Goal: Book appointment/travel/reservation

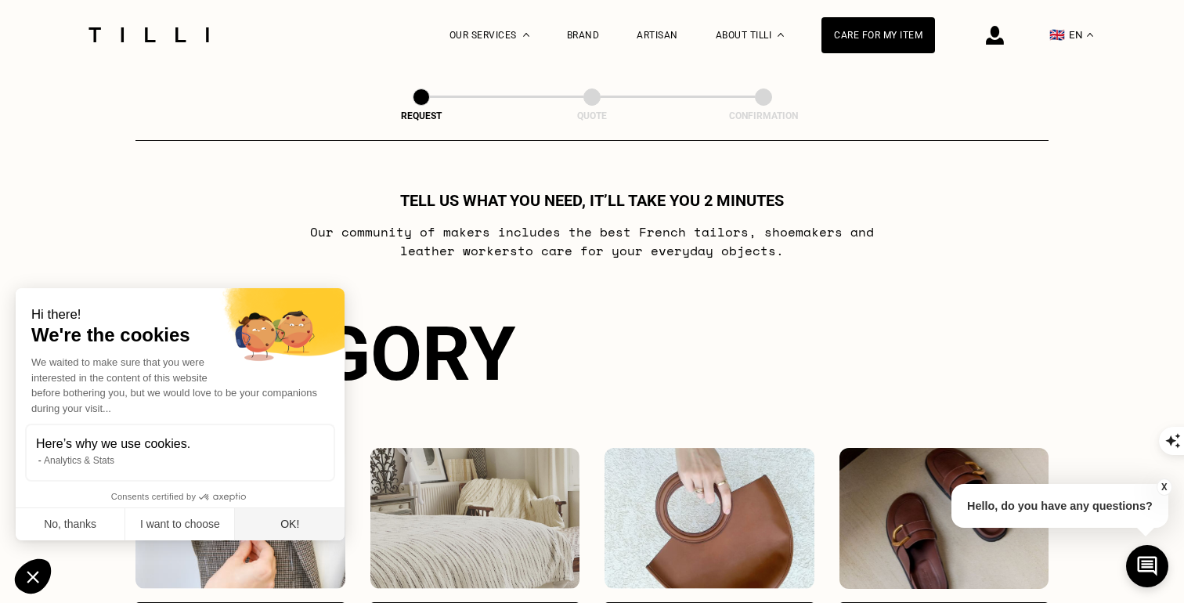
click at [290, 516] on button "OK!" at bounding box center [290, 524] width 110 height 33
checkbox input "true"
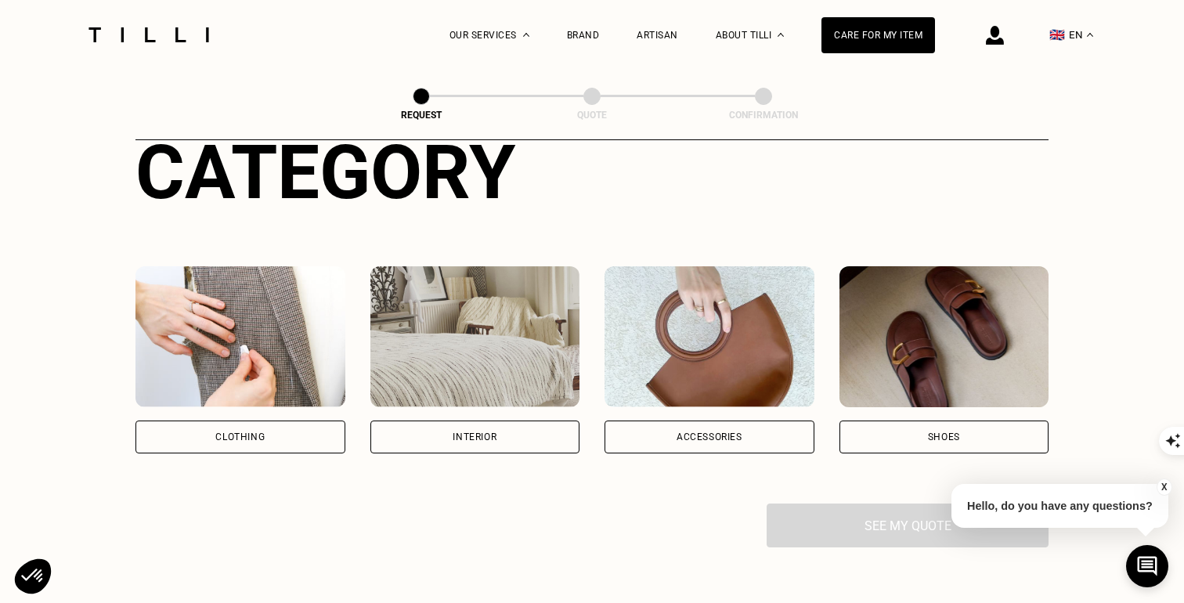
scroll to position [201, 0]
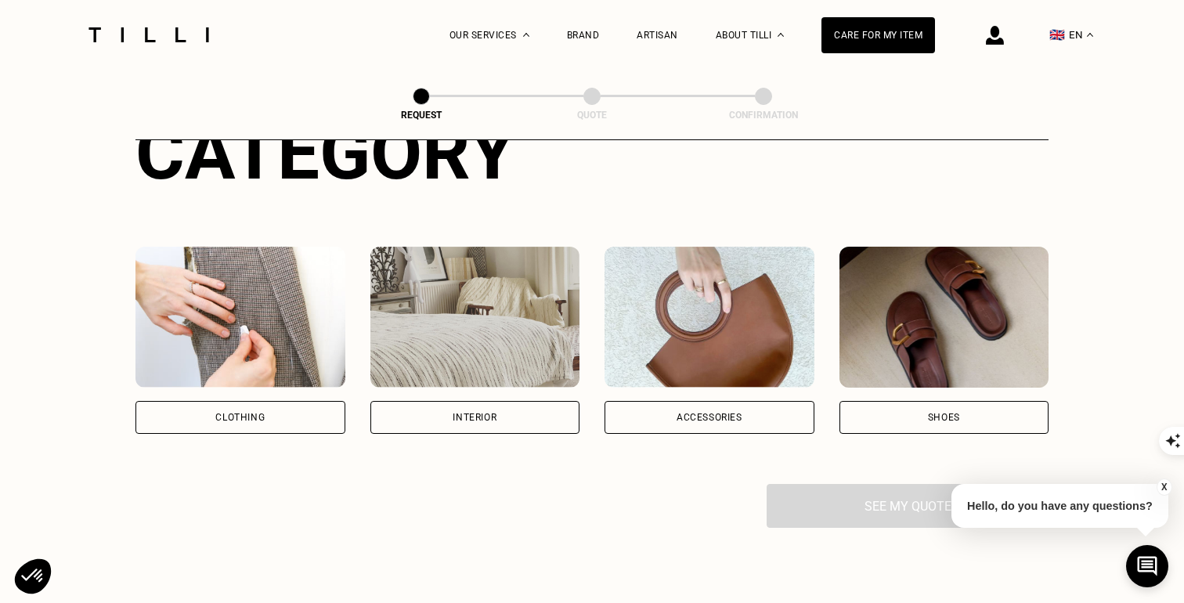
click at [280, 422] on div "Clothing" at bounding box center [240, 417] width 210 height 33
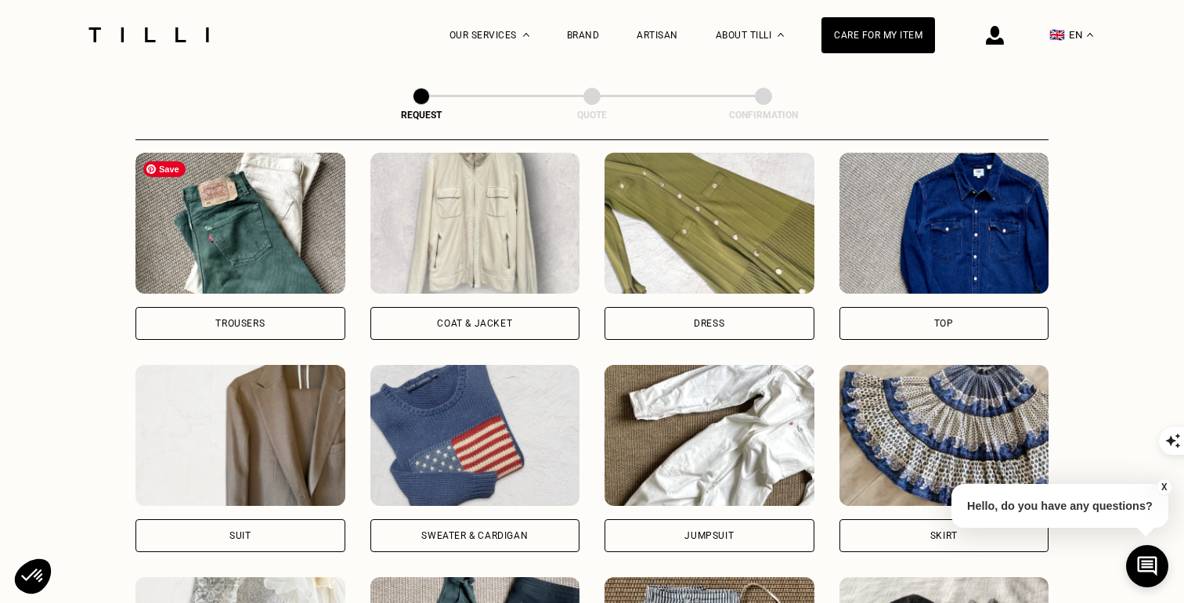
scroll to position [735, 0]
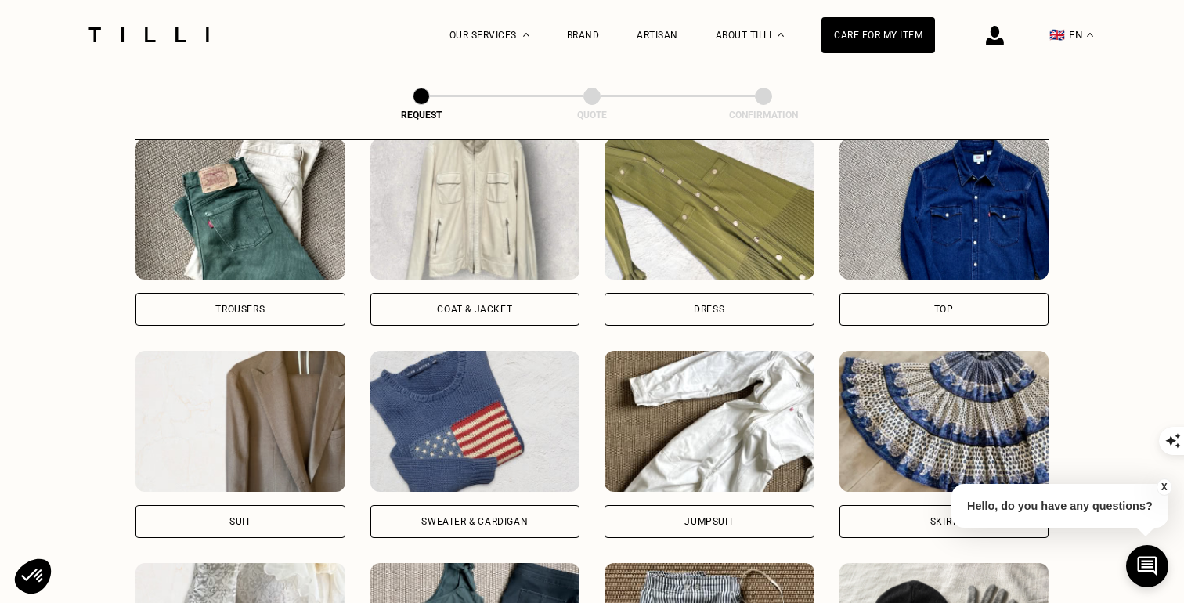
click at [414, 309] on div "Coat & Jacket" at bounding box center [475, 309] width 210 height 33
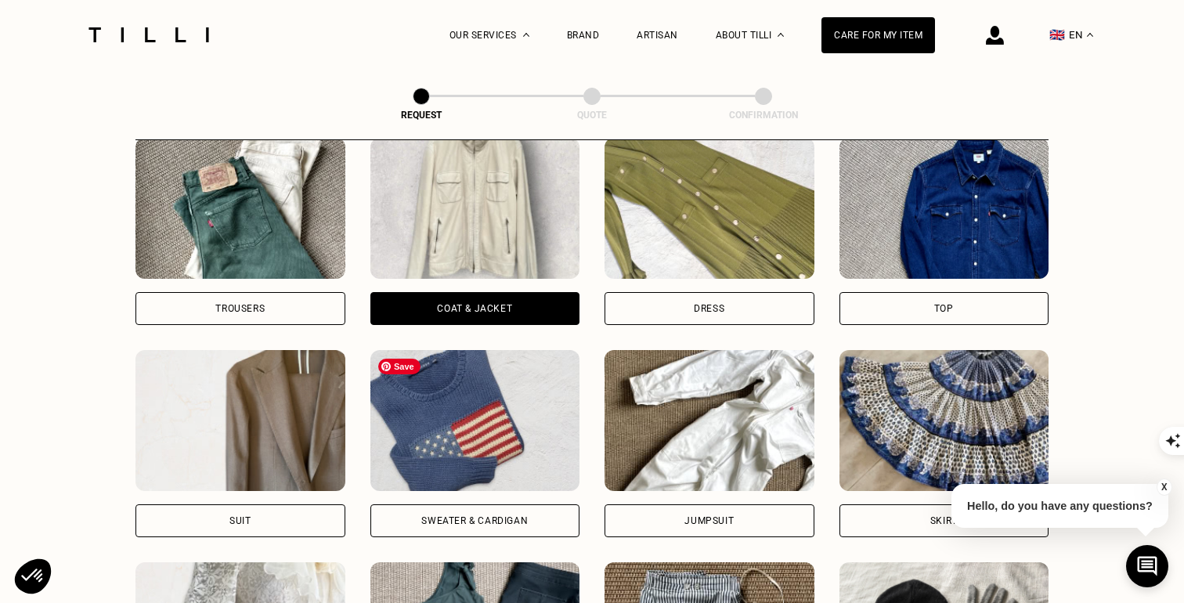
scroll to position [727, 0]
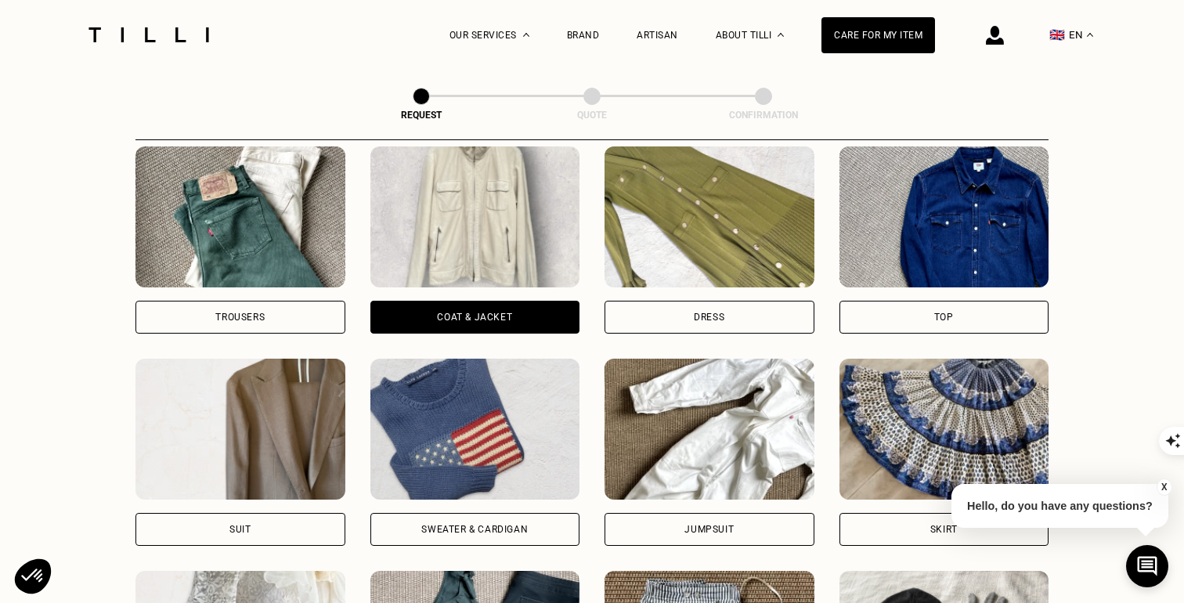
click at [322, 320] on div "Trousers" at bounding box center [240, 317] width 210 height 33
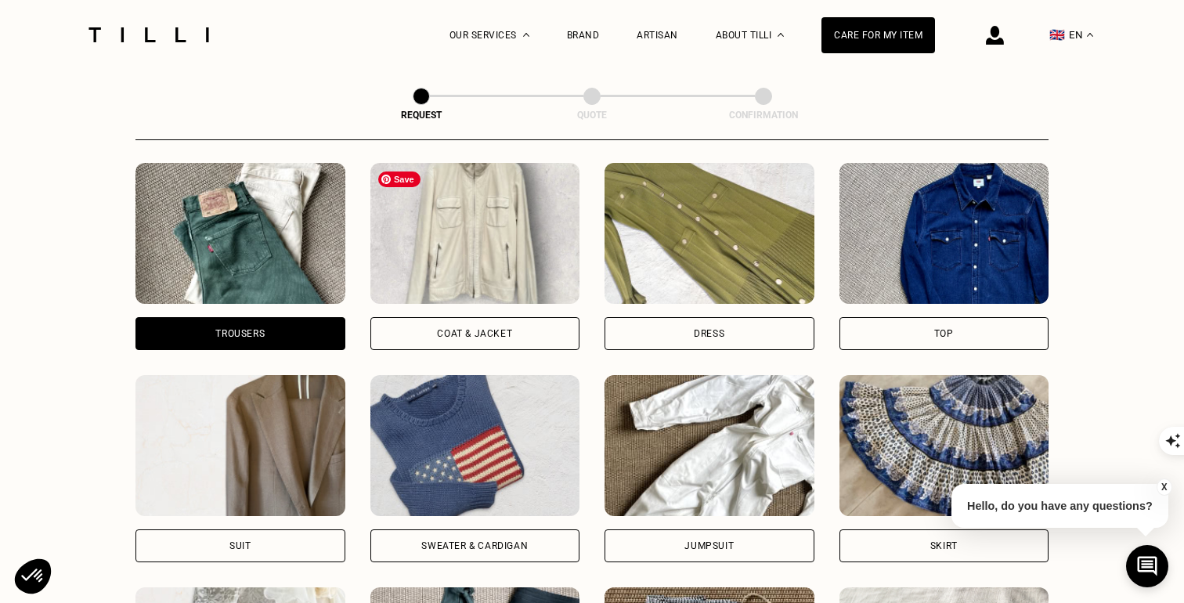
scroll to position [724, 0]
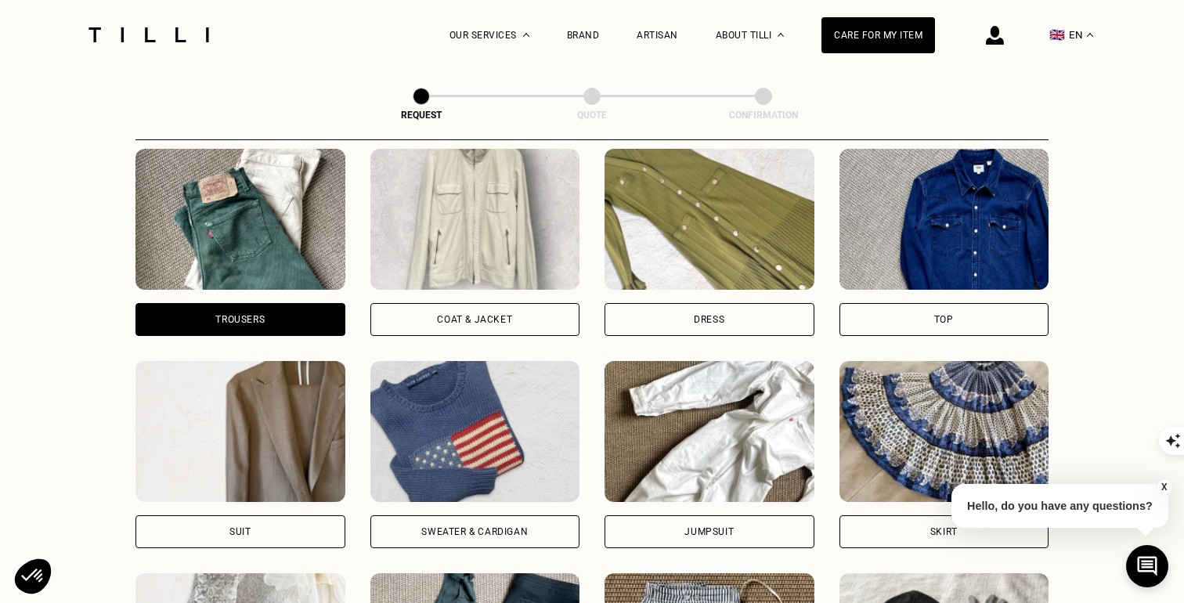
click at [428, 309] on div "Coat & Jacket" at bounding box center [475, 319] width 210 height 33
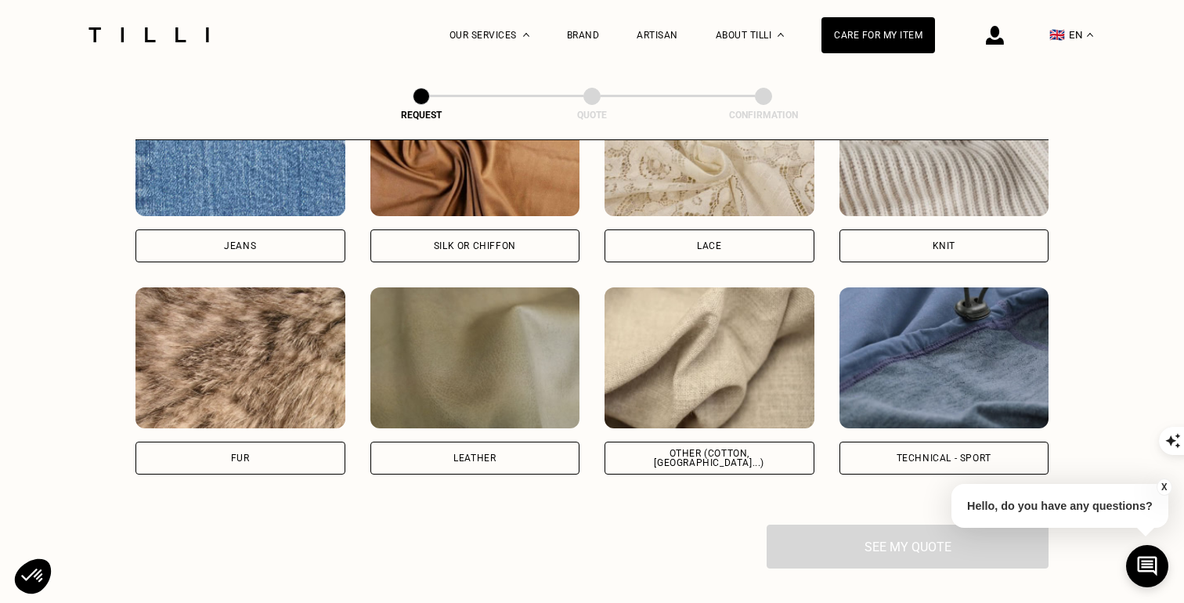
scroll to position [1745, 0]
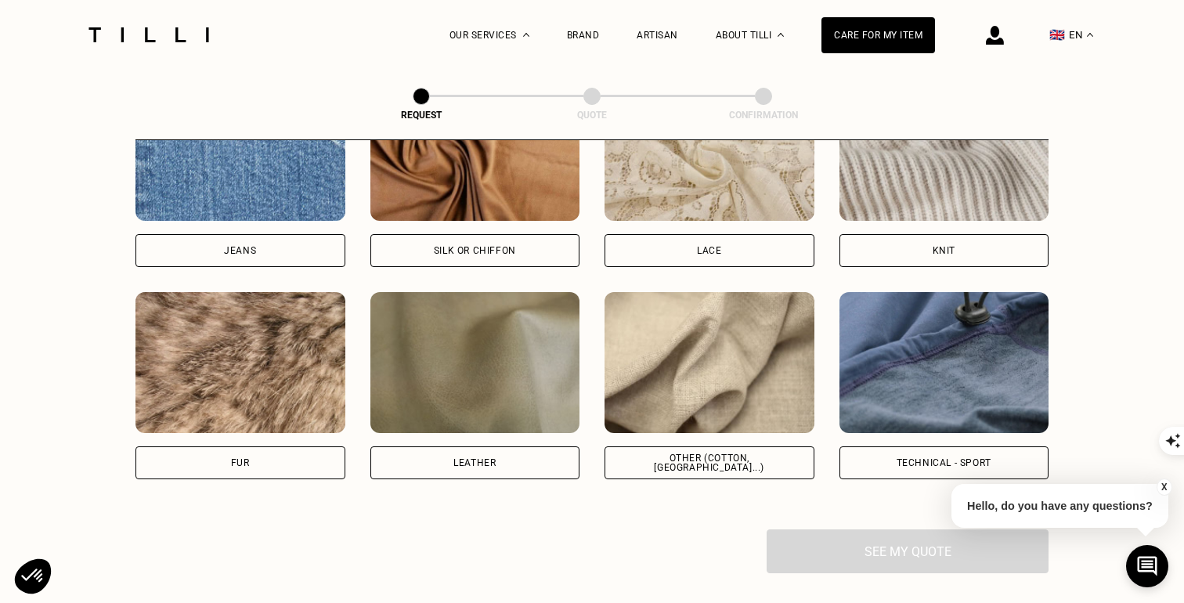
click at [708, 460] on div "Other (cotton, [GEOGRAPHIC_DATA]...)" at bounding box center [709, 462] width 183 height 19
select select "FR"
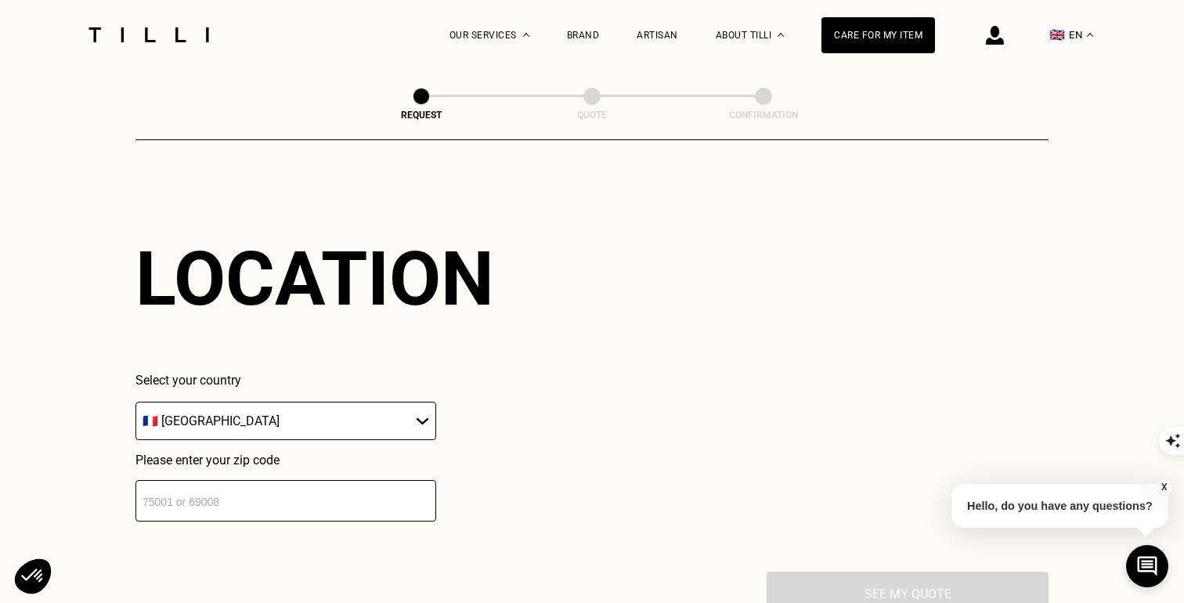
scroll to position [2100, 0]
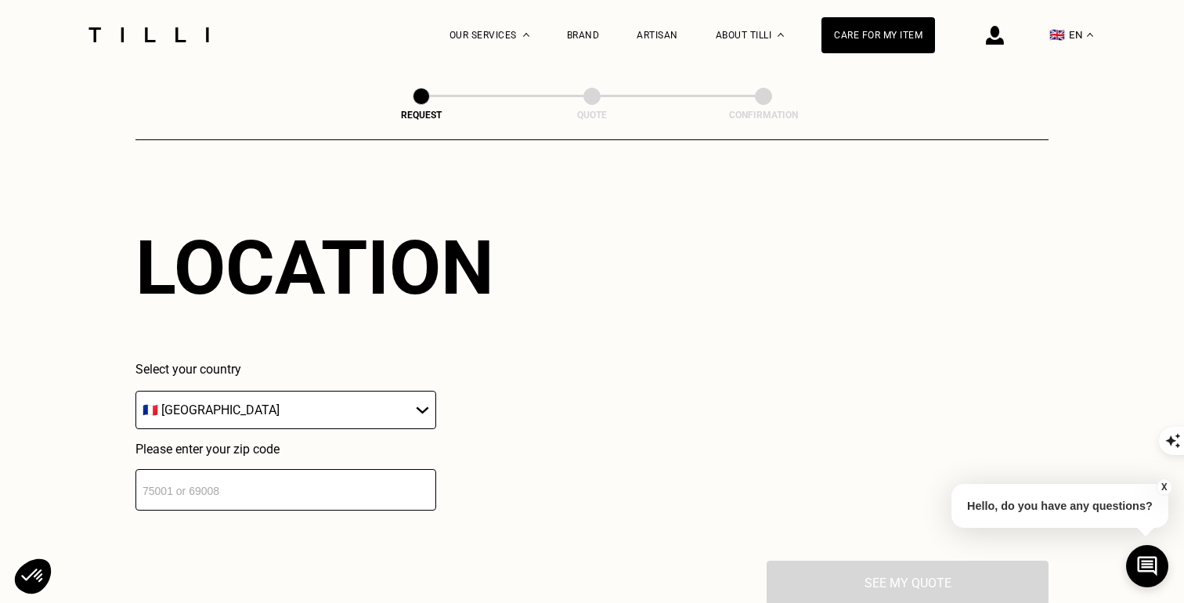
click at [327, 473] on input "number" at bounding box center [285, 490] width 301 height 42
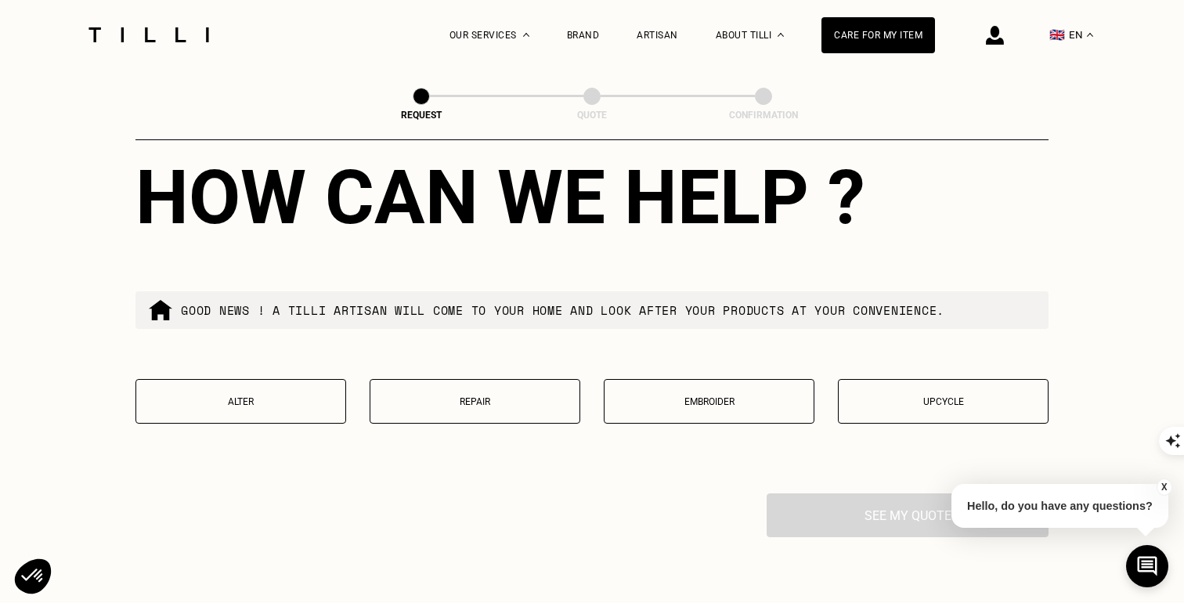
scroll to position [2559, 0]
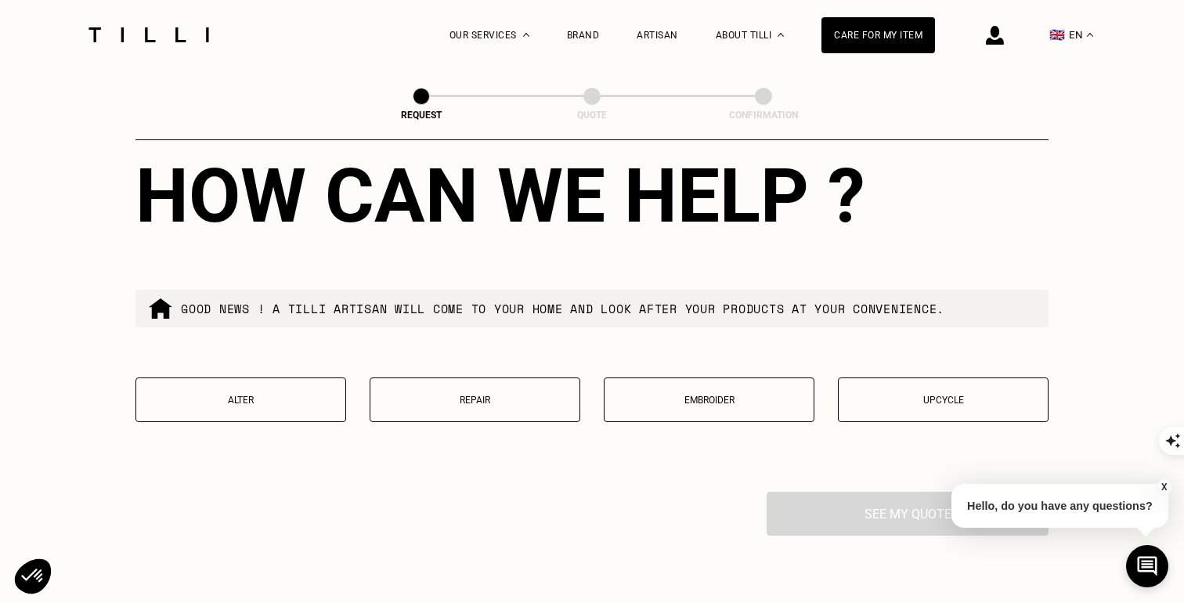
type input "75019"
click at [320, 409] on button "Alter" at bounding box center [240, 399] width 211 height 45
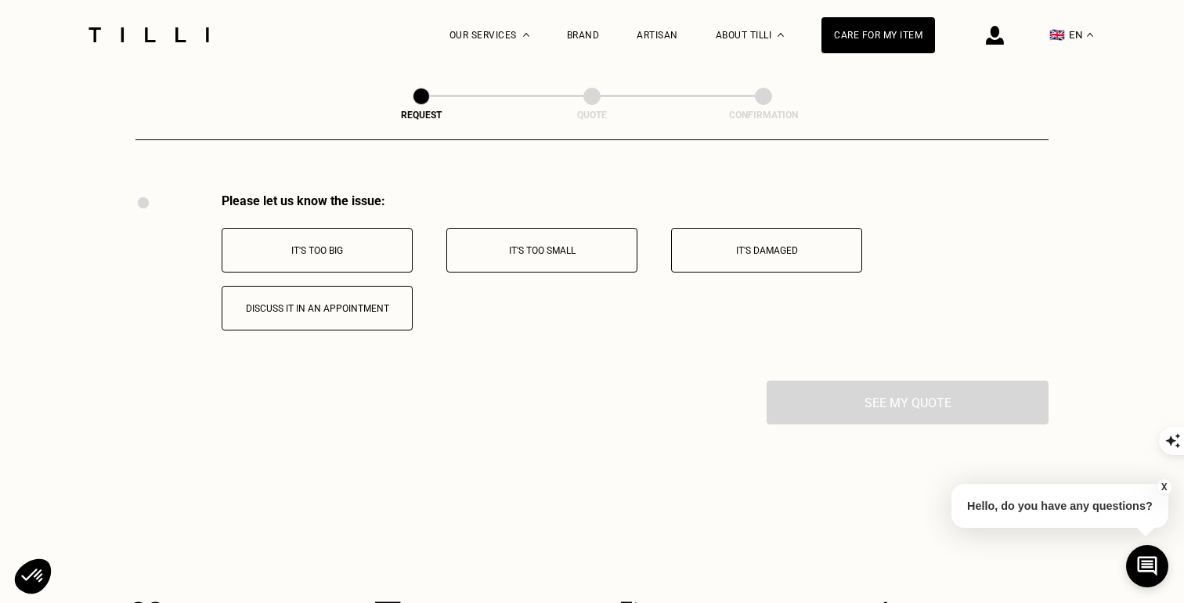
scroll to position [2878, 0]
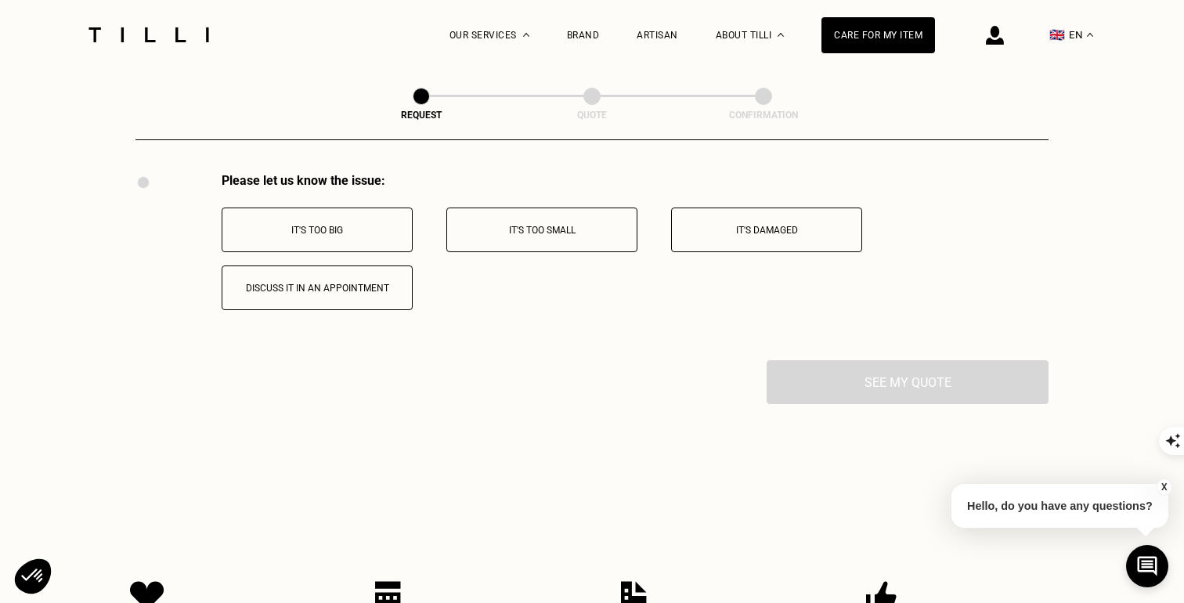
click at [388, 238] on button "It's too big" at bounding box center [317, 230] width 191 height 45
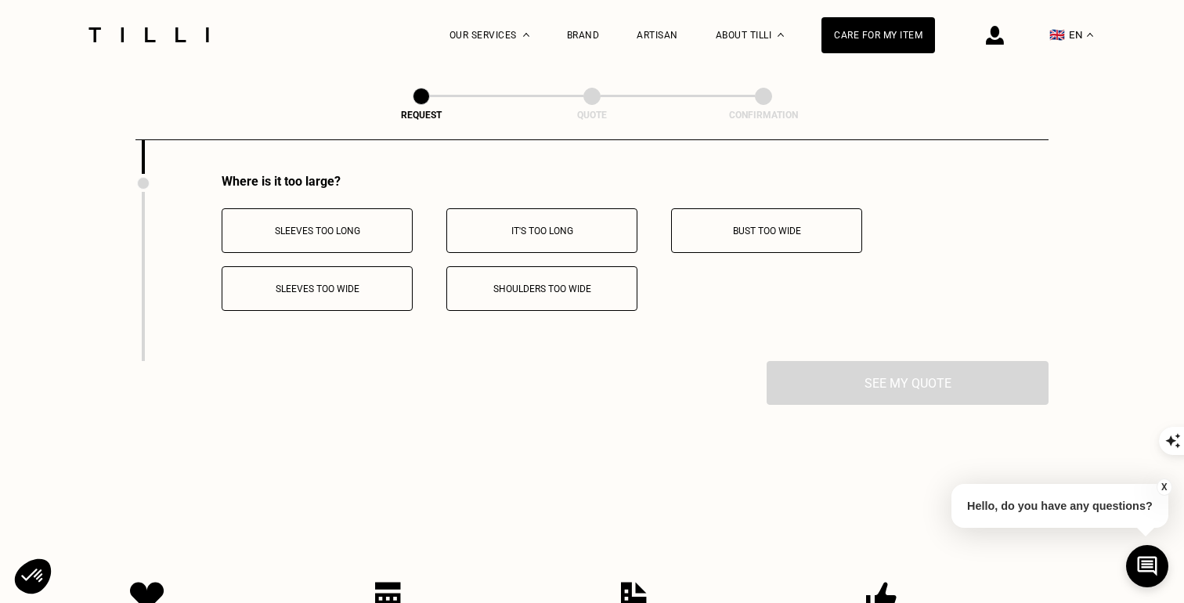
scroll to position [3065, 0]
click at [525, 226] on p "It's too long" at bounding box center [542, 230] width 174 height 11
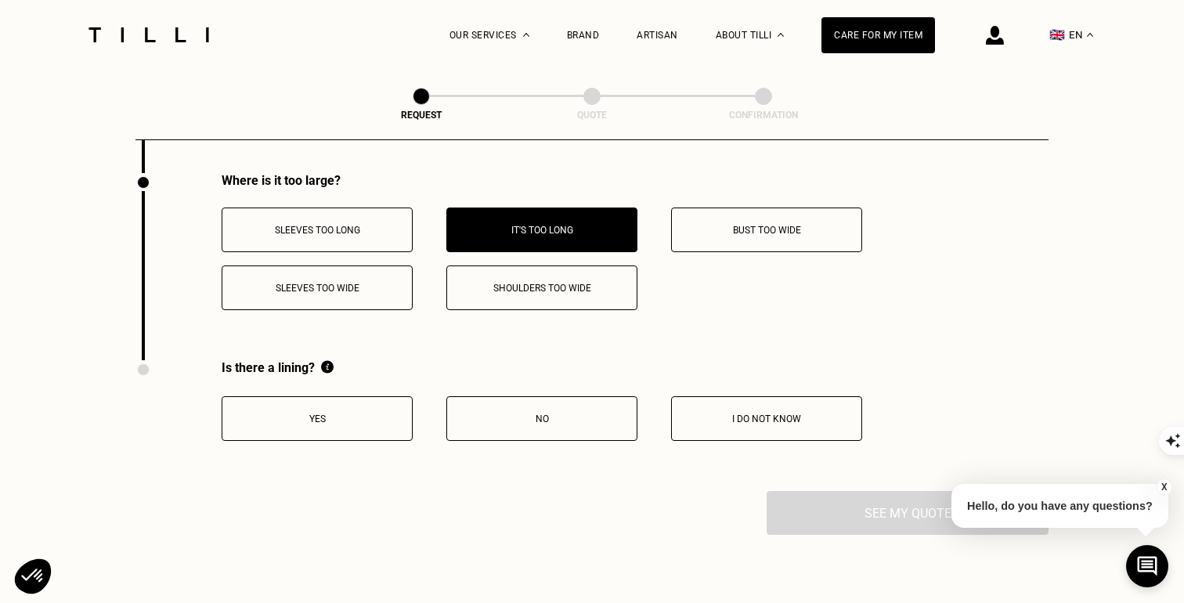
click at [339, 430] on button "Yes" at bounding box center [317, 418] width 191 height 45
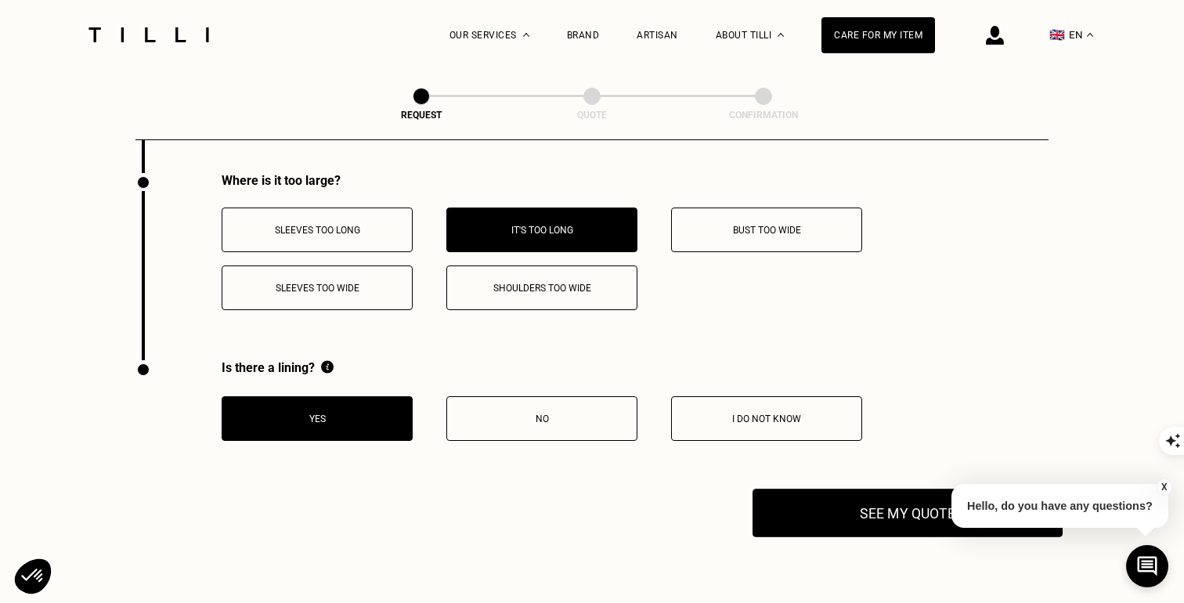
click at [863, 529] on button "See my quote" at bounding box center [908, 513] width 310 height 49
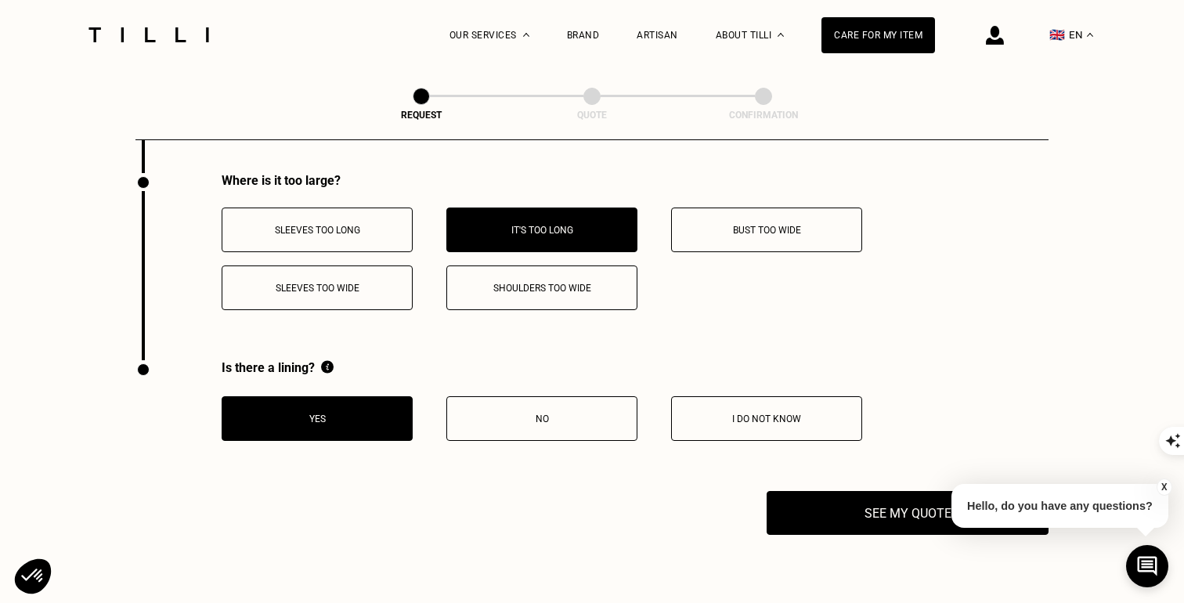
click at [573, 421] on p "No" at bounding box center [542, 419] width 174 height 11
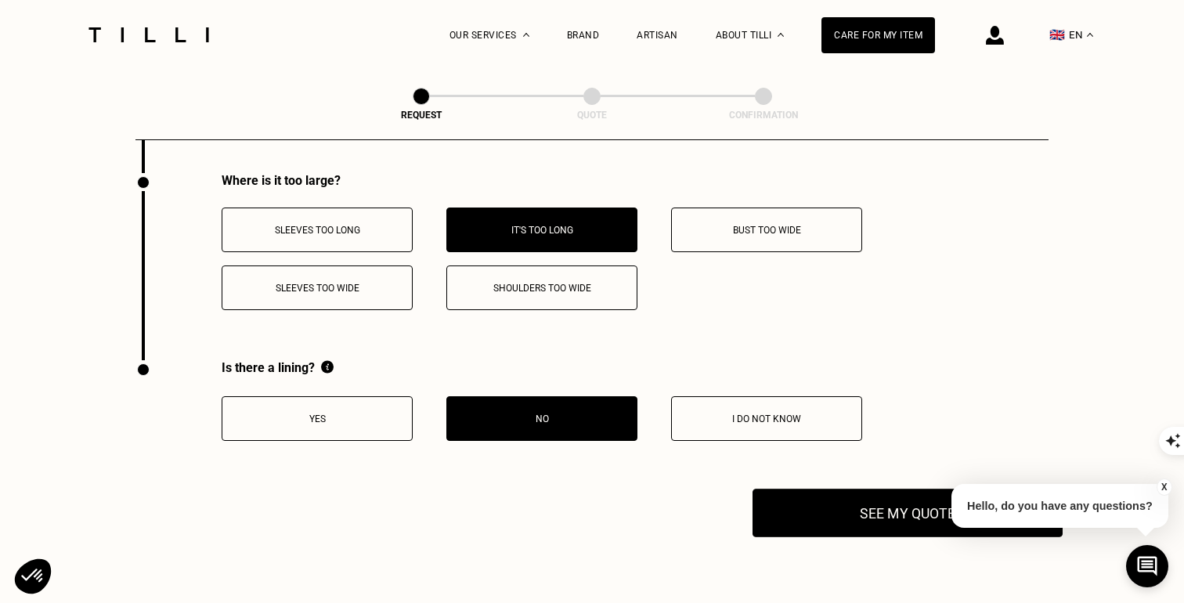
click at [791, 514] on button "See my quote" at bounding box center [908, 513] width 310 height 49
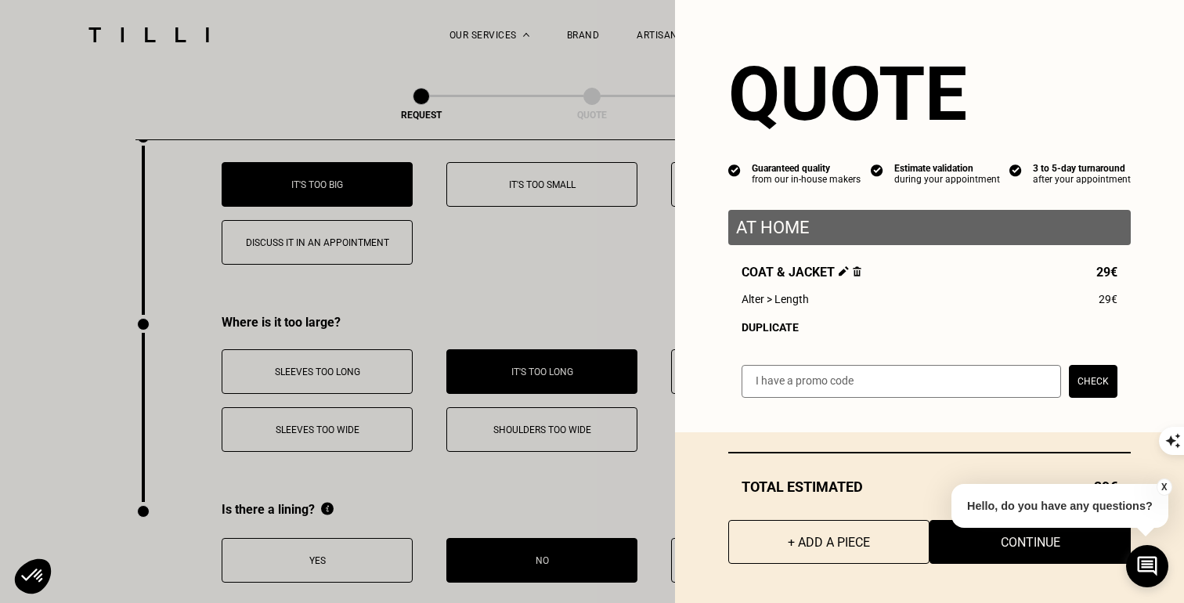
scroll to position [2925, 0]
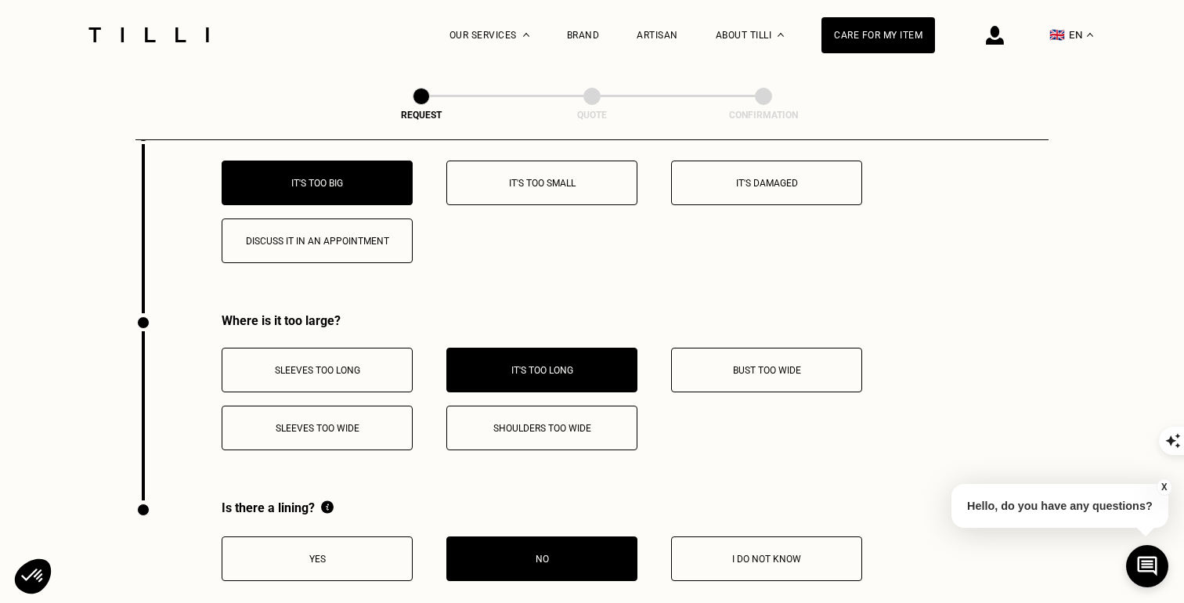
click at [1162, 488] on button "X" at bounding box center [1165, 487] width 16 height 17
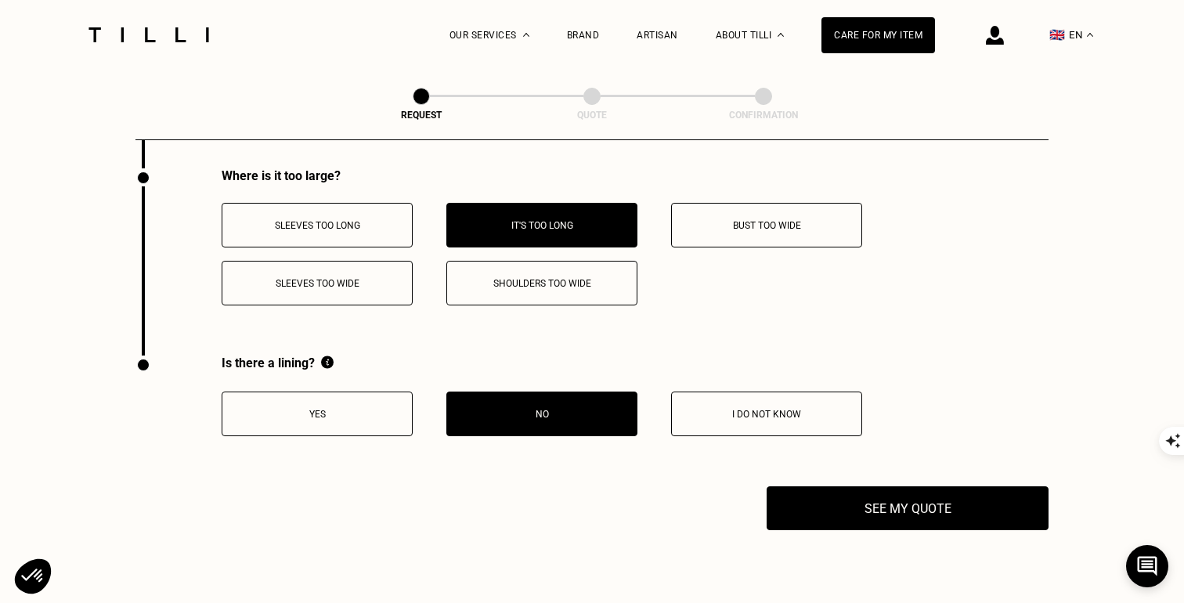
scroll to position [3270, 0]
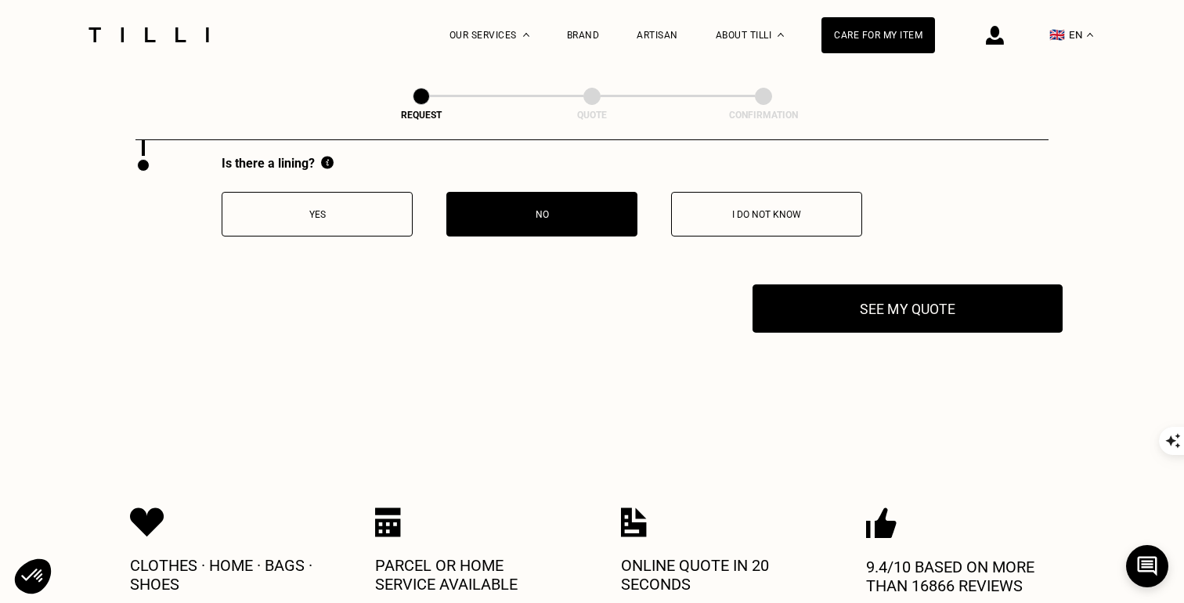
click at [945, 324] on button "See my quote" at bounding box center [908, 308] width 310 height 49
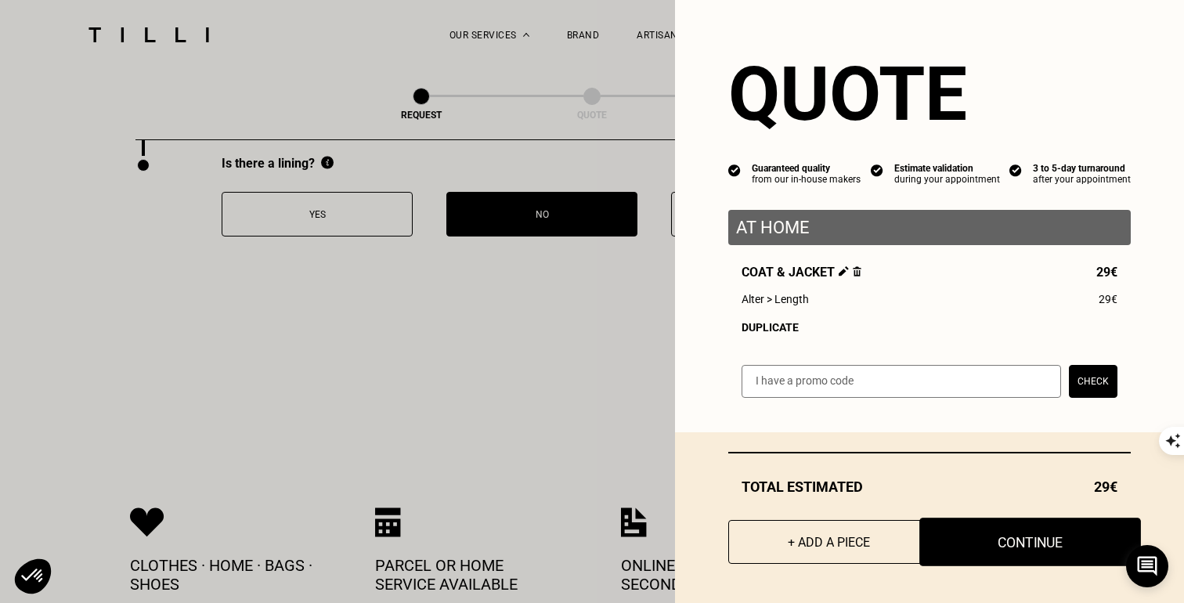
click at [979, 544] on button "Continue" at bounding box center [1030, 542] width 222 height 49
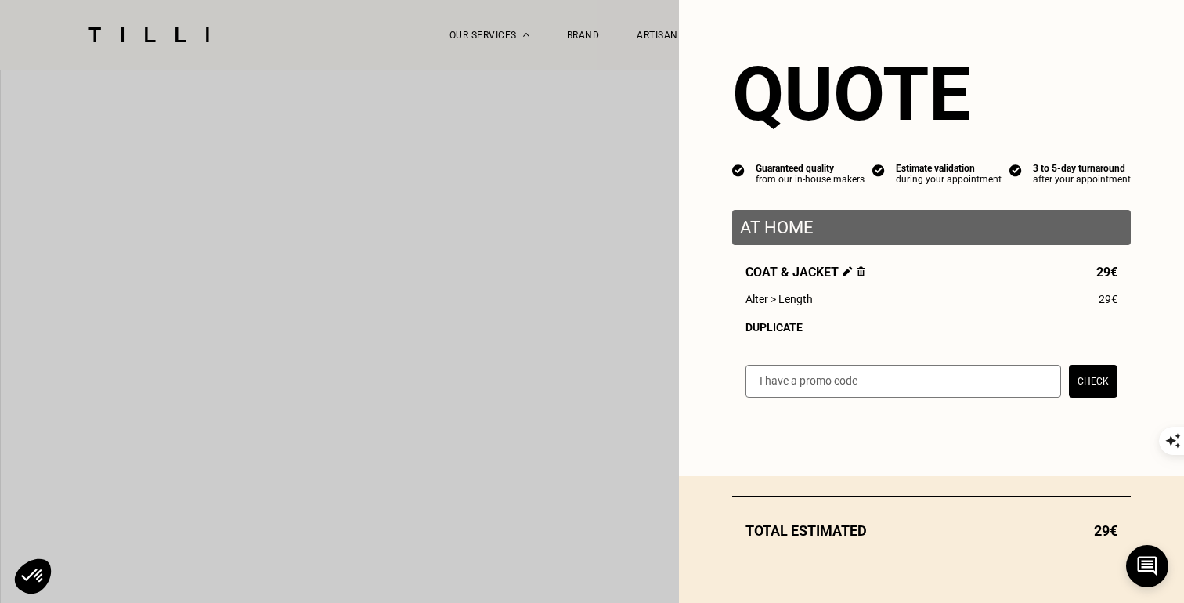
scroll to position [980, 0]
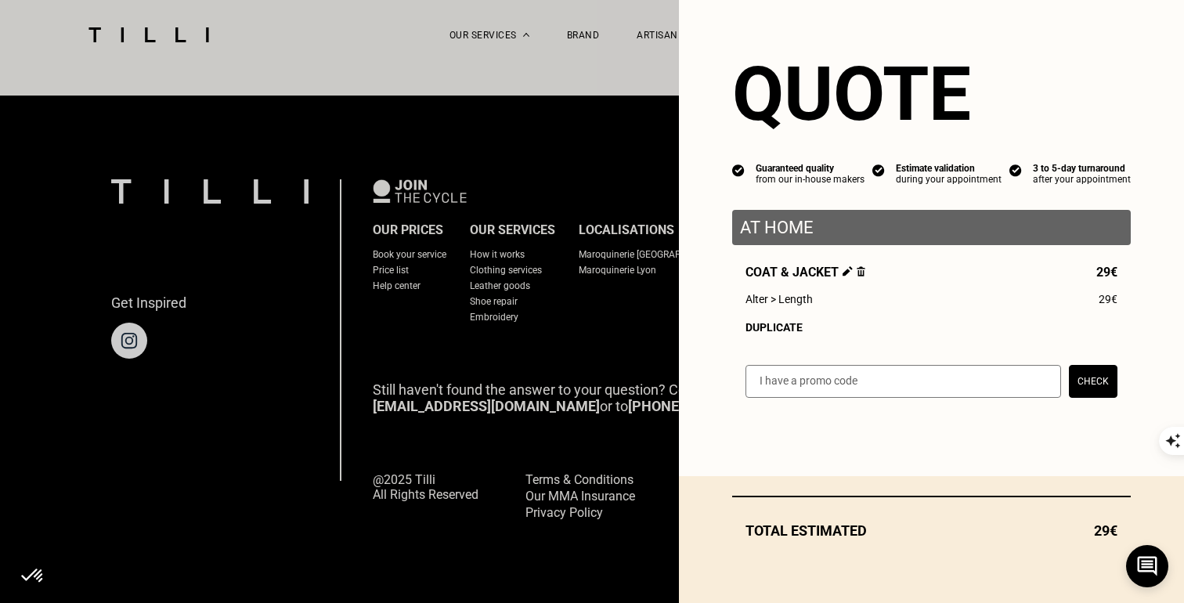
select select "FR"
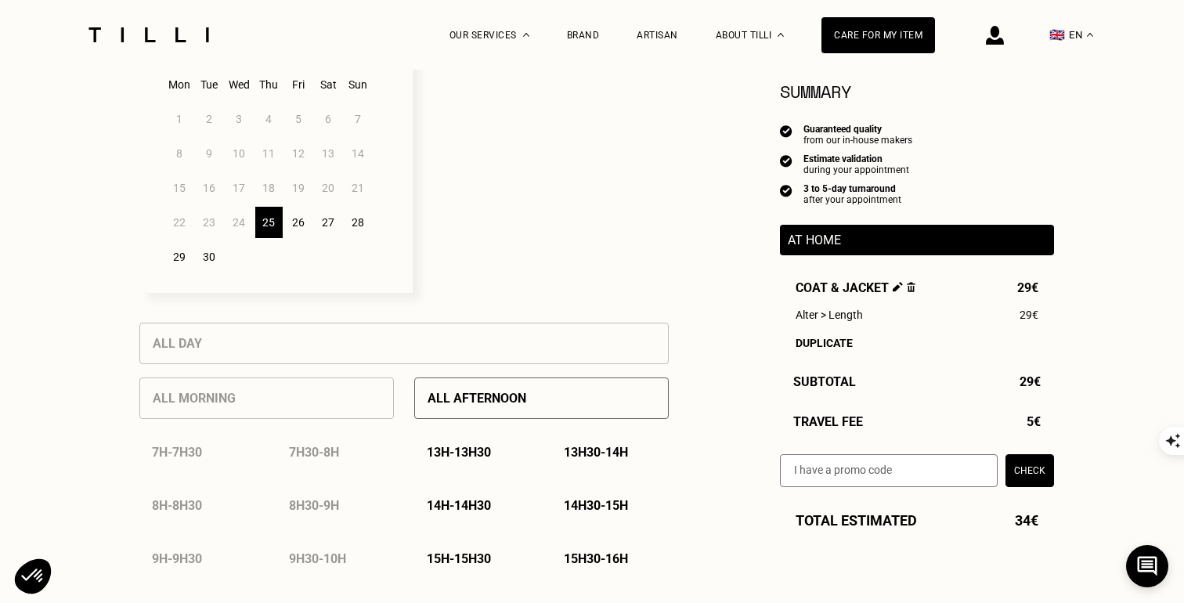
scroll to position [490, 0]
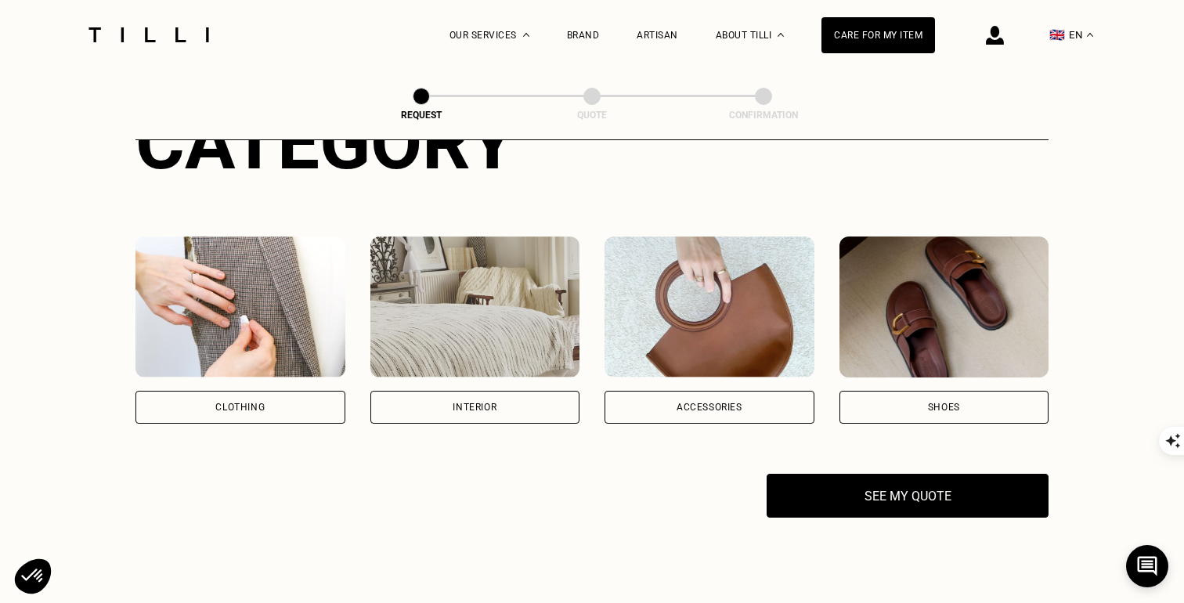
scroll to position [218, 0]
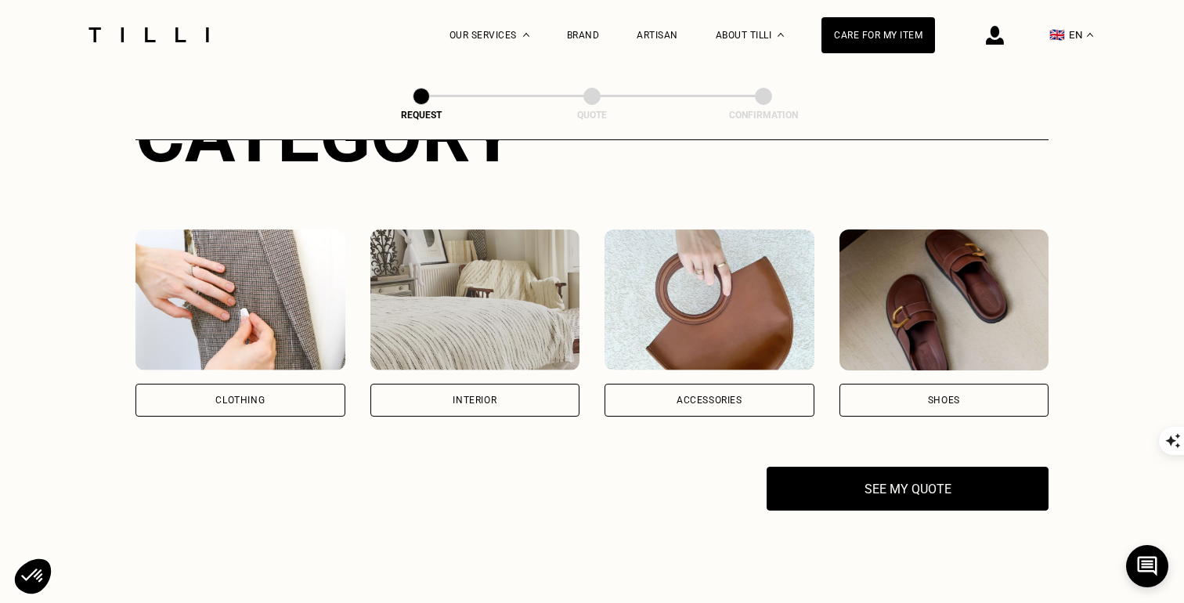
click at [1002, 38] on img at bounding box center [995, 35] width 18 height 19
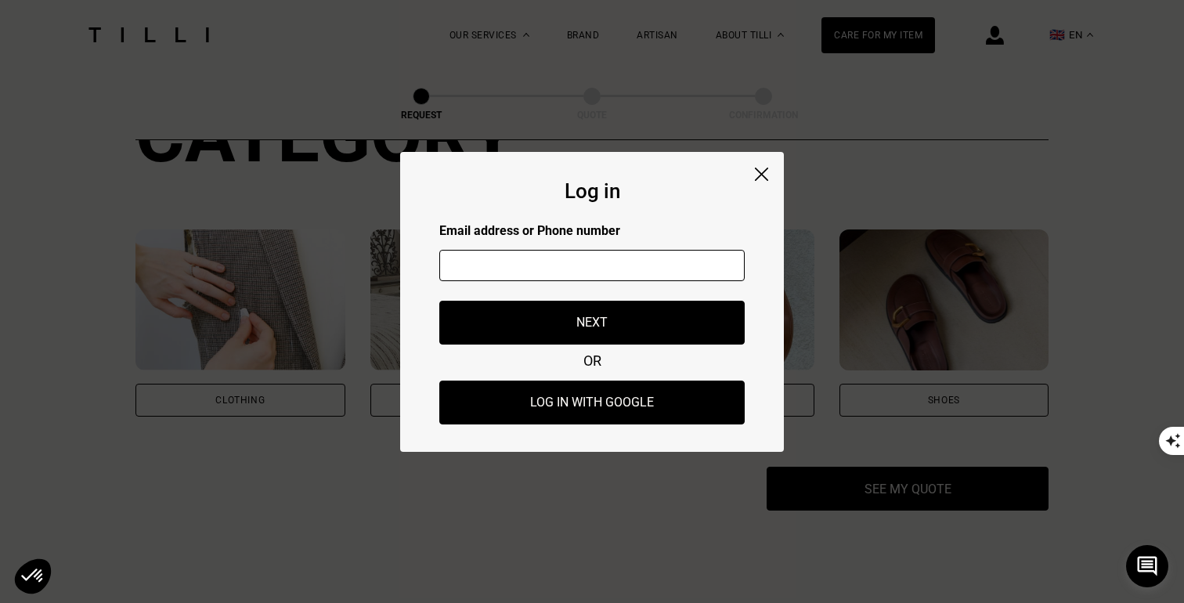
click at [640, 265] on input "text" at bounding box center [591, 265] width 305 height 31
type input "contact@taylerchilders.com"
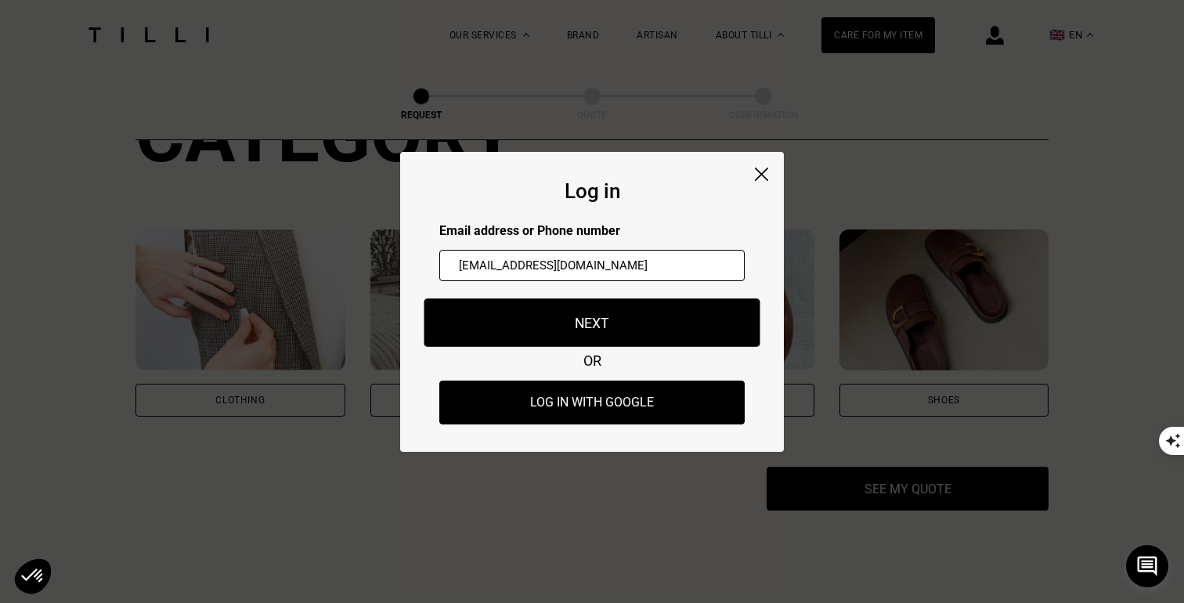
click at [617, 319] on button "Next" at bounding box center [592, 322] width 336 height 49
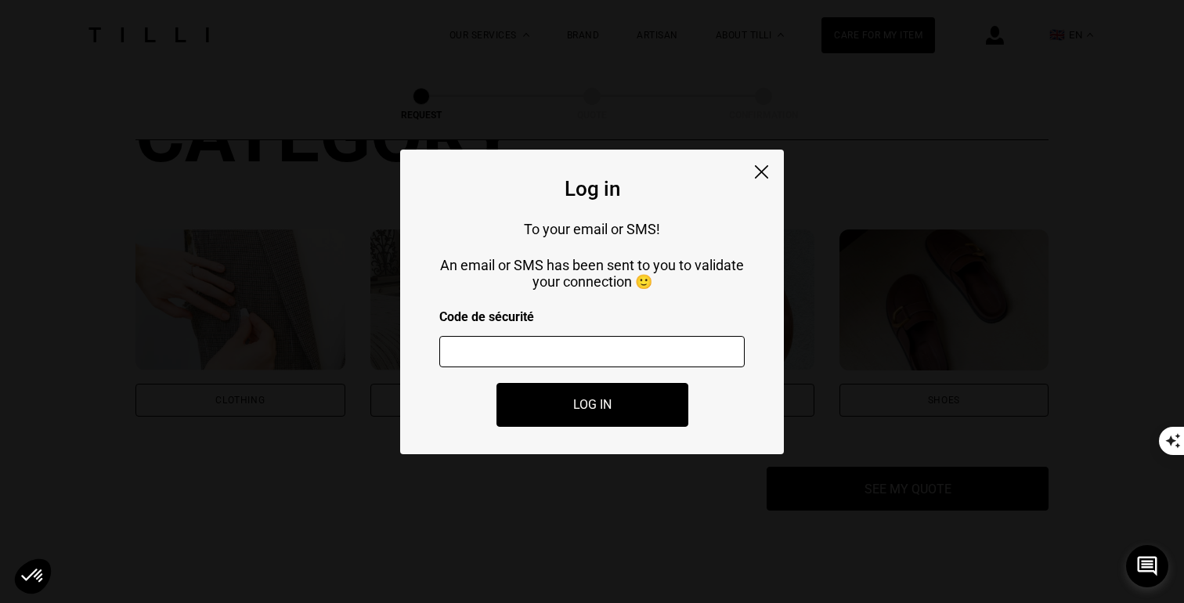
click at [604, 349] on input "number" at bounding box center [591, 351] width 305 height 31
paste input "263045"
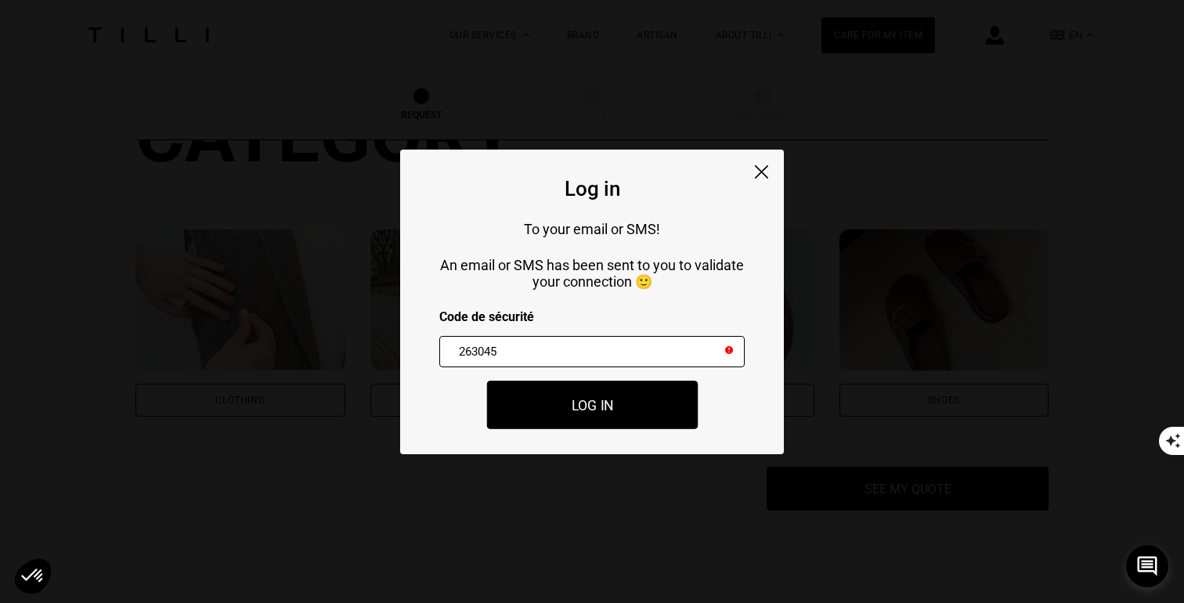
type input "263045"
click at [564, 391] on button "Log in" at bounding box center [591, 405] width 211 height 49
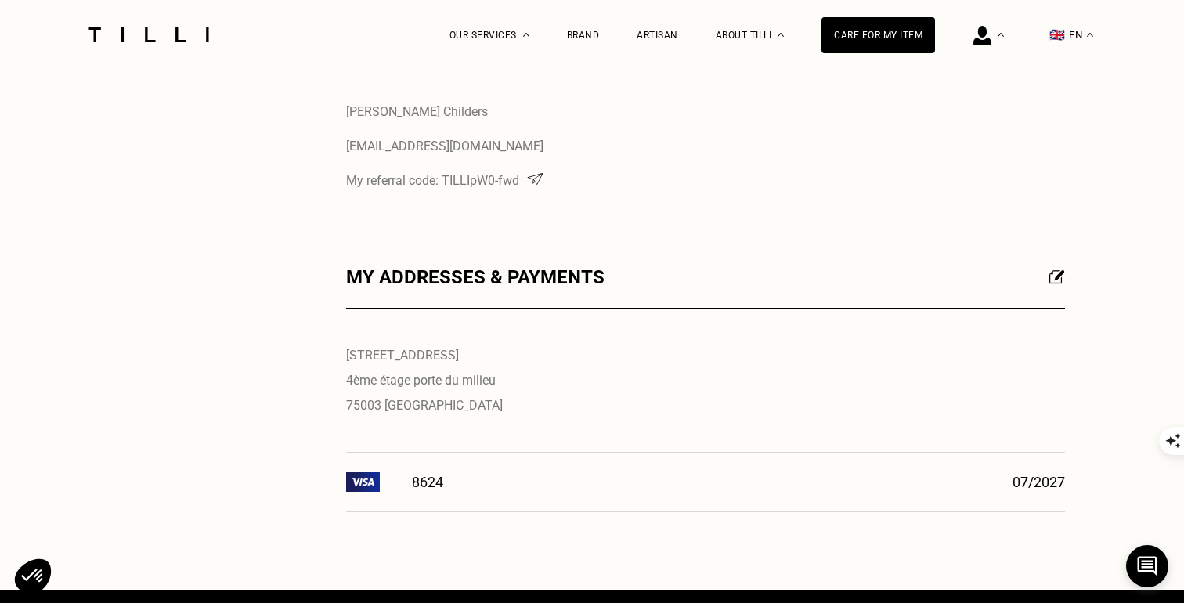
scroll to position [695, 0]
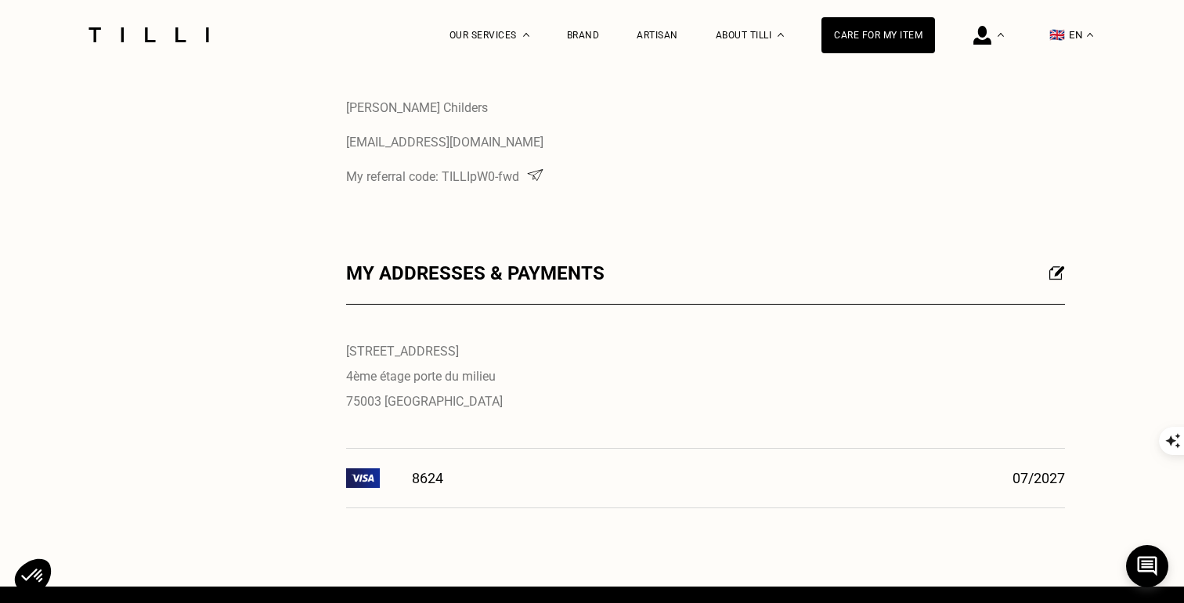
click at [1054, 273] on img at bounding box center [1057, 272] width 16 height 14
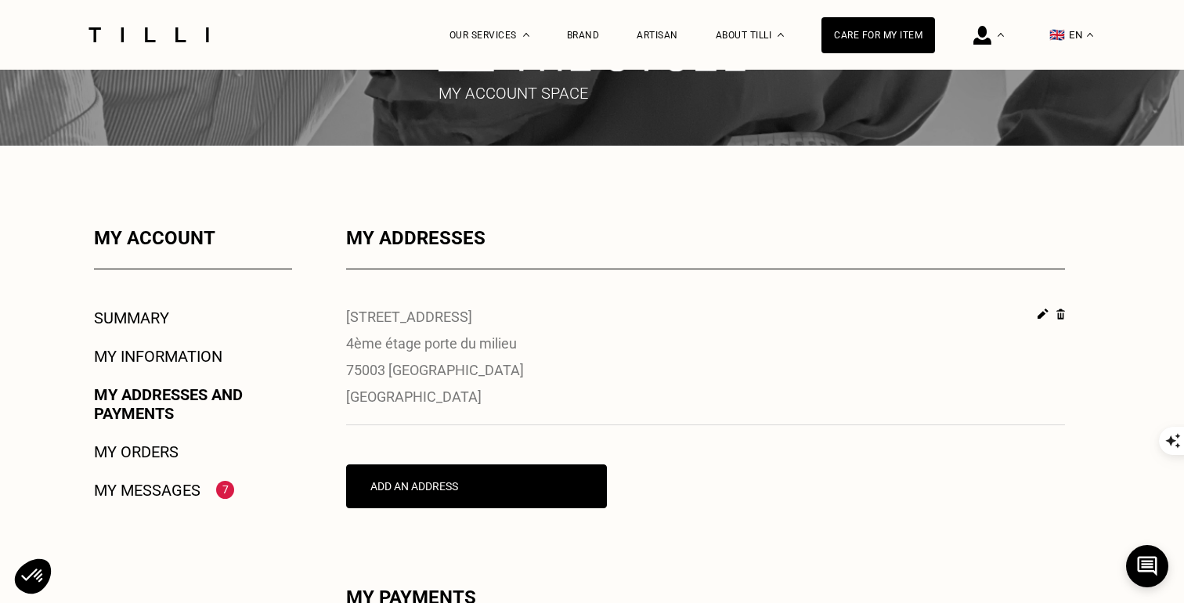
scroll to position [121, 0]
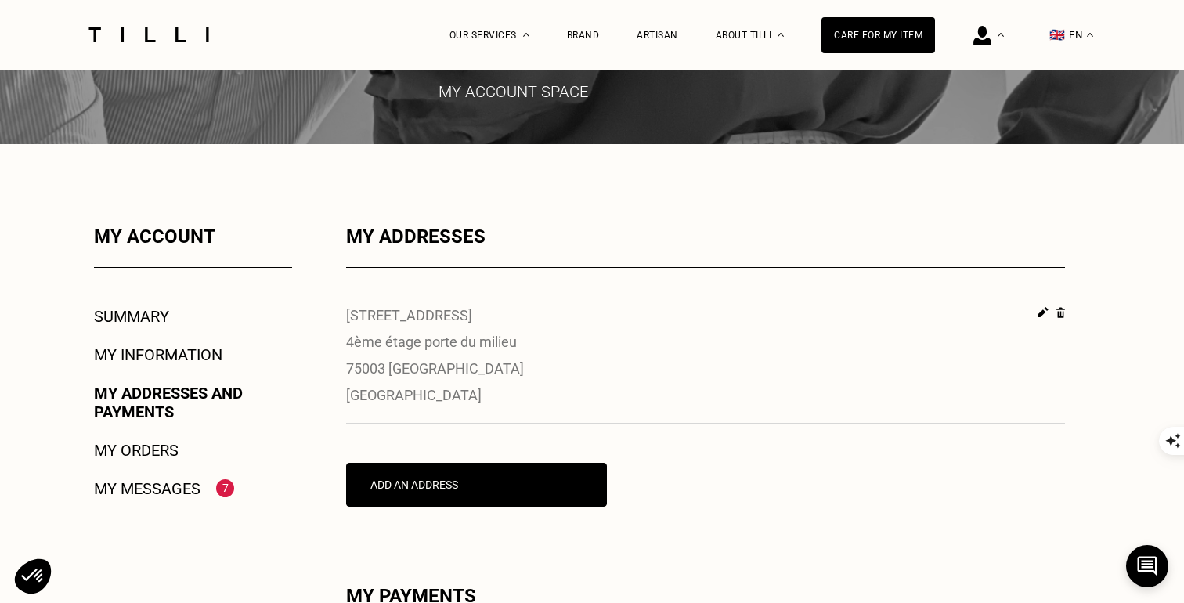
click at [1042, 311] on img at bounding box center [1043, 312] width 11 height 11
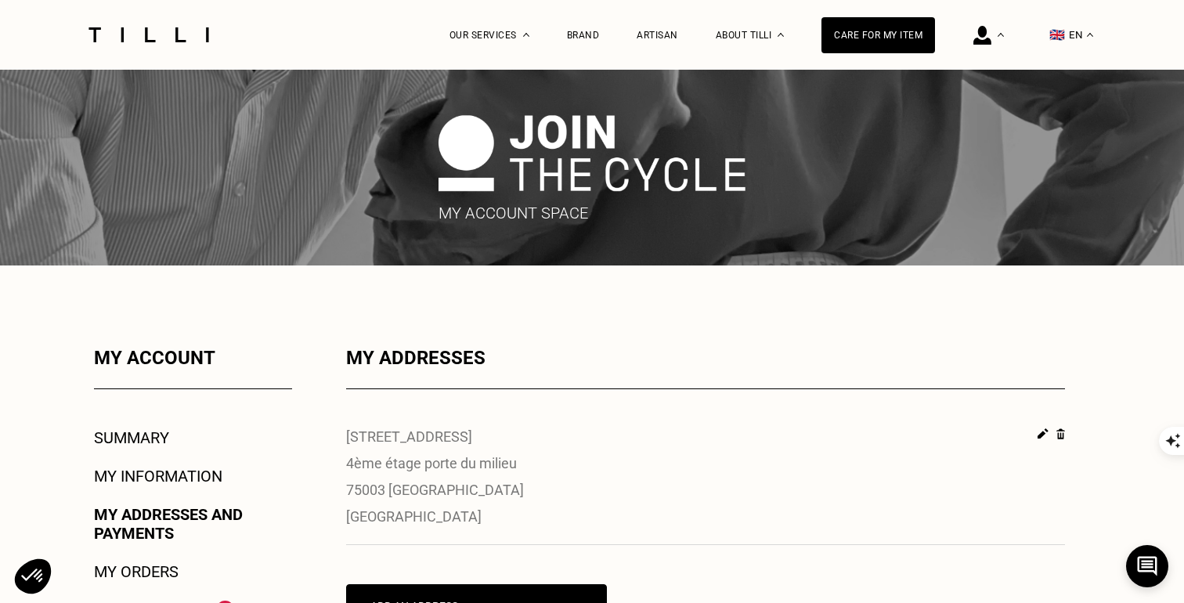
select select "FR"
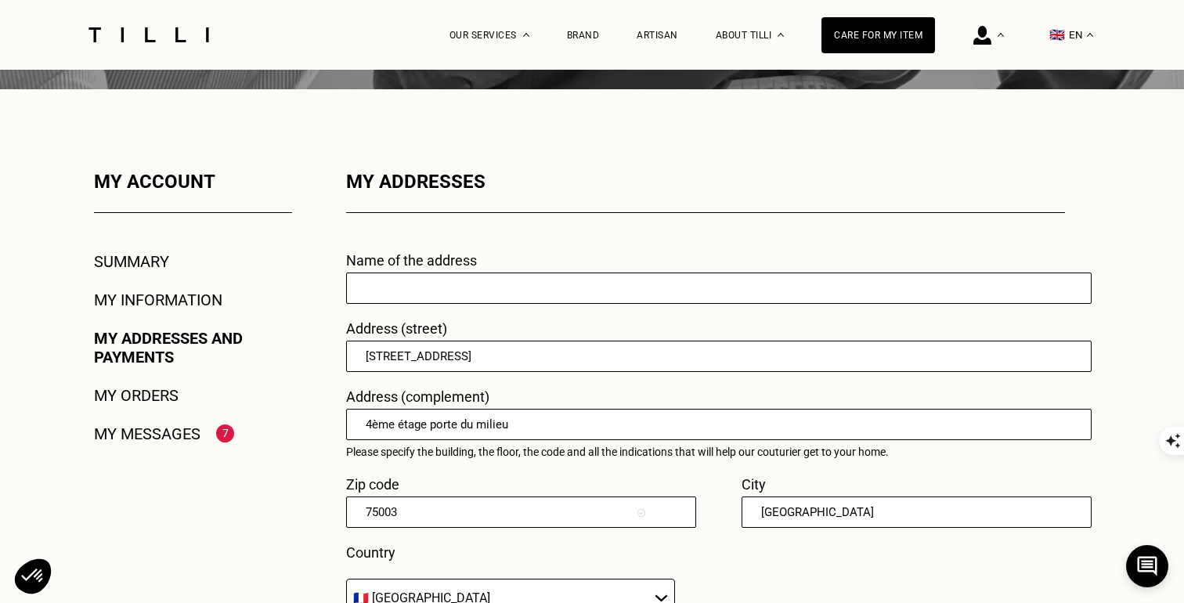
scroll to position [180, 0]
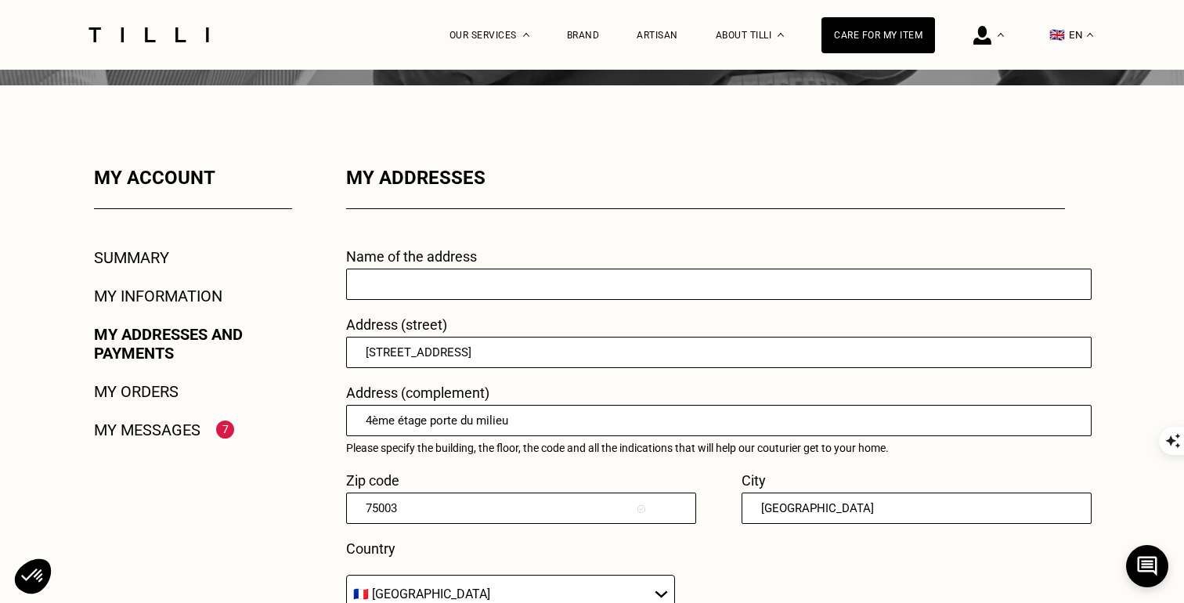
click at [537, 349] on input "24 Rue Beaubourg" at bounding box center [719, 352] width 746 height 31
type input "19 RUE CAVENDISH"
click at [512, 415] on input "4ème étage porte du milieu" at bounding box center [719, 420] width 746 height 31
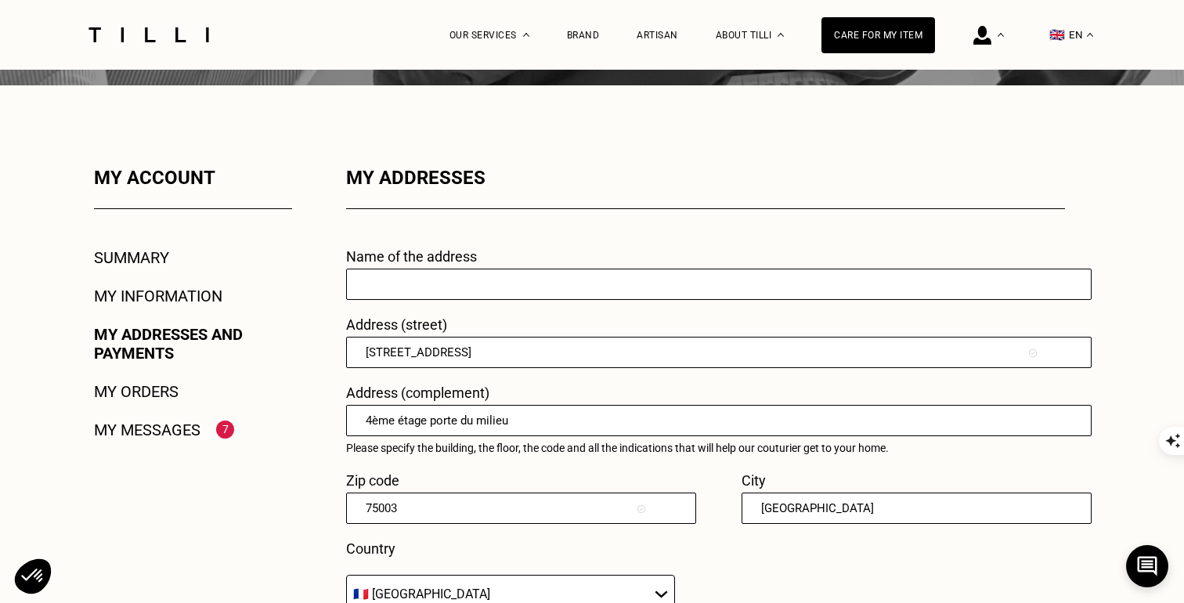
click at [512, 415] on input "4ème étage porte du milieu" at bounding box center [719, 420] width 746 height 31
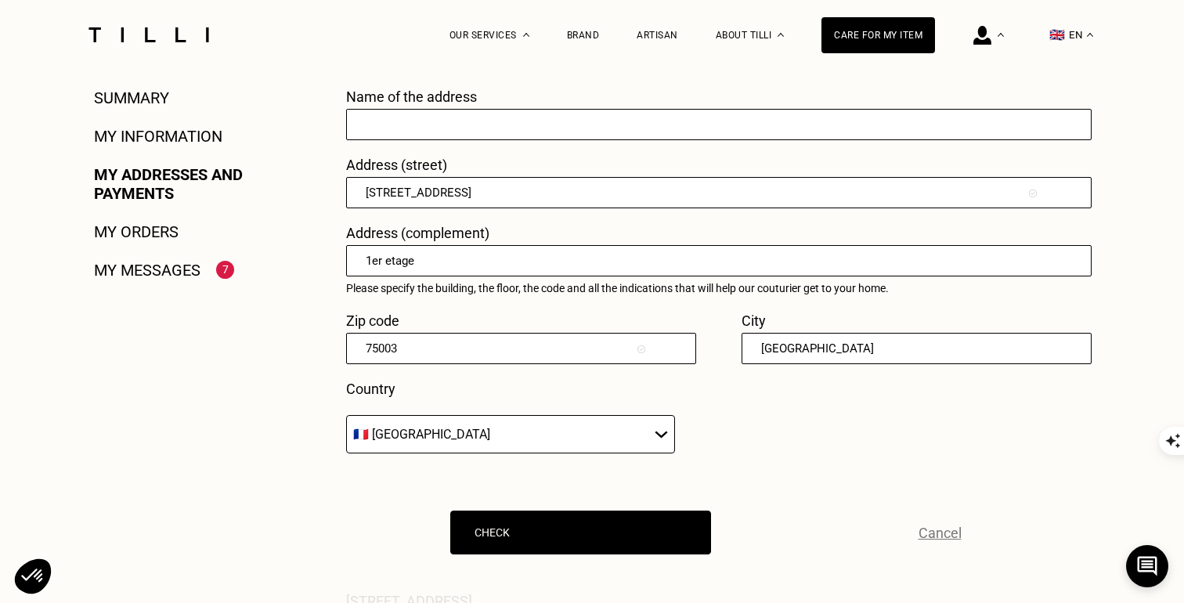
scroll to position [341, 0]
click at [372, 257] on input "code de porte 235B9 1er etage," at bounding box center [719, 259] width 746 height 31
click at [439, 259] on input "Code de porte 235B9 1er etage," at bounding box center [719, 259] width 746 height 31
click at [433, 255] on input "Code: 235B9 1er etage," at bounding box center [719, 259] width 746 height 31
click at [518, 256] on input "Code: 235B9 - 1er etage," at bounding box center [719, 259] width 746 height 31
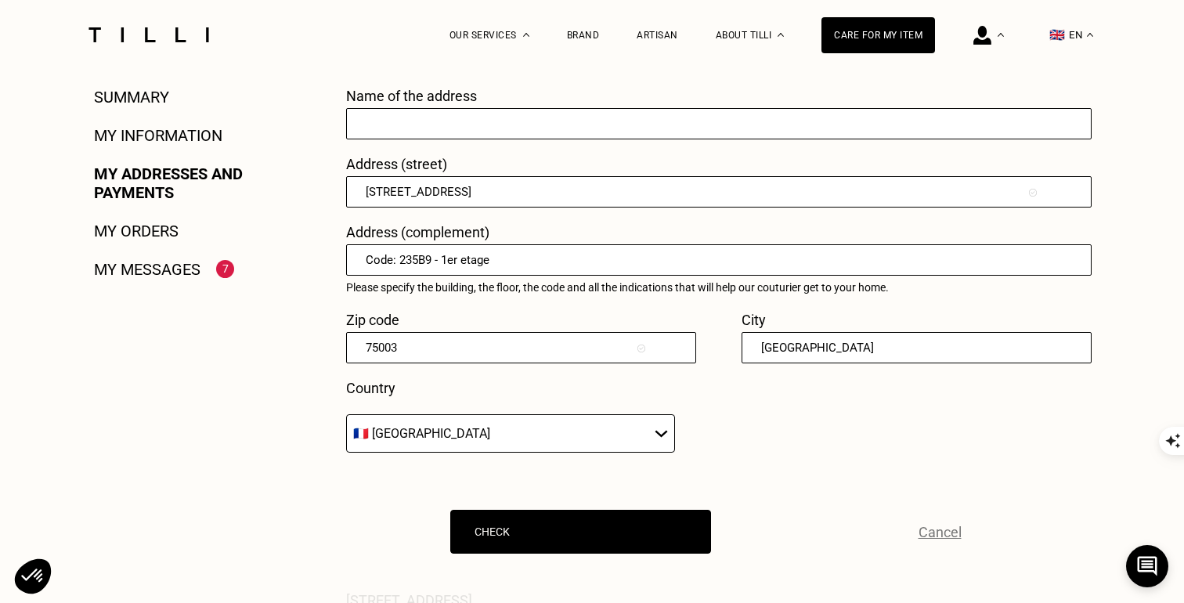
type input "Code: 235B9 - 1er etage"
click at [593, 350] on input "75003" at bounding box center [521, 347] width 350 height 31
type input "75019"
click at [738, 306] on div "Name of the address Address (street) 19 RUE CAVENDISH Address (complement) Code…" at bounding box center [705, 278] width 719 height 381
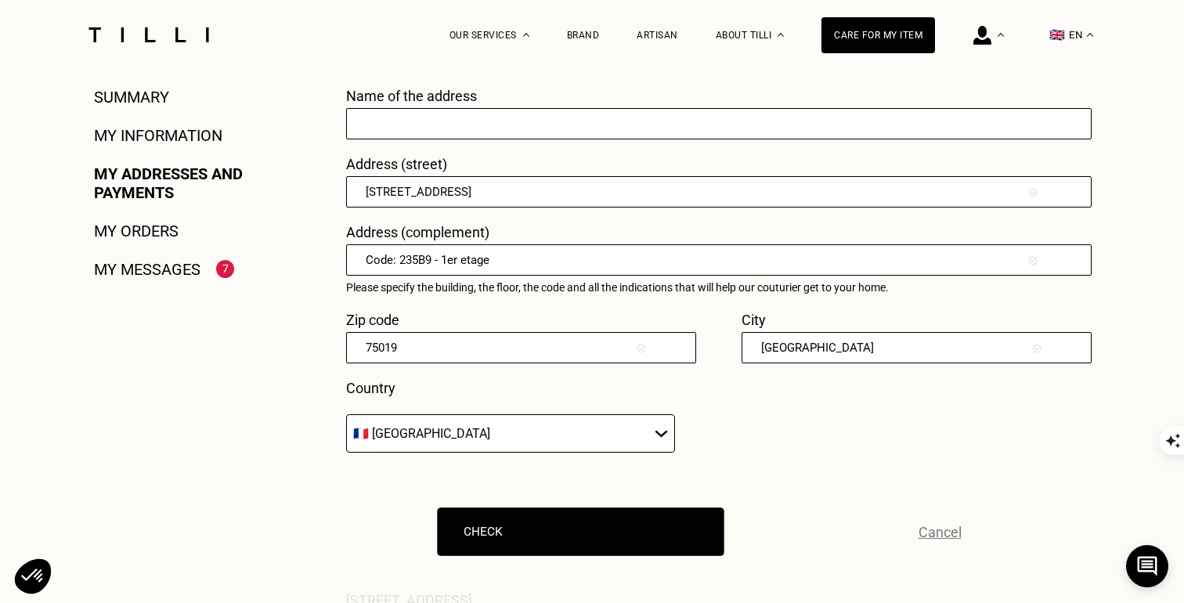
click at [647, 516] on button "Check" at bounding box center [580, 531] width 287 height 49
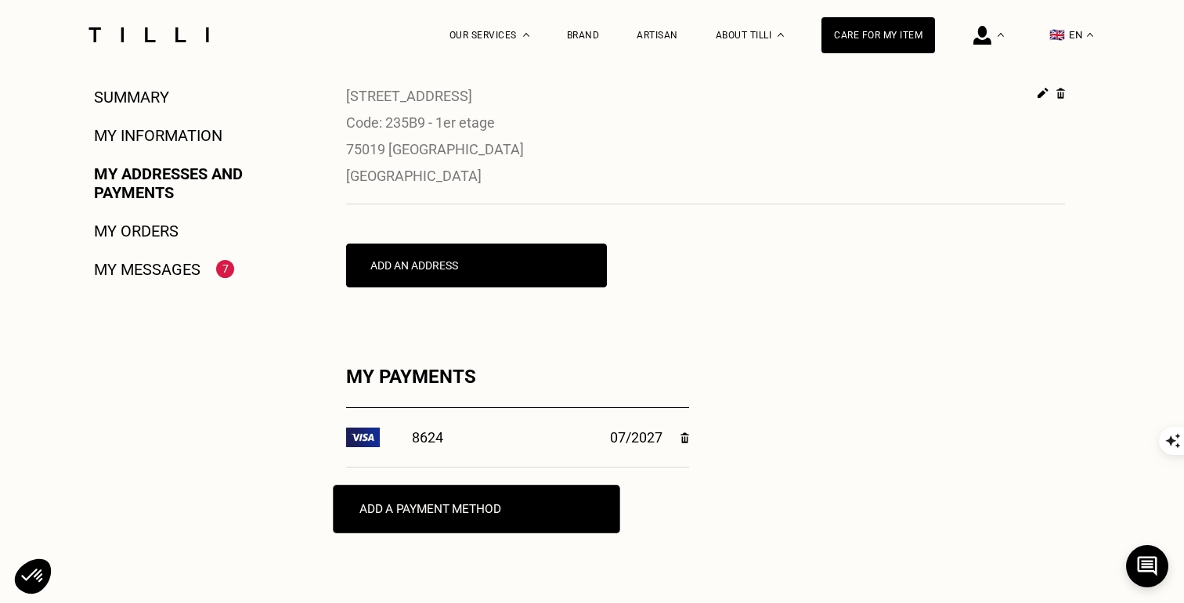
click at [551, 490] on button "Add a payment method" at bounding box center [476, 509] width 287 height 49
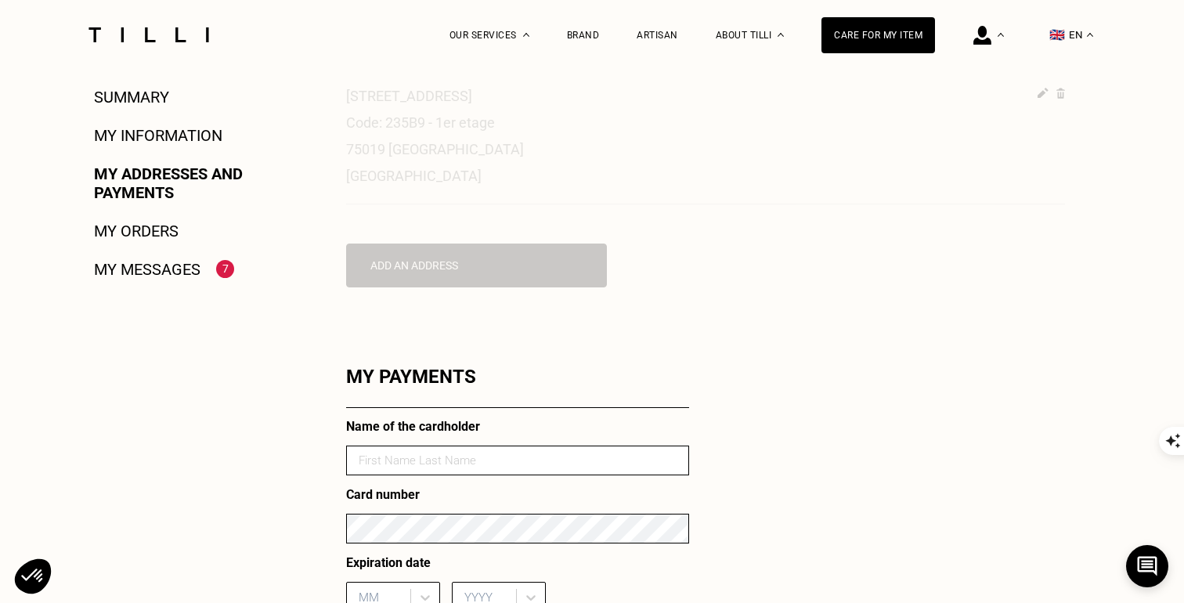
click at [528, 459] on input at bounding box center [517, 461] width 343 height 30
type input "Tayler Childers"
type input "06"
type input "2030"
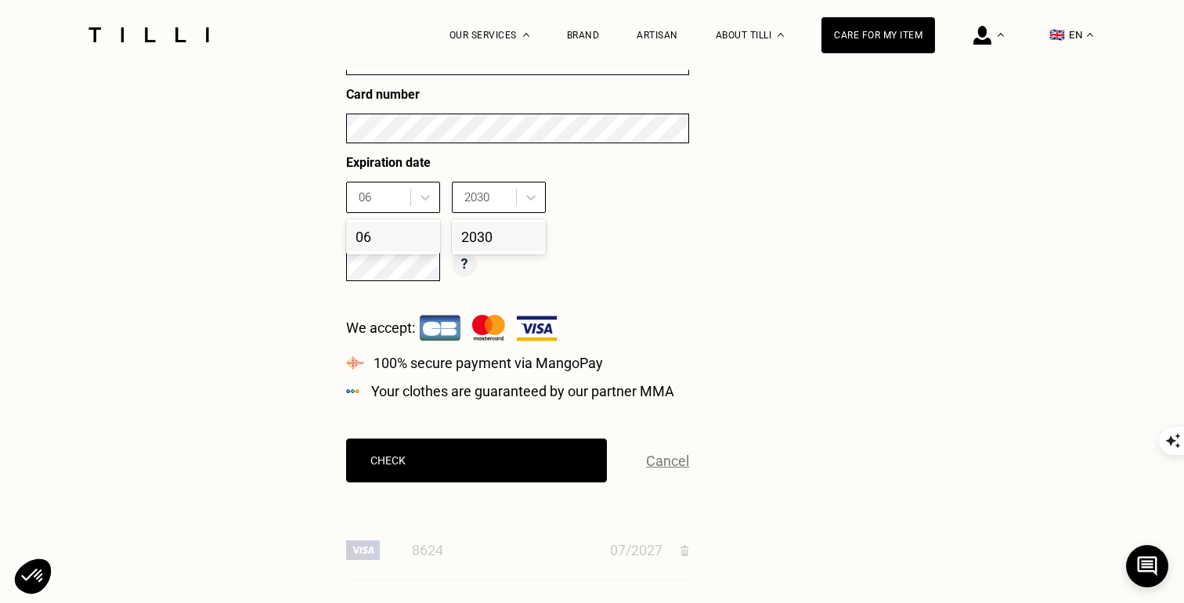
scroll to position [750, 0]
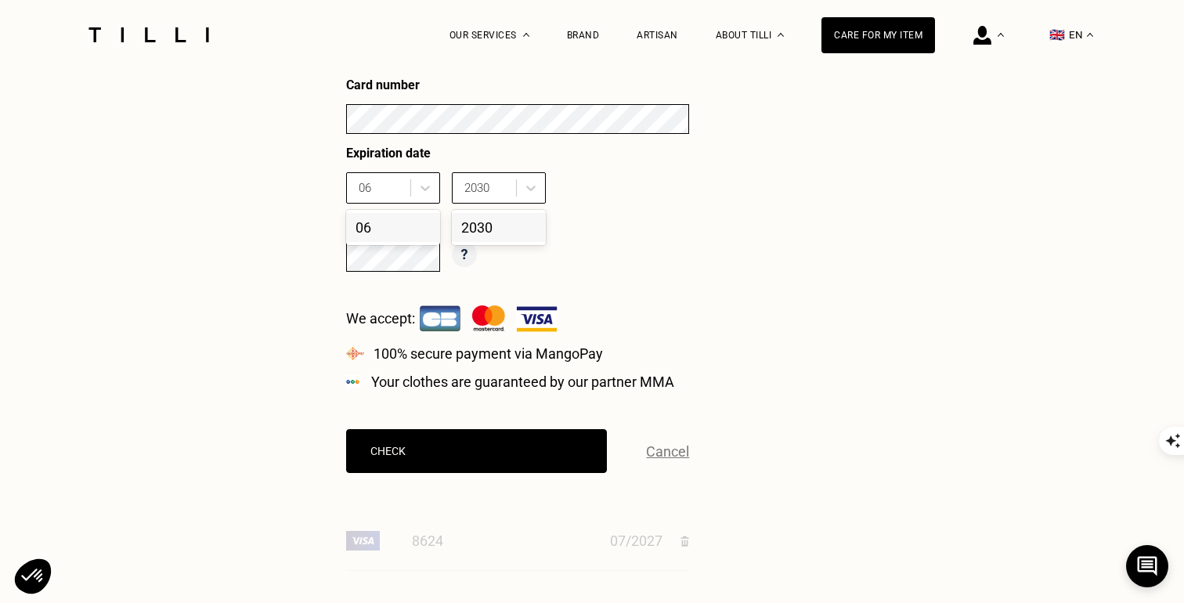
click at [592, 242] on div "CVV" at bounding box center [517, 249] width 343 height 68
click at [381, 218] on div "06" at bounding box center [393, 227] width 94 height 29
click at [480, 236] on div "2030" at bounding box center [499, 227] width 94 height 29
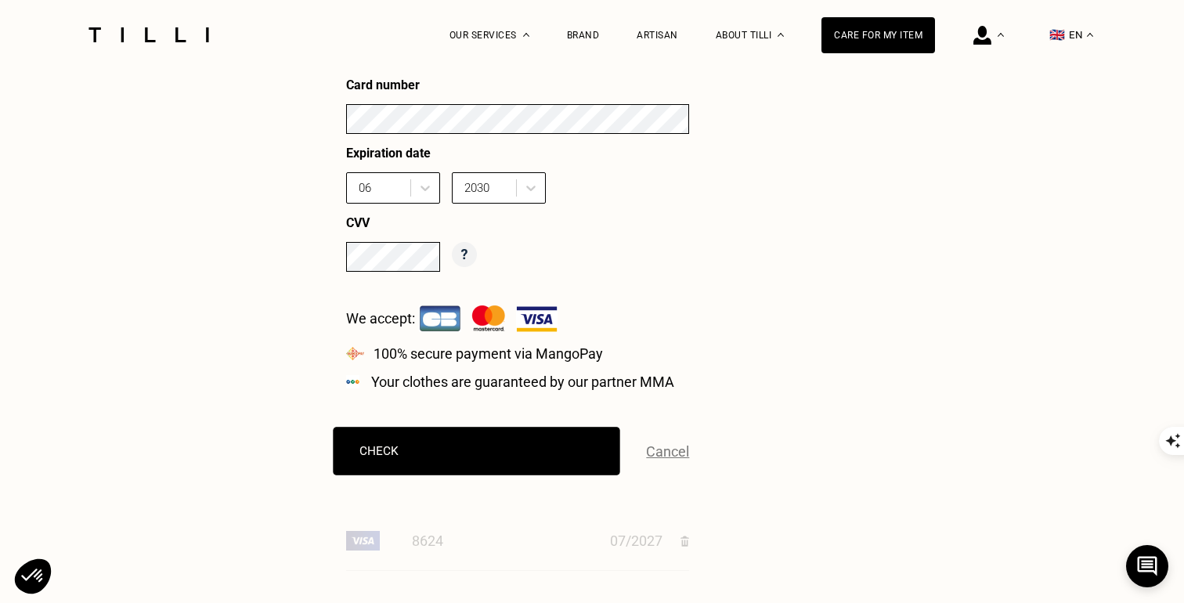
click at [390, 439] on button "Check" at bounding box center [476, 451] width 287 height 49
click at [544, 447] on button "Check" at bounding box center [476, 451] width 287 height 49
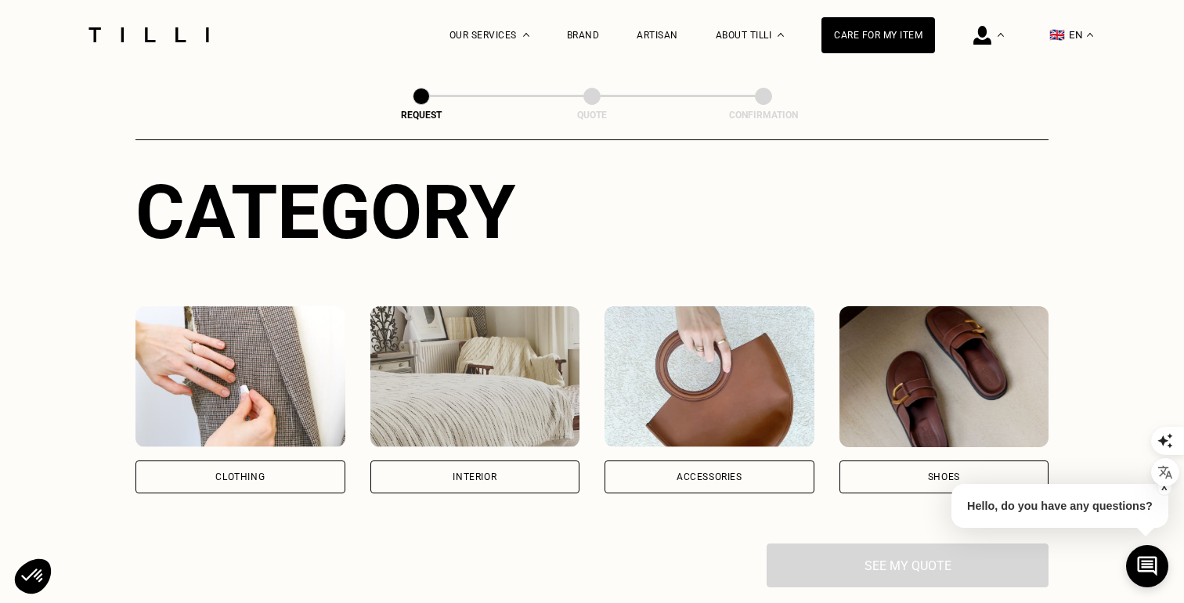
scroll to position [144, 0]
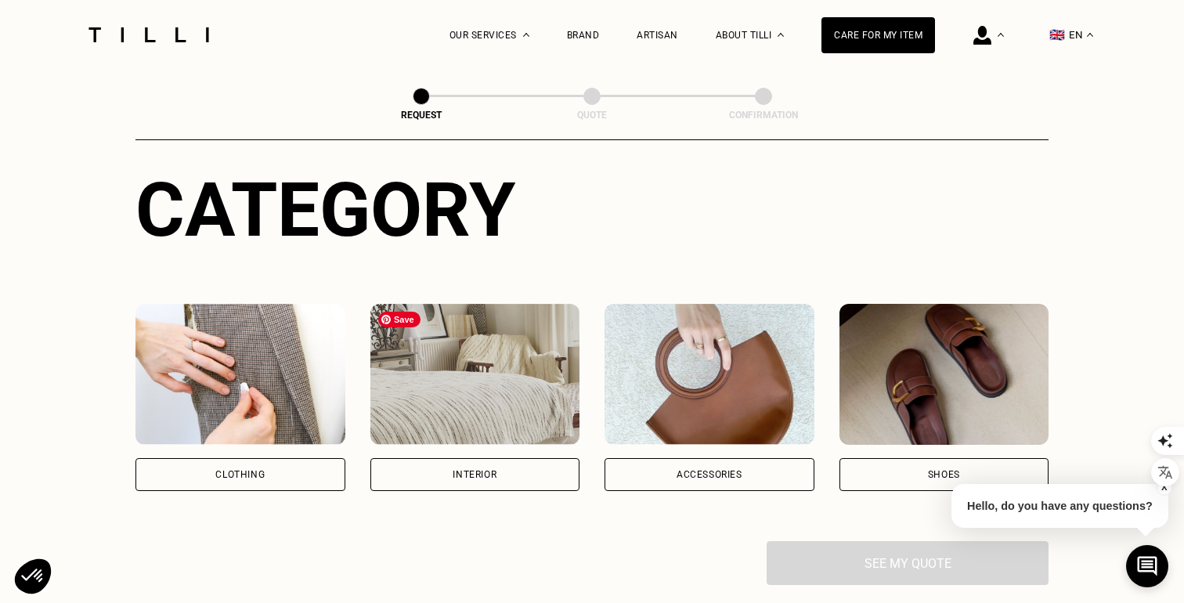
click at [271, 477] on div "Clothing" at bounding box center [240, 474] width 210 height 33
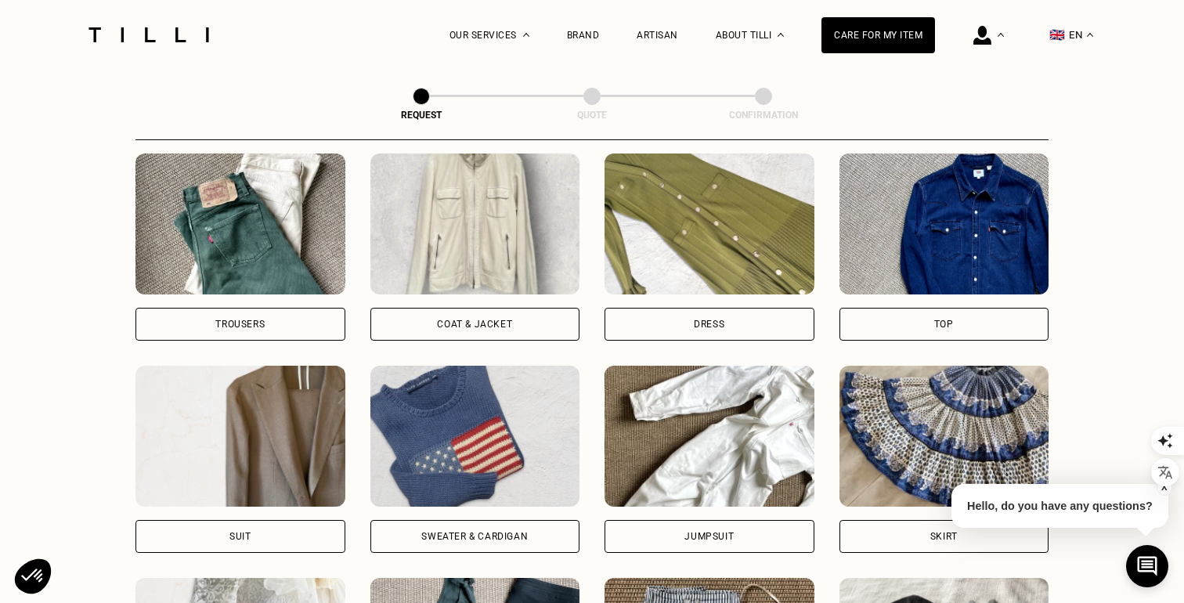
click at [527, 332] on div "Coat & Jacket" at bounding box center [475, 324] width 210 height 33
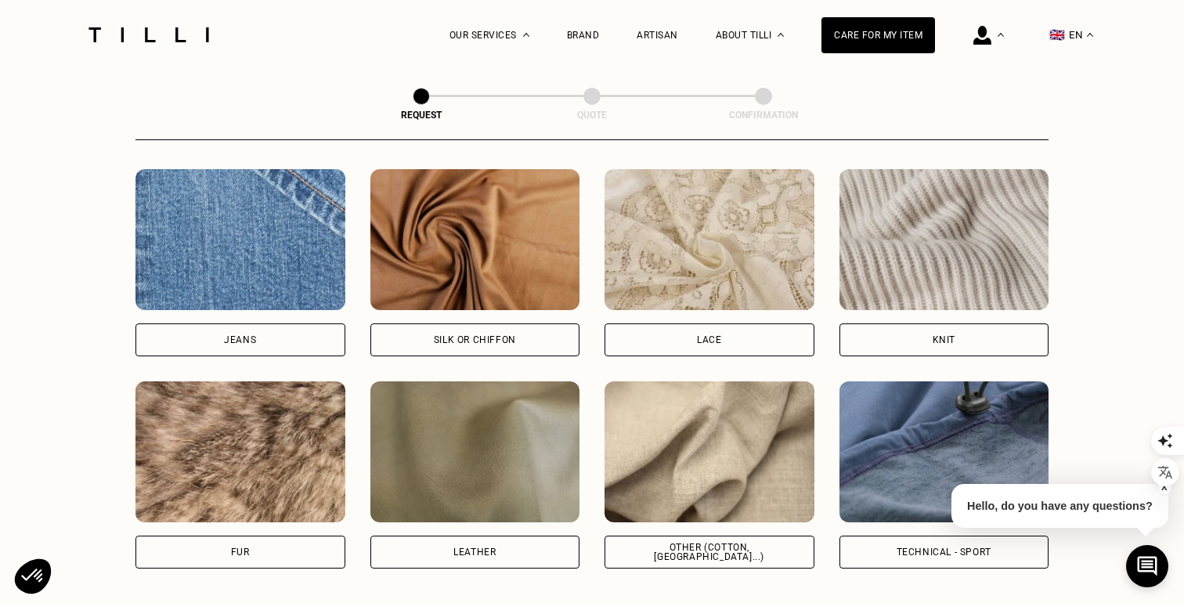
scroll to position [1678, 0]
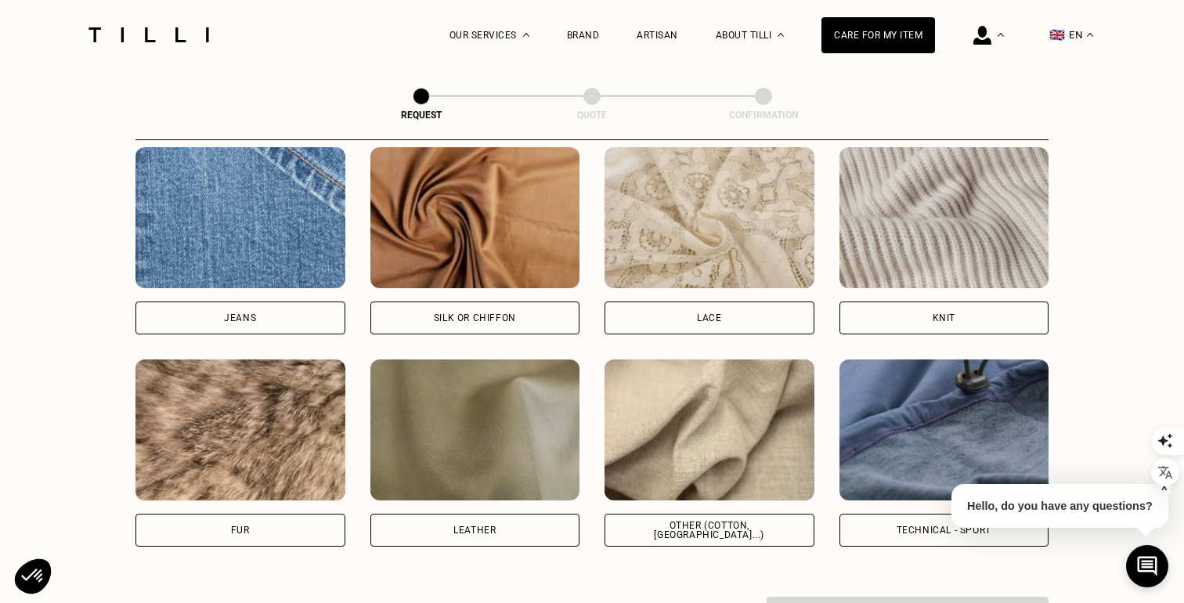
click at [746, 520] on div "Other (cotton, [GEOGRAPHIC_DATA]...)" at bounding box center [710, 530] width 210 height 33
select select "FR"
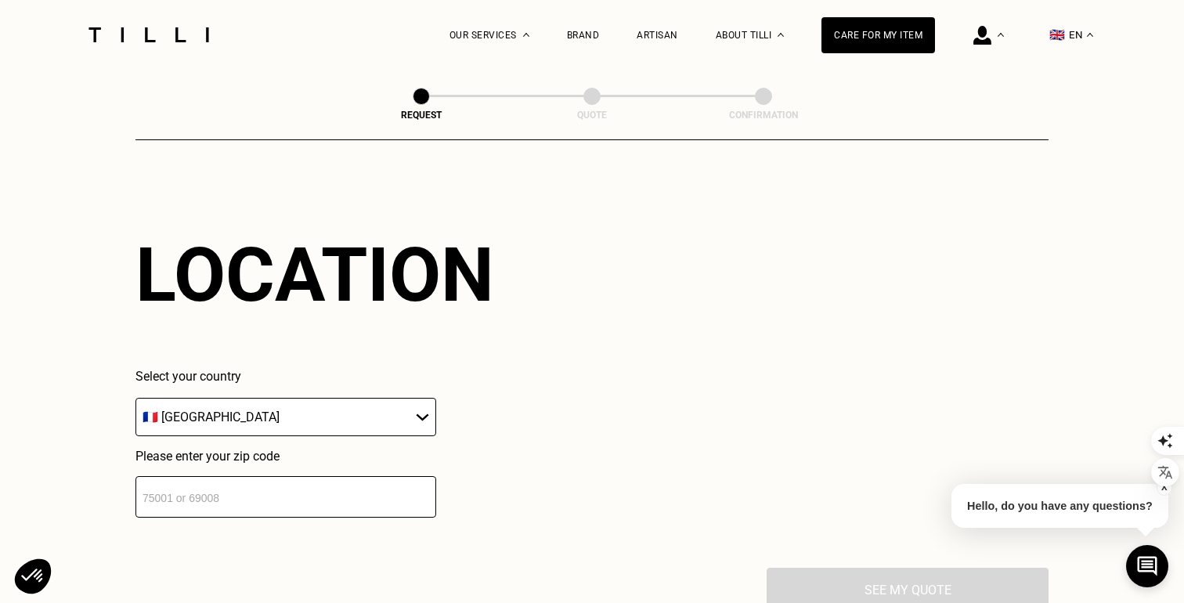
scroll to position [2100, 0]
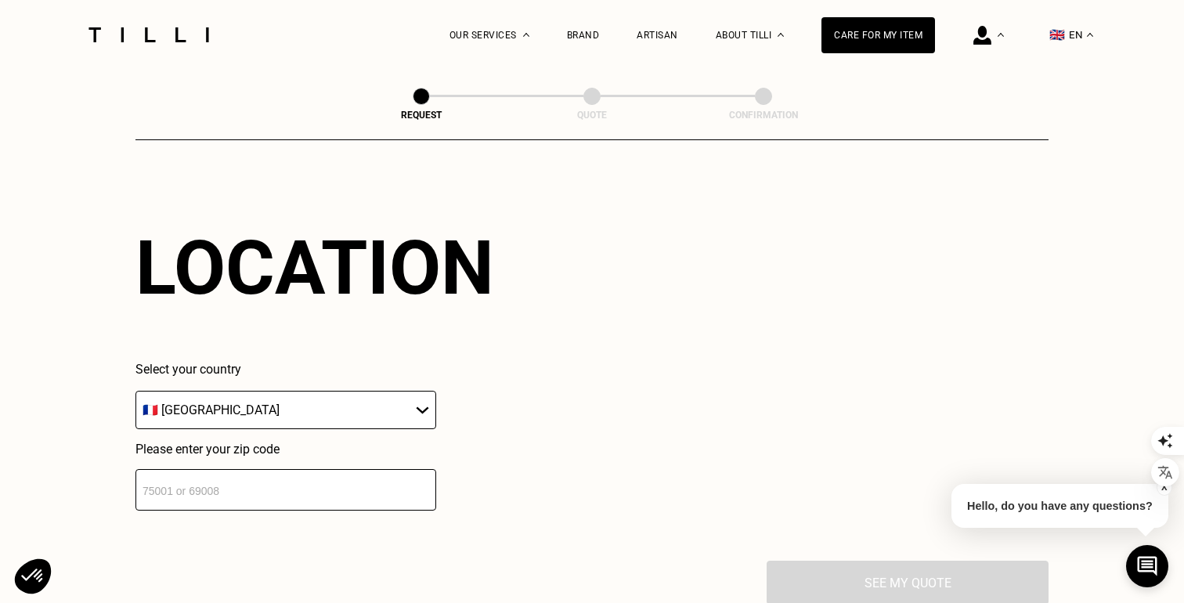
click at [339, 506] on input "number" at bounding box center [285, 490] width 301 height 42
type input "75019"
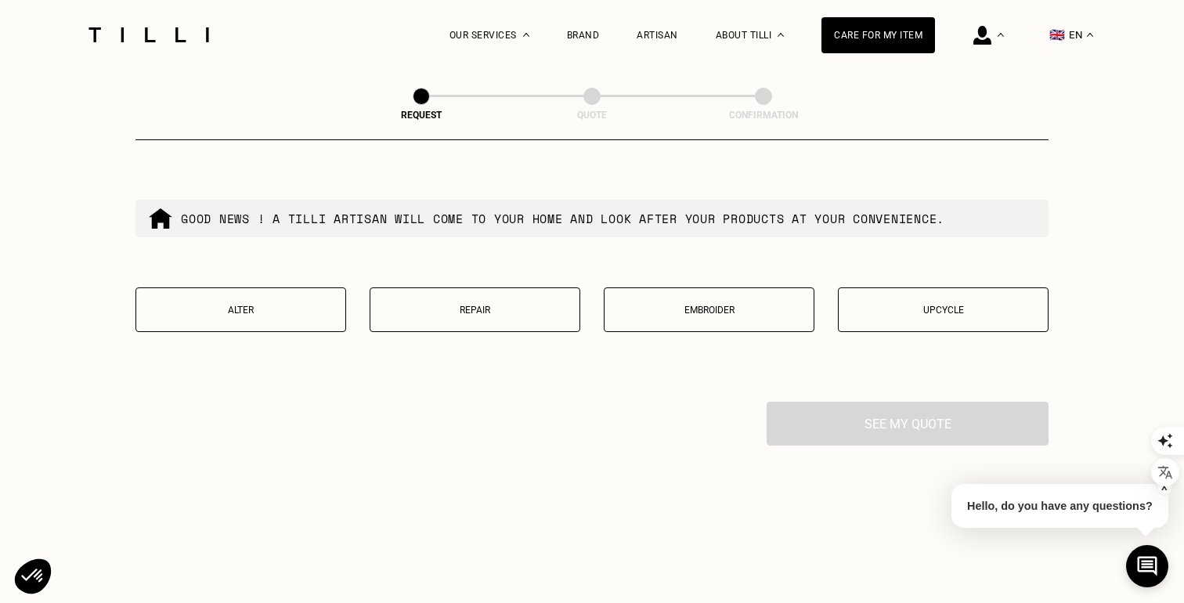
scroll to position [2650, 0]
click at [308, 315] on p "Alter" at bounding box center [240, 309] width 193 height 11
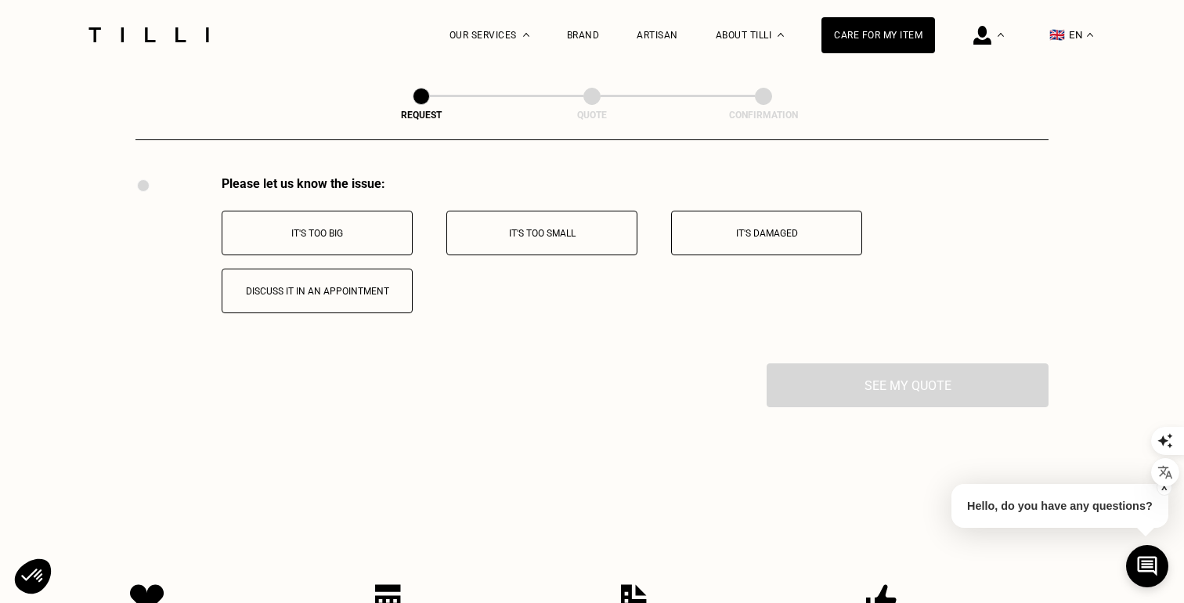
scroll to position [2878, 0]
click at [363, 245] on button "It's too big" at bounding box center [317, 230] width 191 height 45
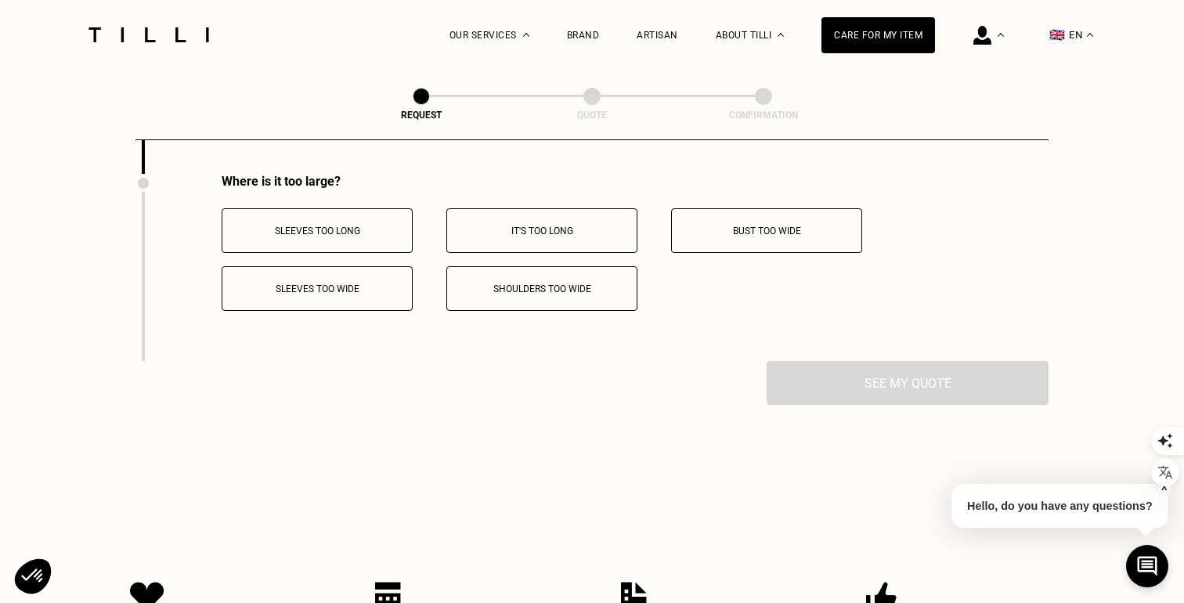
scroll to position [3065, 0]
click at [504, 249] on button "It's too long" at bounding box center [541, 230] width 191 height 45
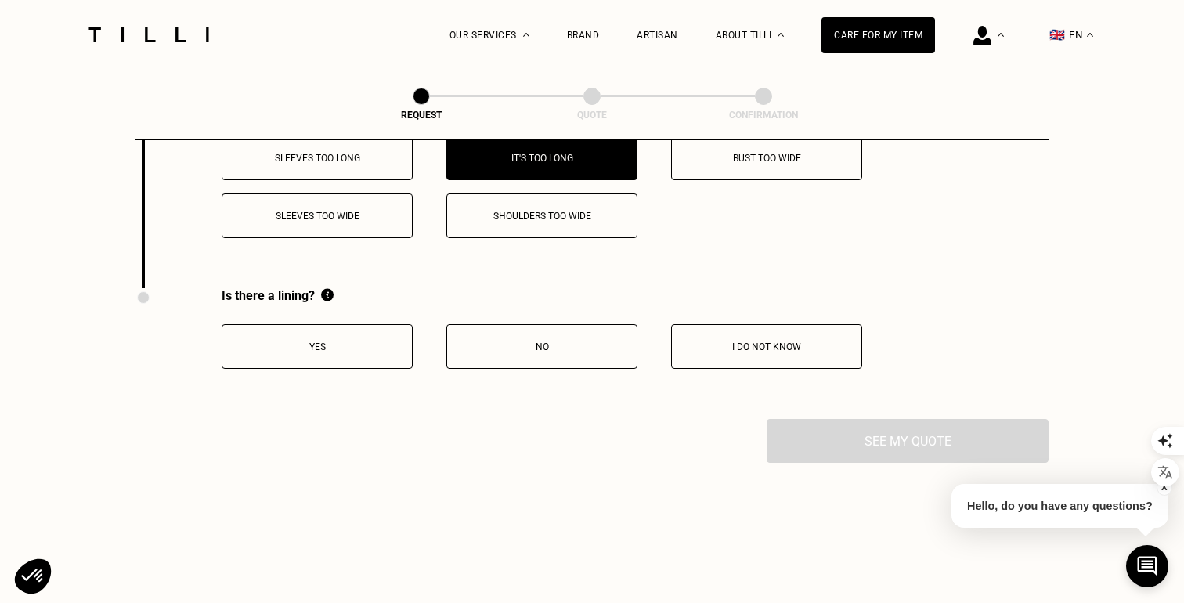
scroll to position [3146, 0]
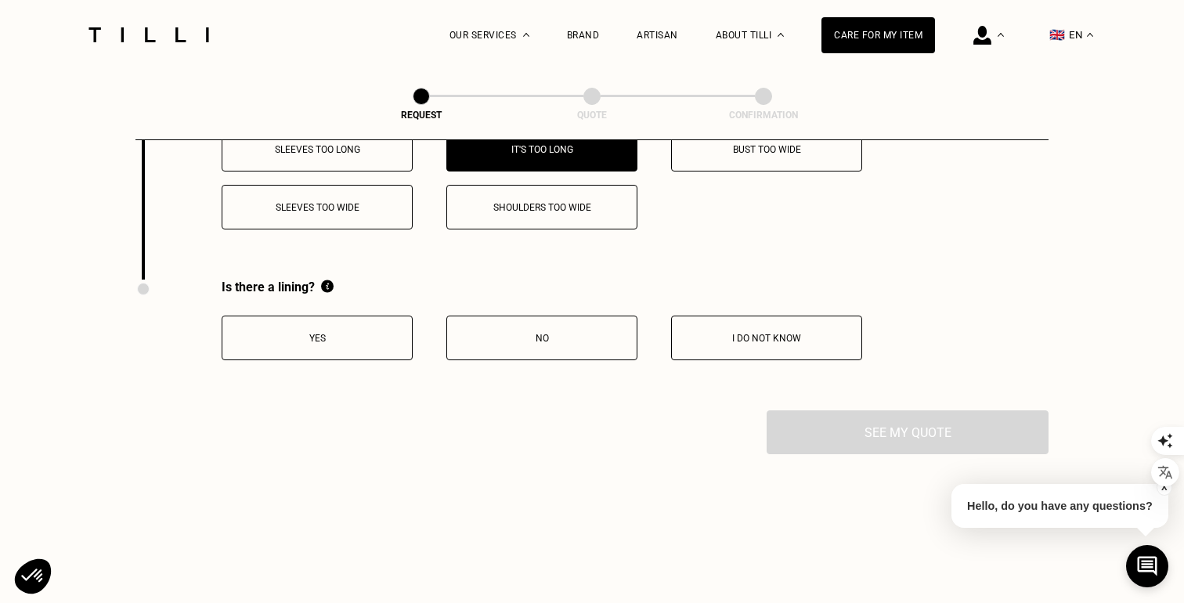
click at [517, 341] on p "No" at bounding box center [542, 338] width 174 height 11
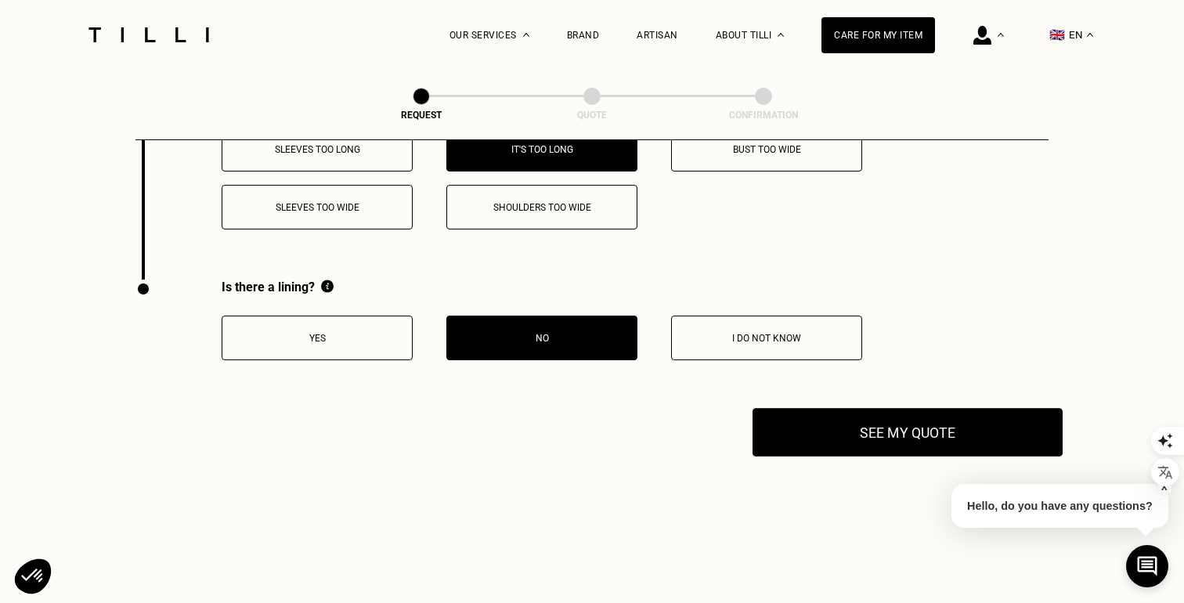
click at [775, 439] on button "See my quote" at bounding box center [908, 432] width 310 height 49
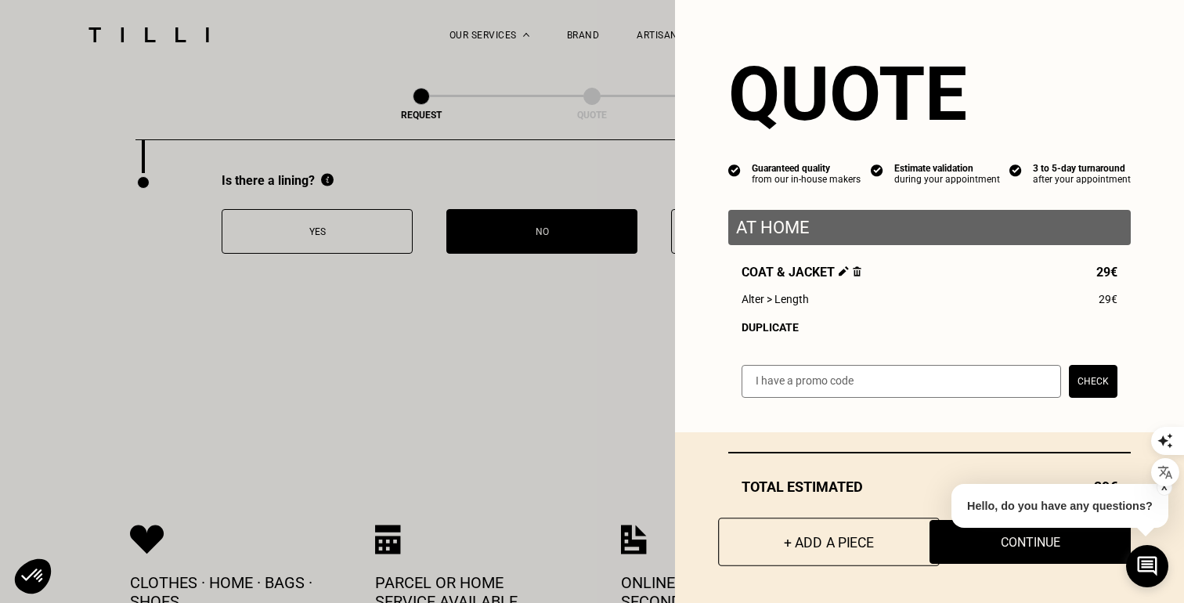
scroll to position [3254, 0]
click at [793, 530] on button "+ Add a piece" at bounding box center [829, 542] width 222 height 49
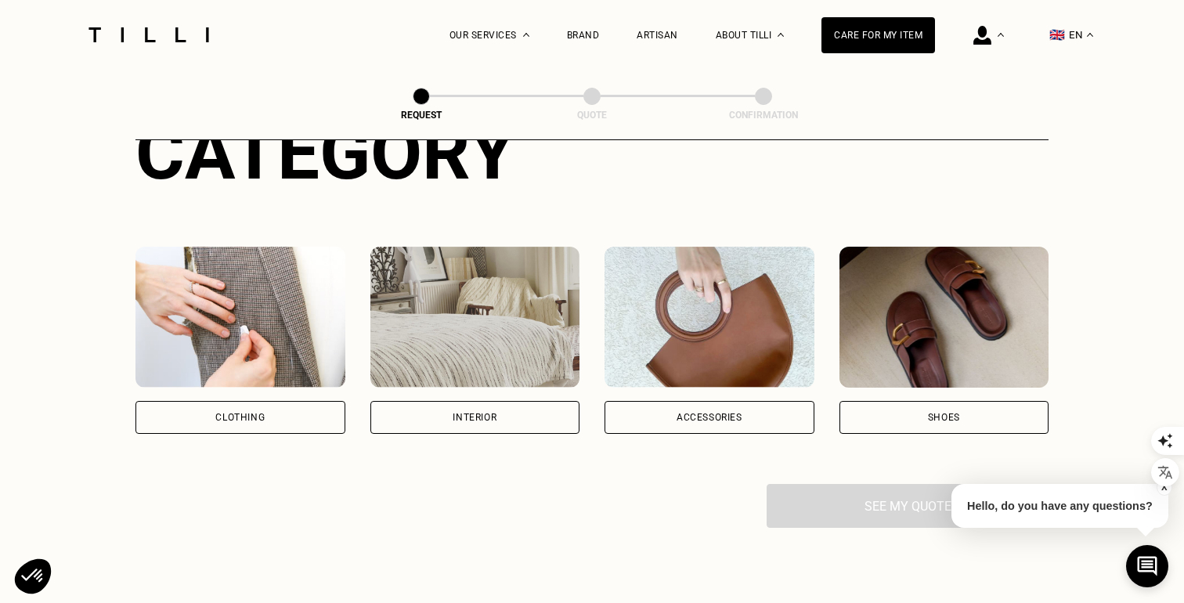
click at [910, 409] on div "Shoes" at bounding box center [945, 417] width 210 height 33
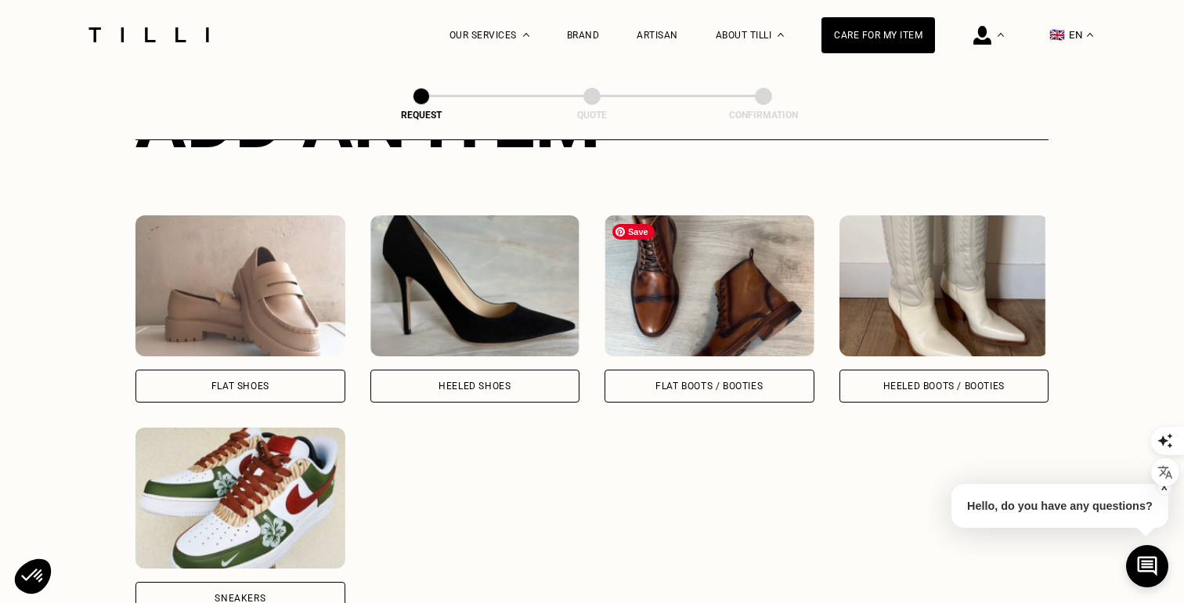
scroll to position [679, 0]
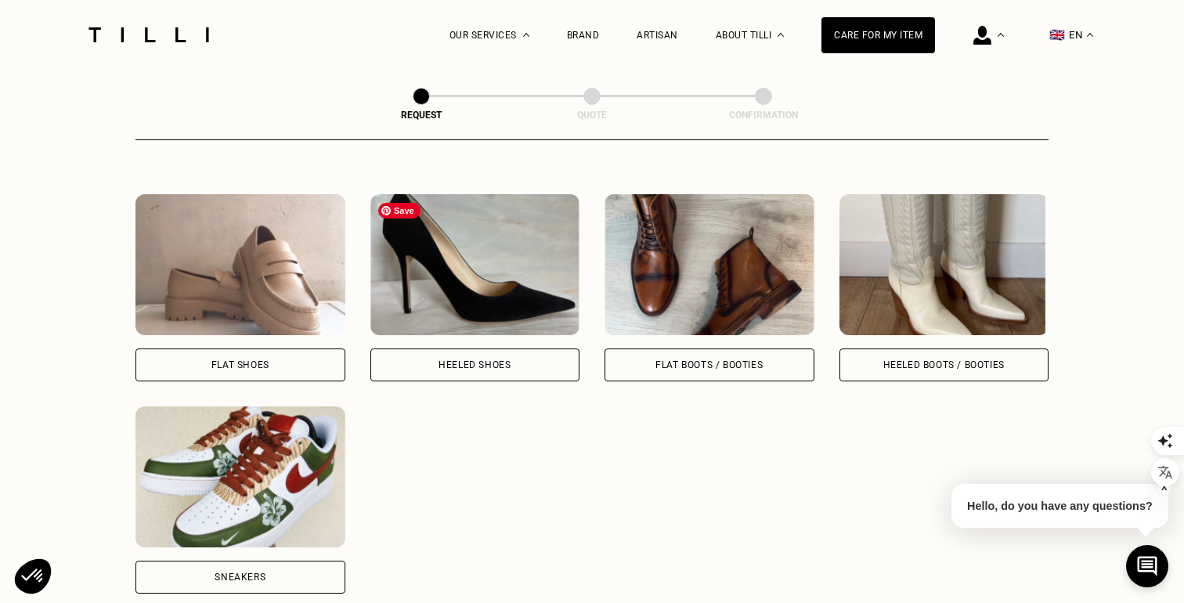
click at [503, 362] on div "Heeled Shoes" at bounding box center [475, 364] width 72 height 9
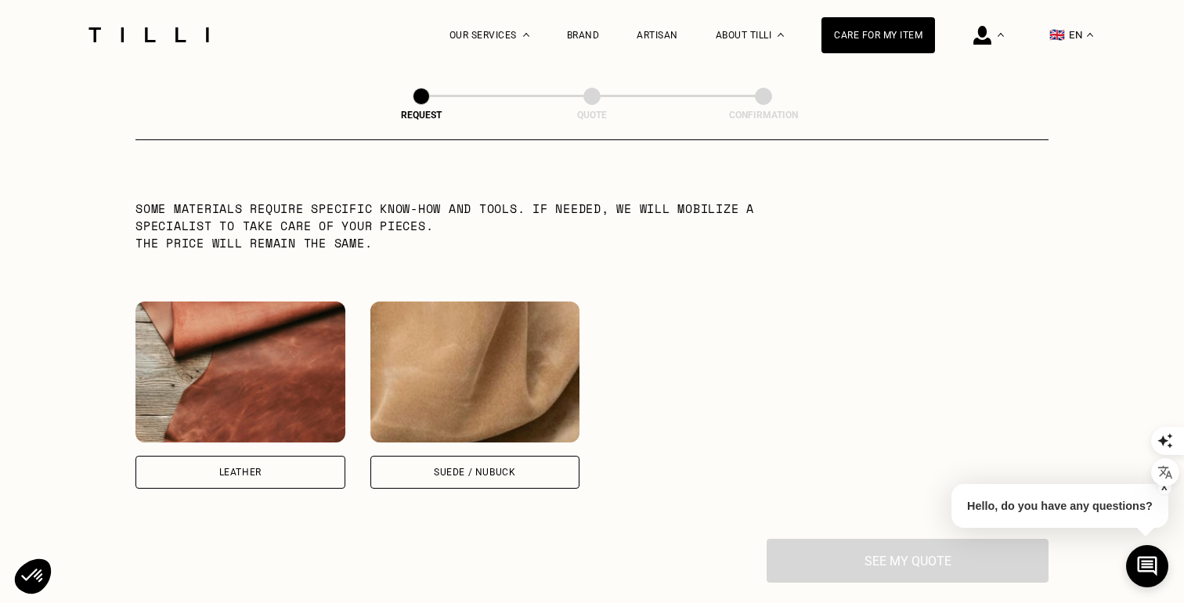
scroll to position [1285, 0]
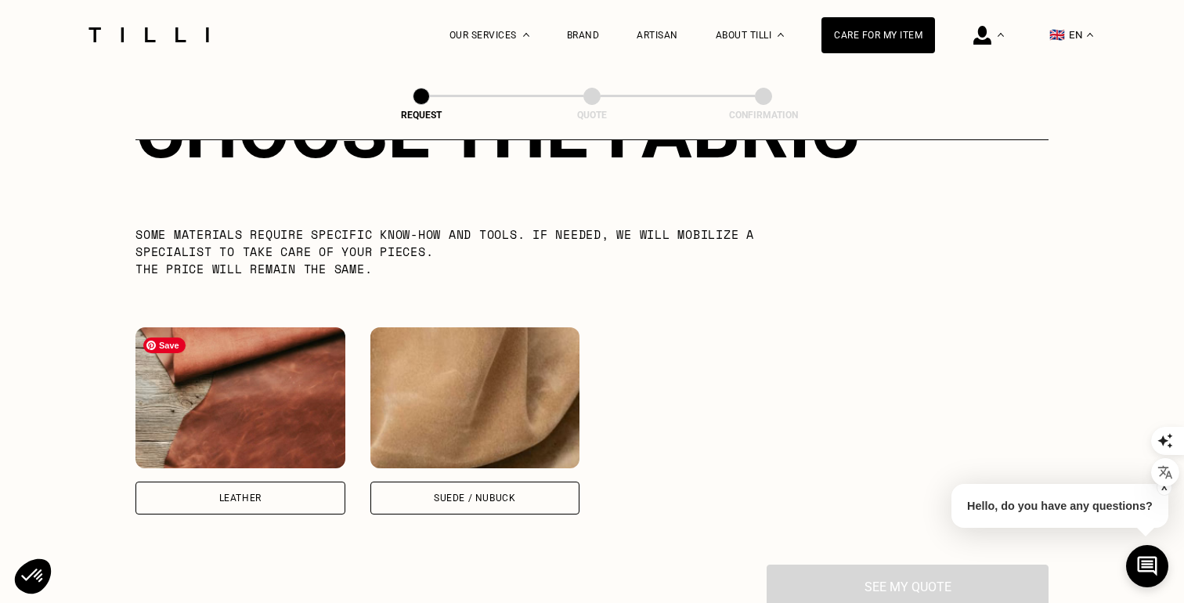
click at [302, 414] on img at bounding box center [240, 397] width 210 height 141
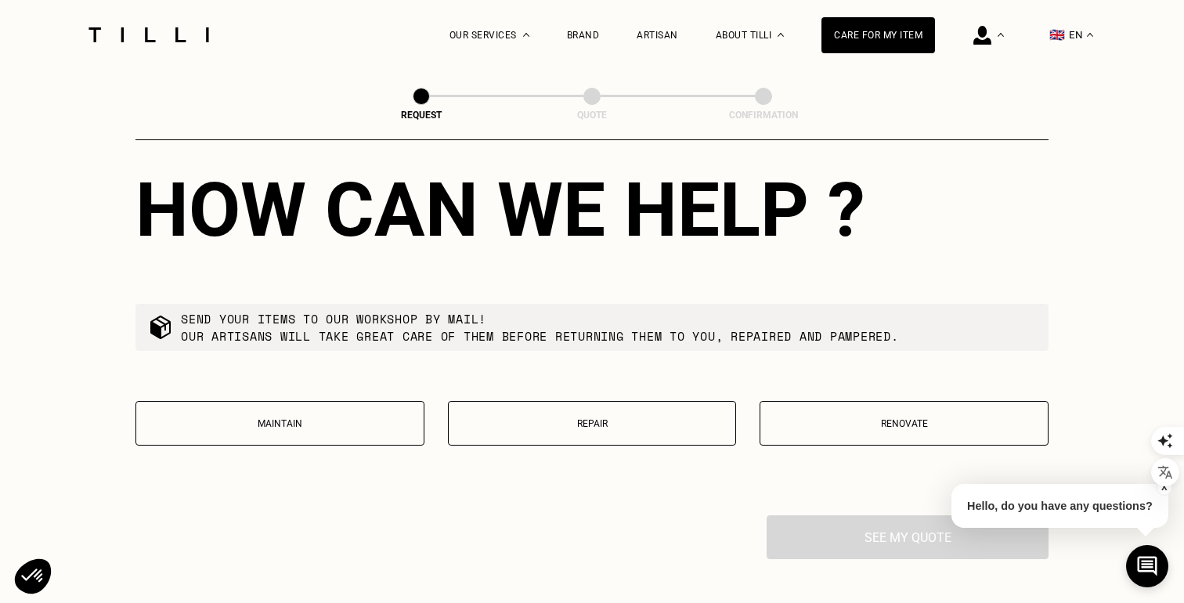
scroll to position [1769, 0]
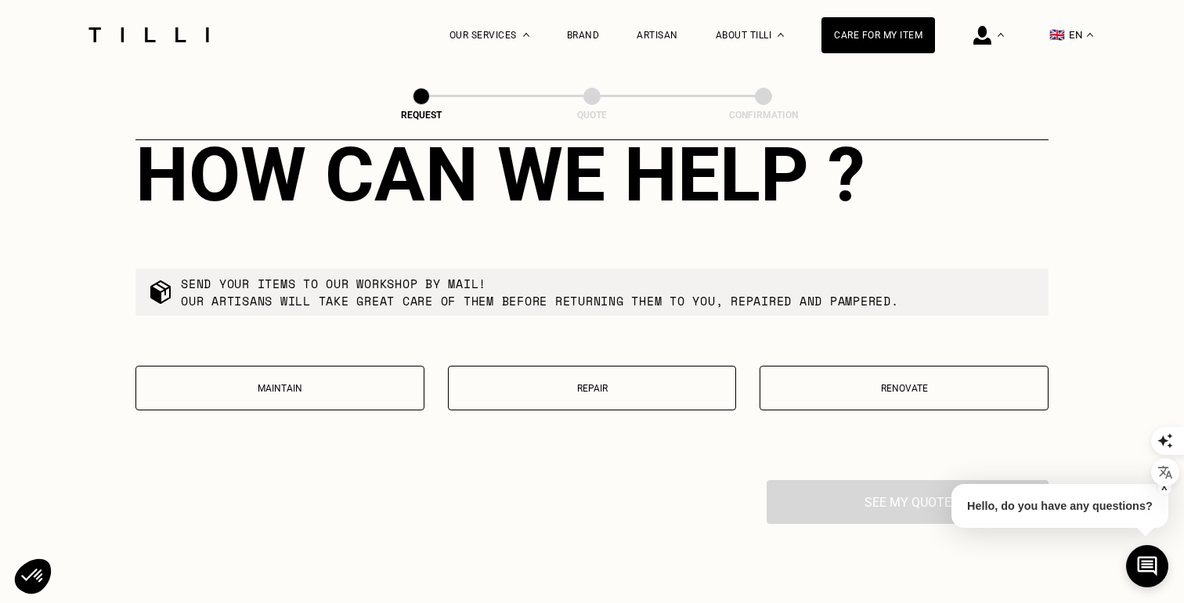
click at [861, 394] on p "Renovate" at bounding box center [904, 388] width 272 height 11
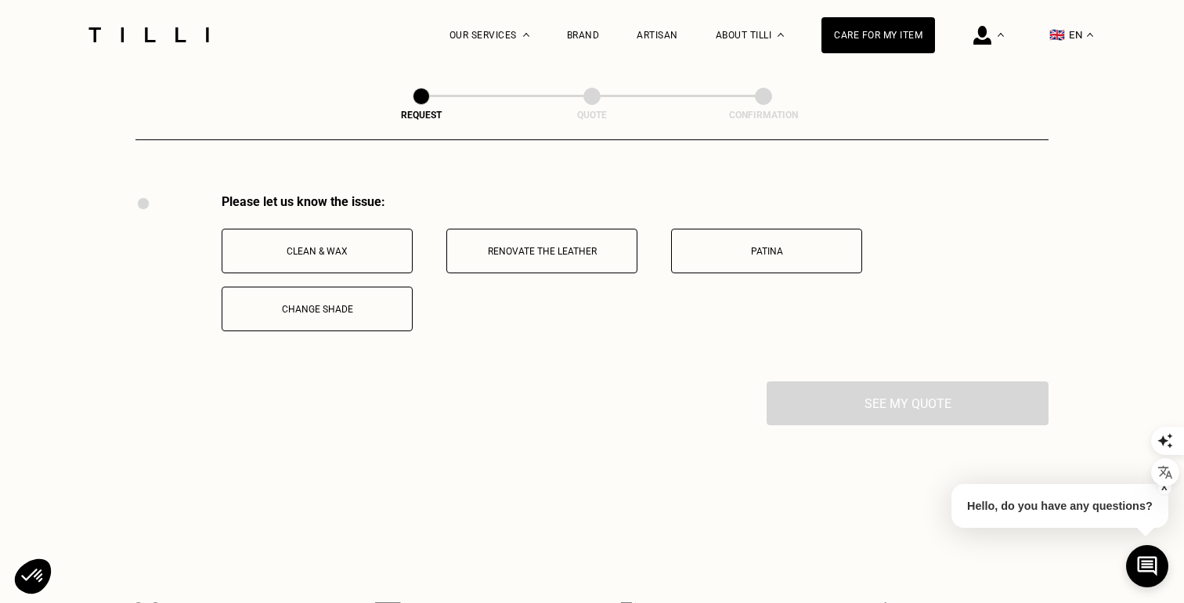
scroll to position [2050, 0]
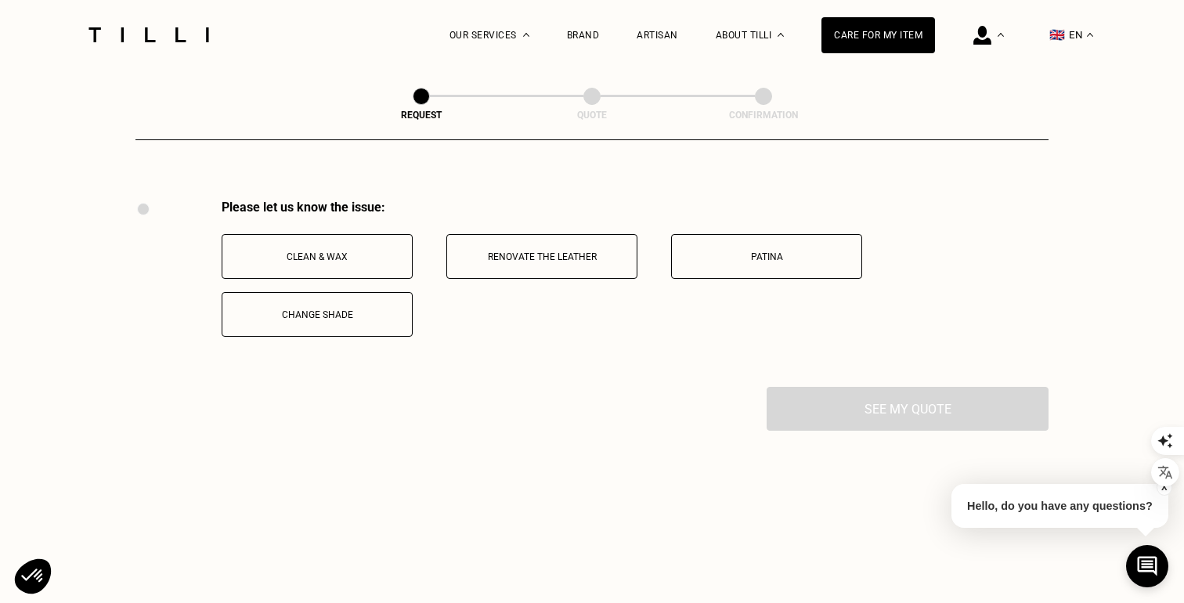
click at [612, 273] on button "Renovate the leather" at bounding box center [541, 256] width 191 height 45
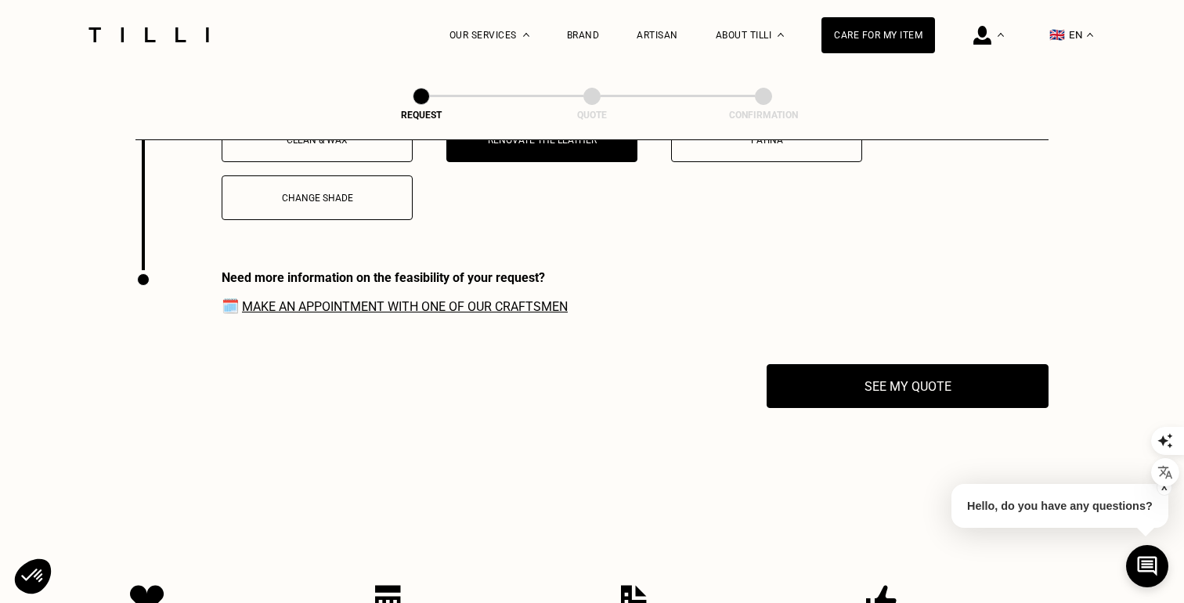
scroll to position [2147, 0]
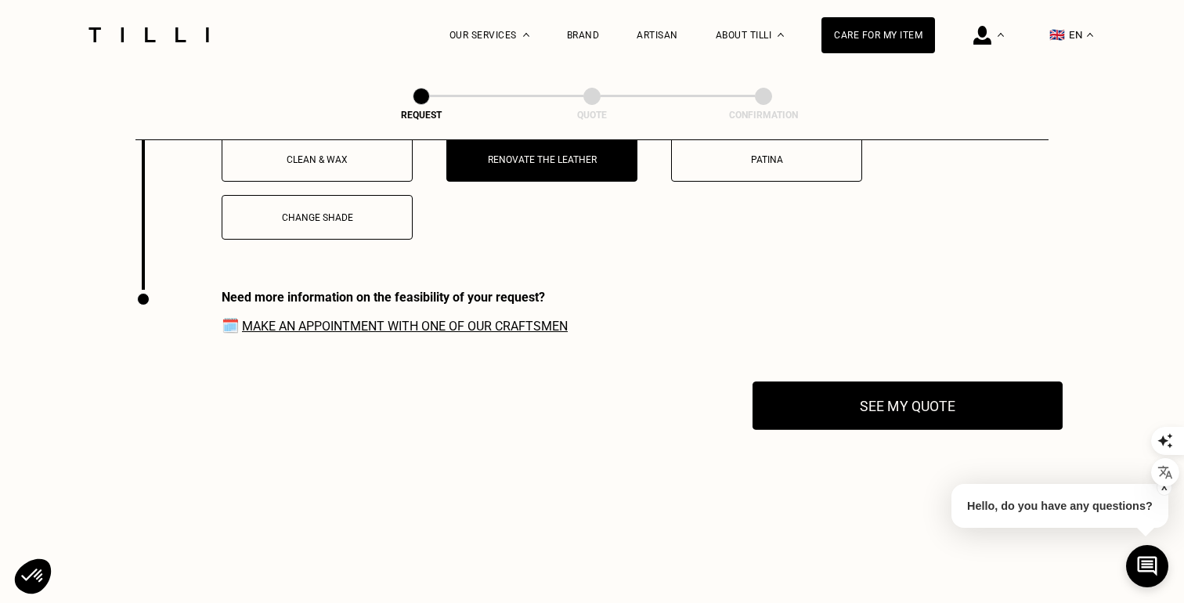
click at [831, 407] on button "See my quote" at bounding box center [908, 405] width 310 height 49
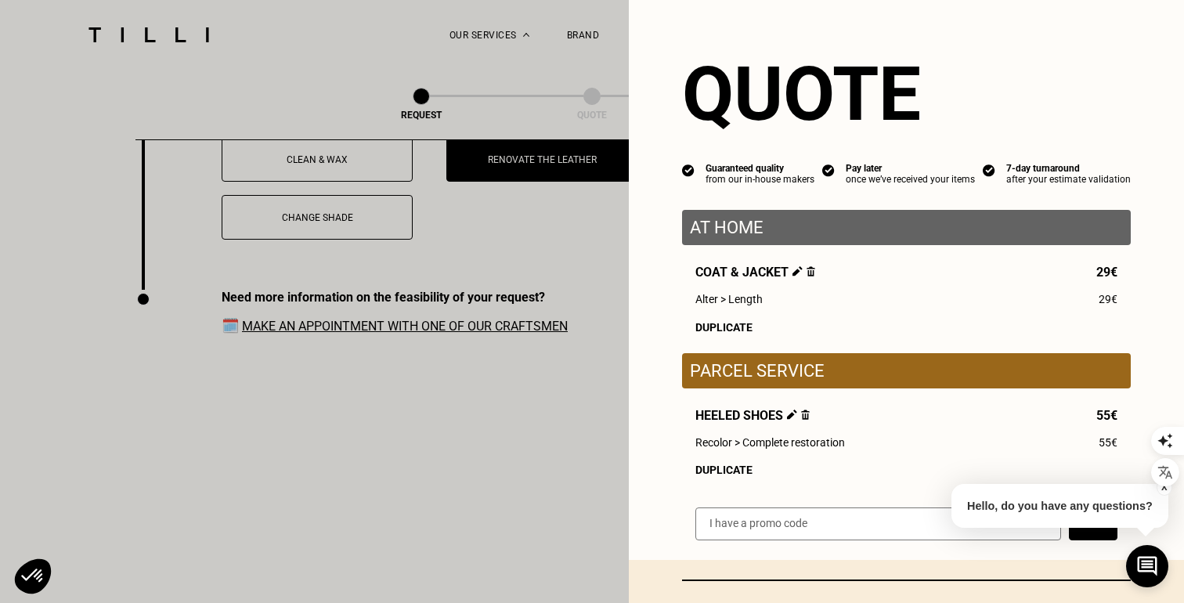
scroll to position [32, 0]
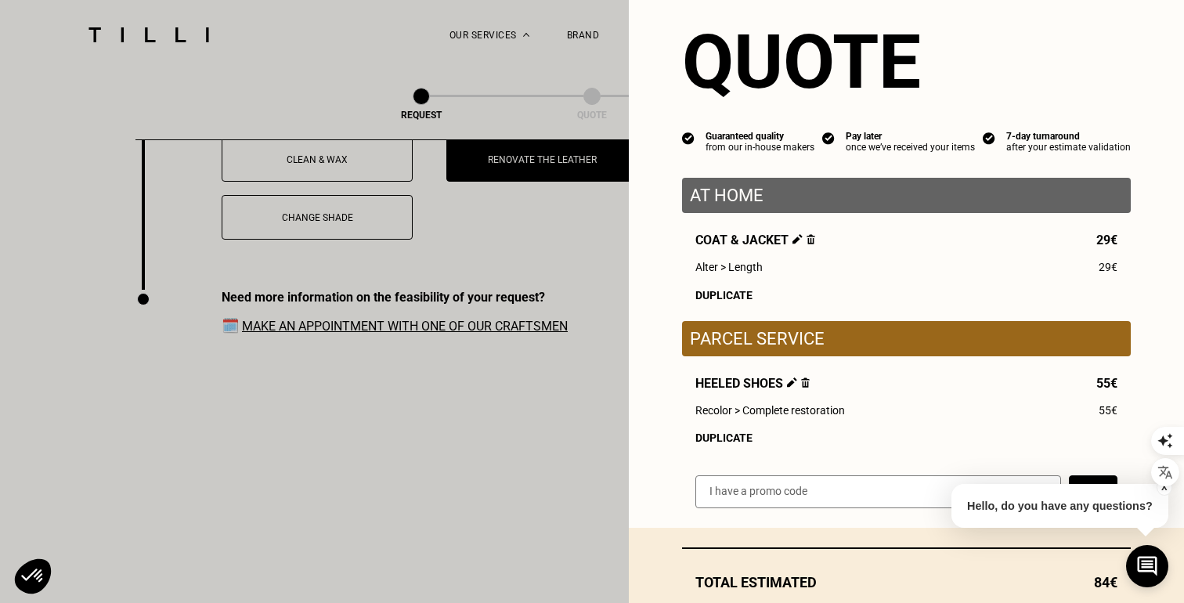
click at [810, 385] on img at bounding box center [805, 382] width 9 height 10
click at [807, 386] on img at bounding box center [805, 382] width 9 height 10
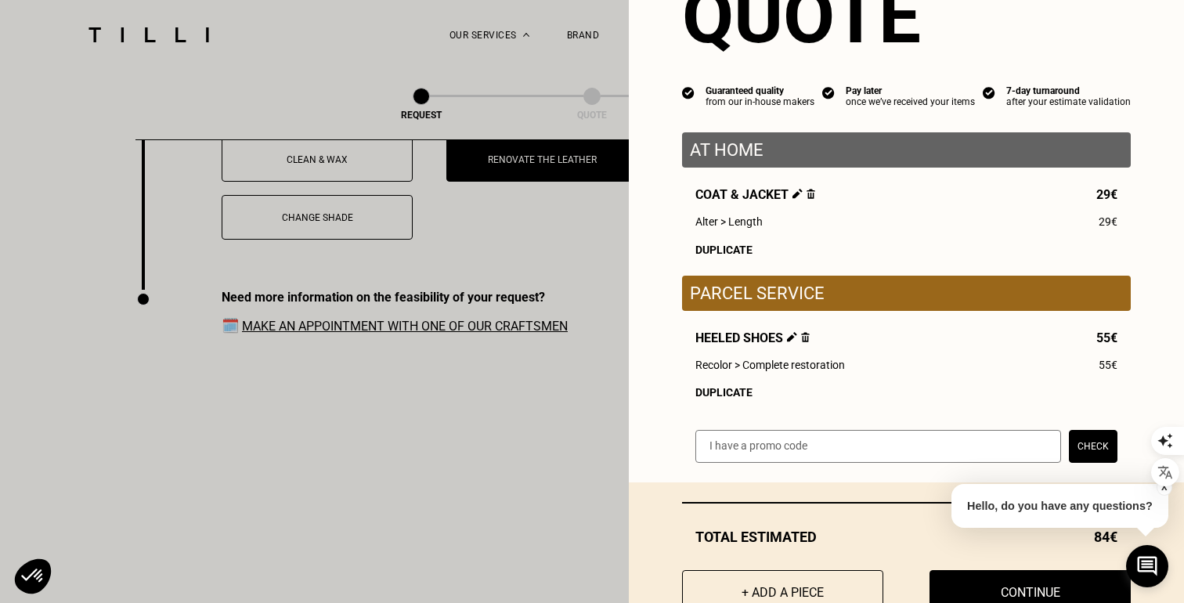
scroll to position [130, 0]
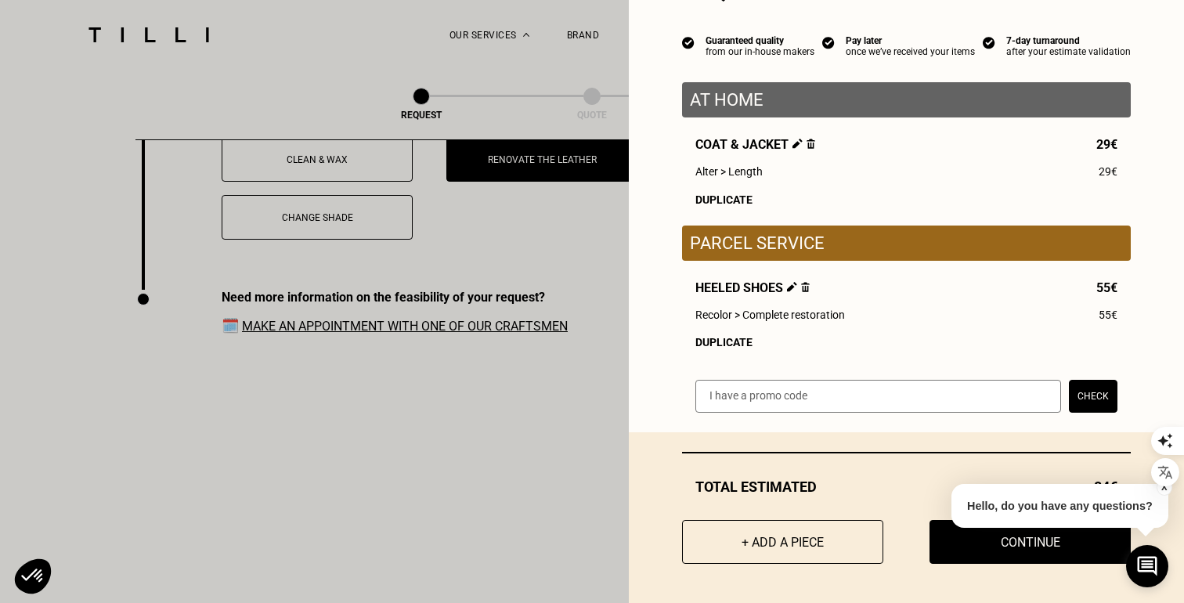
click at [793, 285] on img at bounding box center [792, 287] width 10 height 10
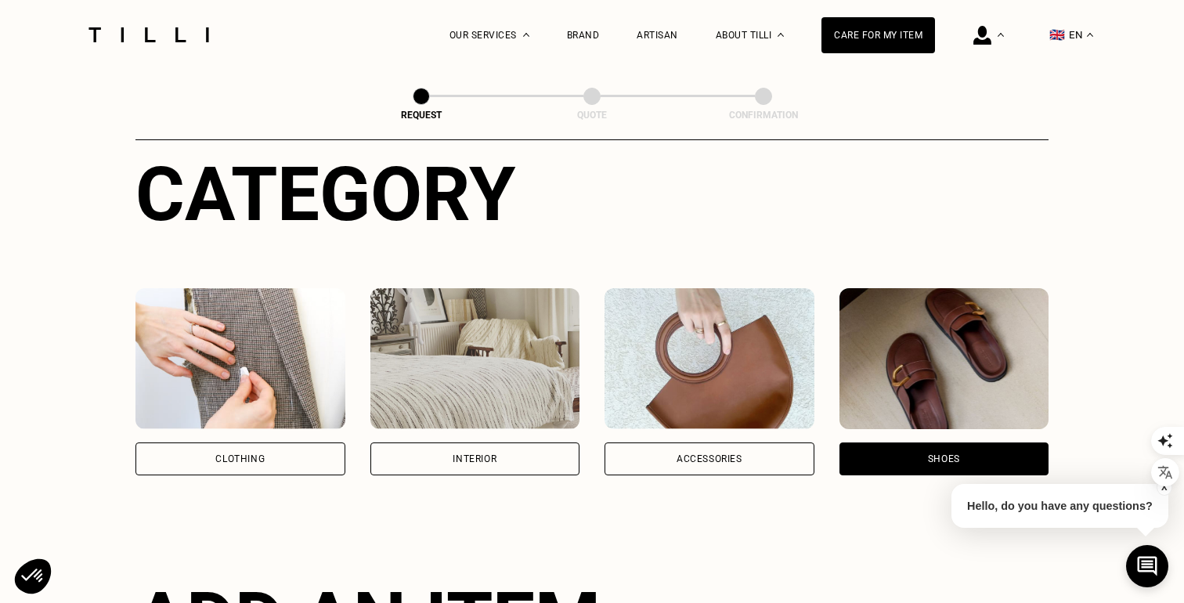
scroll to position [343, 0]
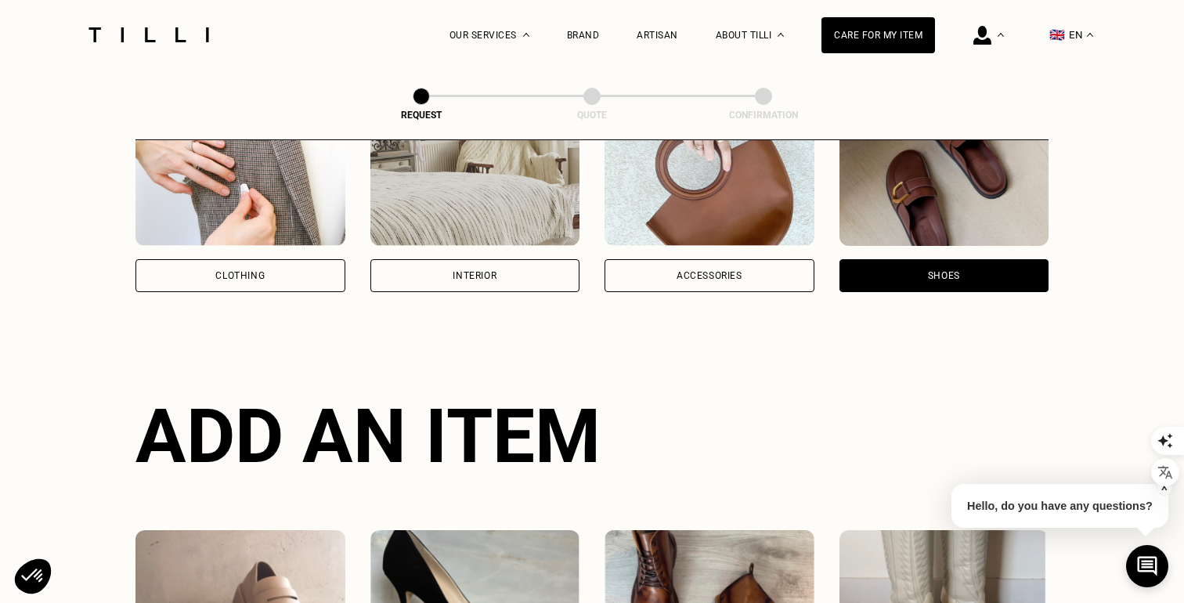
click at [289, 275] on div "Clothing" at bounding box center [240, 275] width 210 height 33
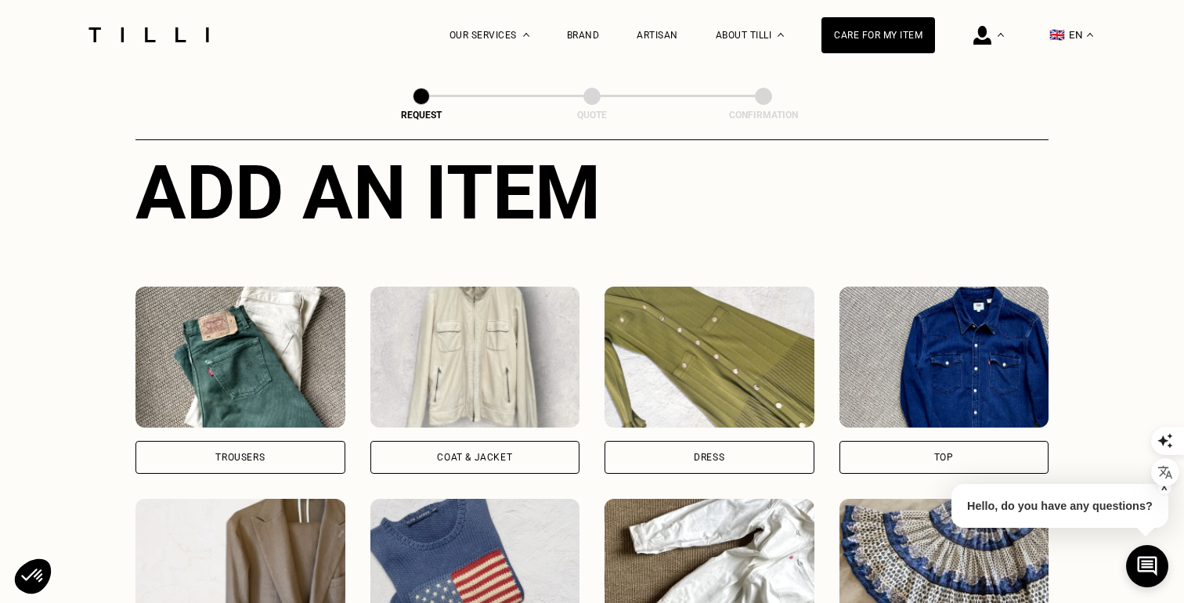
scroll to position [717, 0]
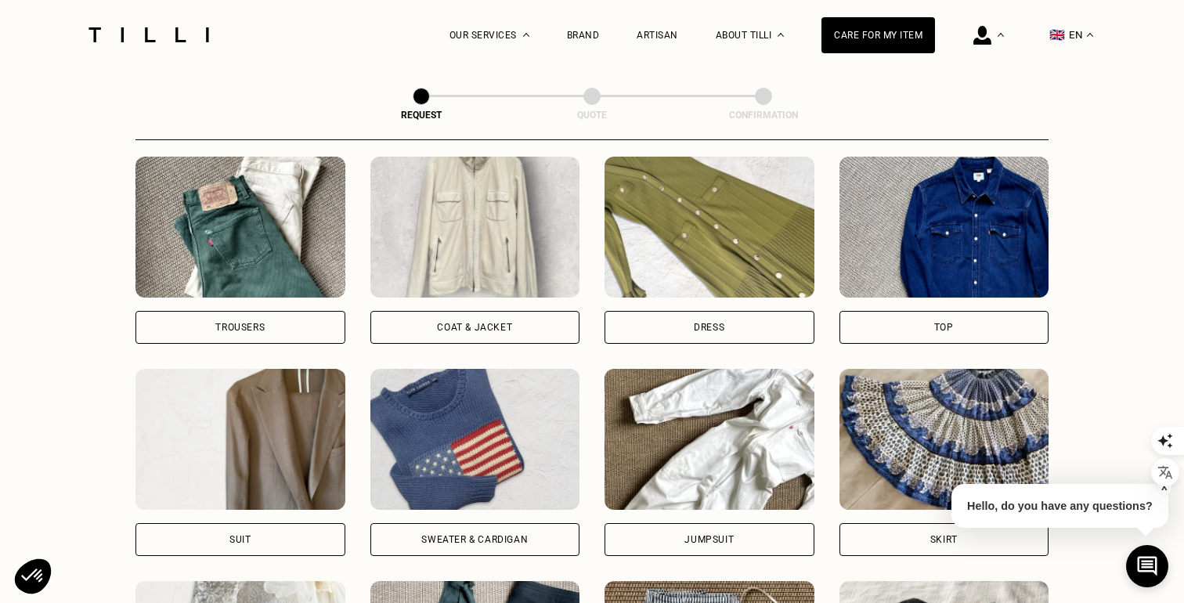
click at [320, 306] on div "Trousers" at bounding box center [240, 250] width 210 height 187
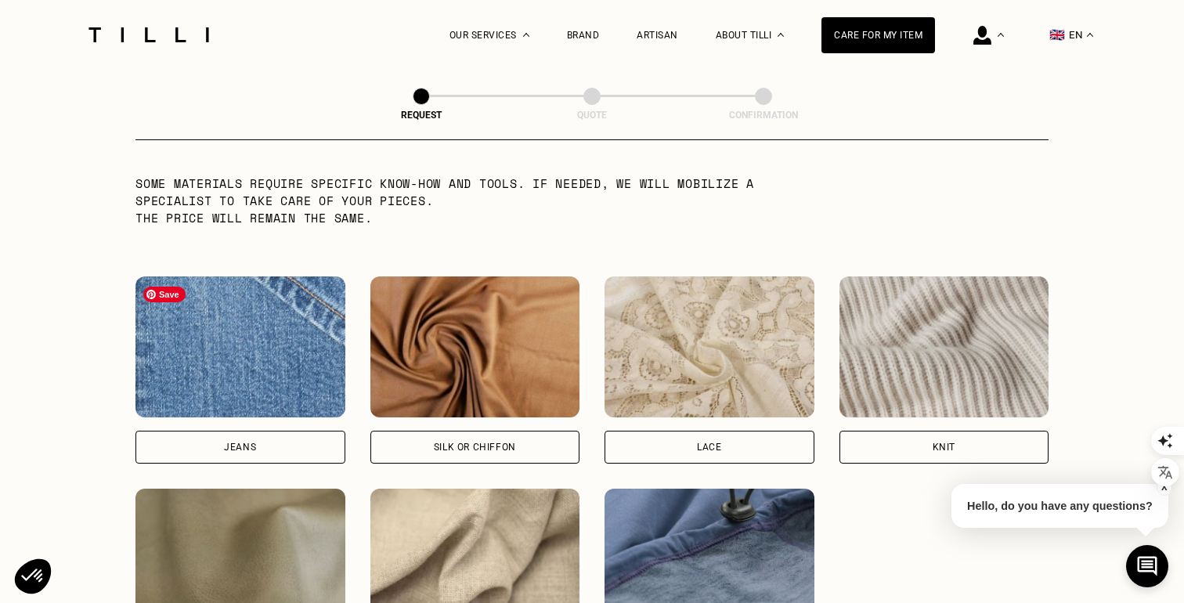
click at [280, 443] on div "Jeans" at bounding box center [240, 447] width 210 height 33
select select "FR"
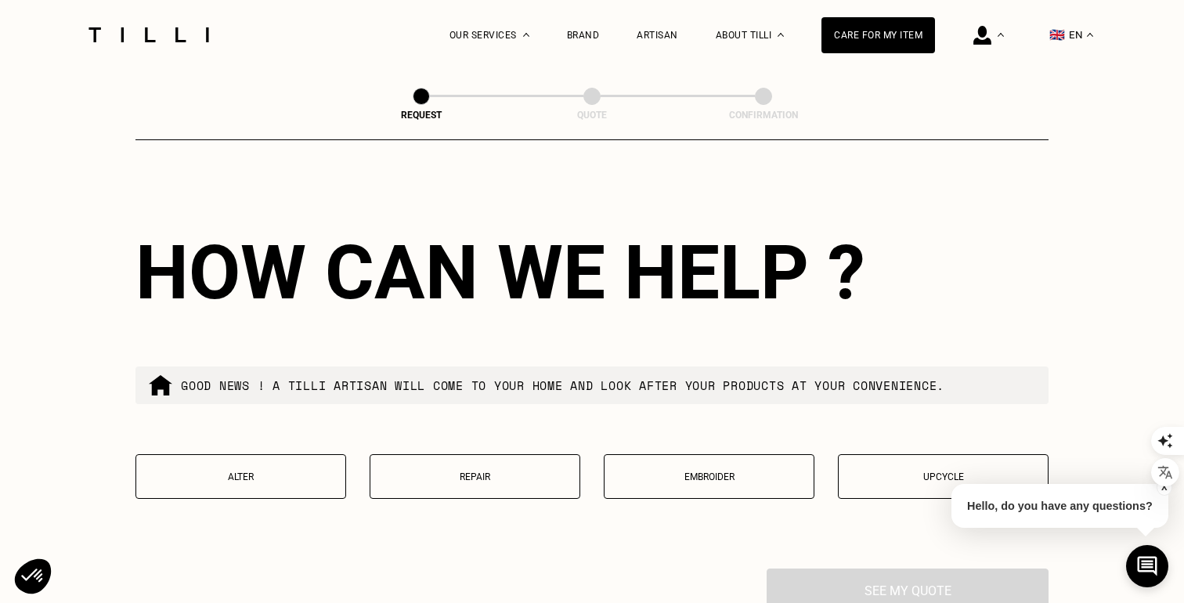
scroll to position [2484, 0]
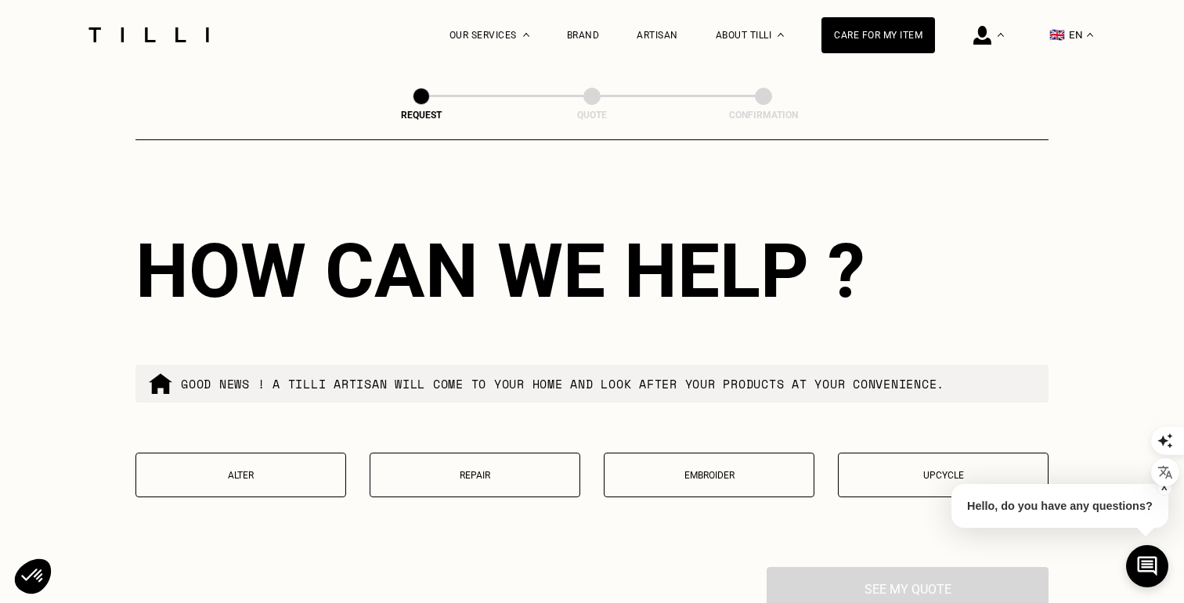
click at [280, 468] on button "Alter" at bounding box center [240, 475] width 211 height 45
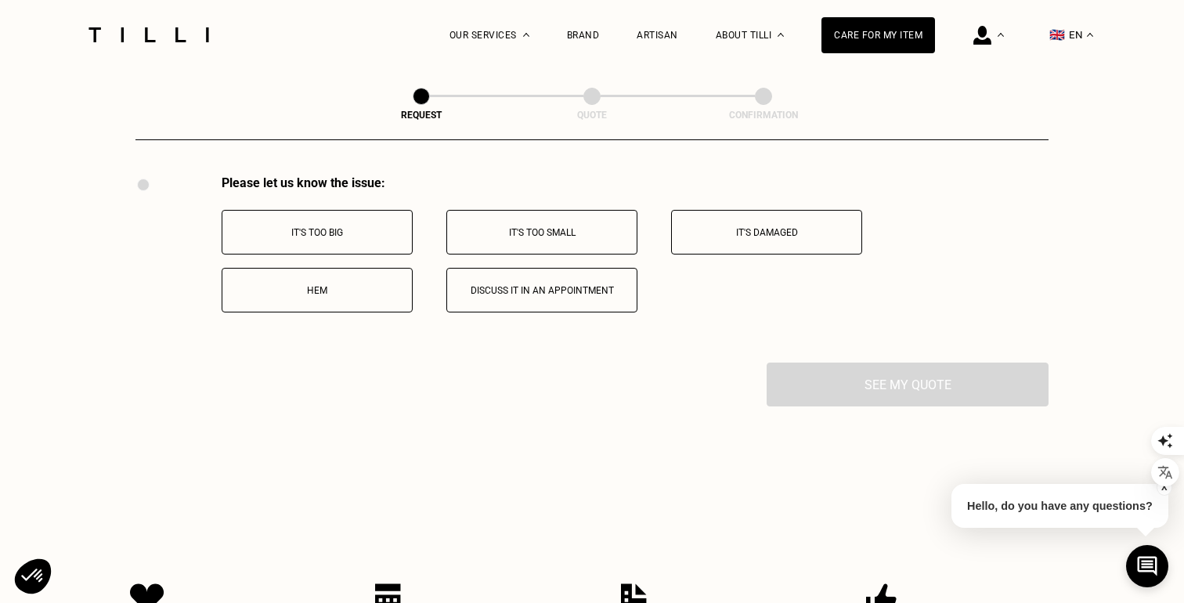
scroll to position [2878, 0]
click at [357, 244] on button "It's too big" at bounding box center [317, 230] width 191 height 45
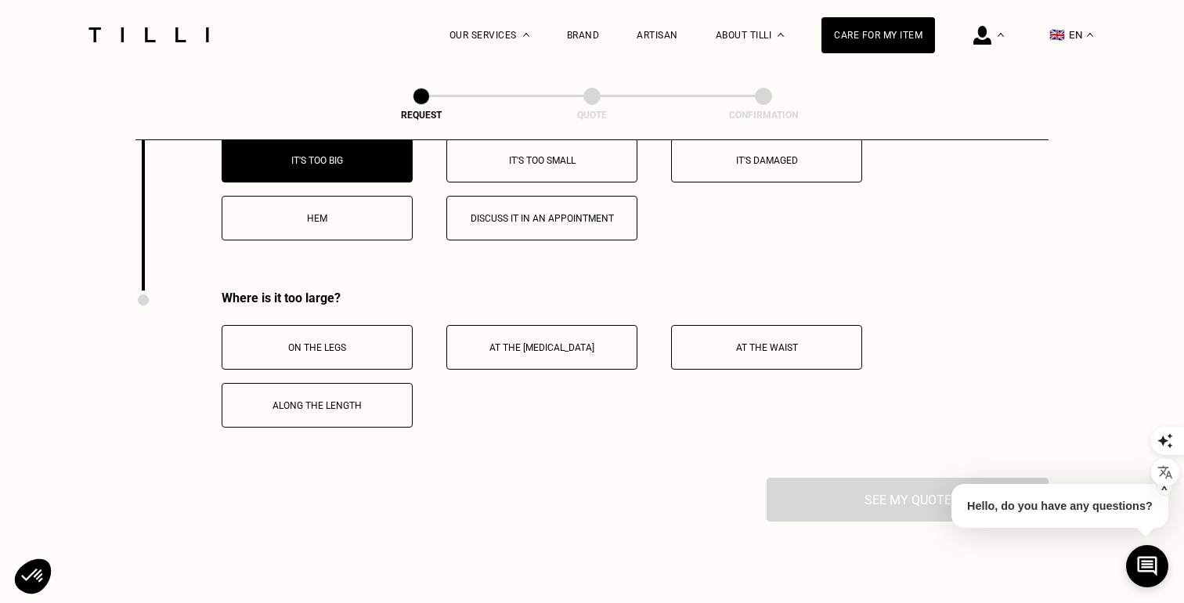
click at [345, 228] on button "Hem" at bounding box center [317, 218] width 191 height 45
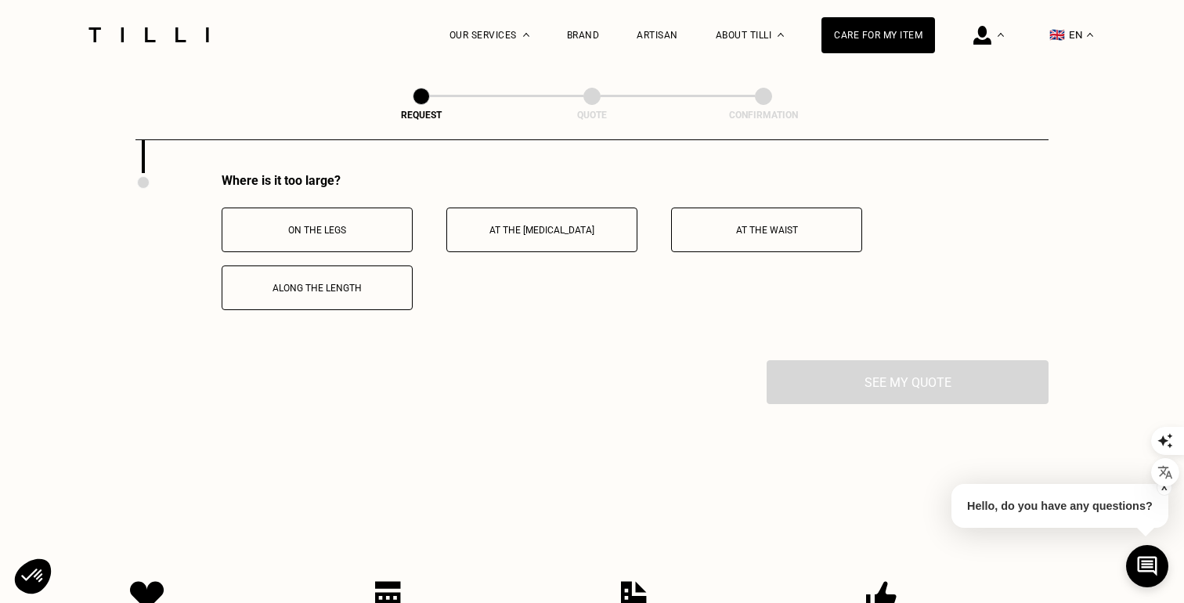
scroll to position [2845, 0]
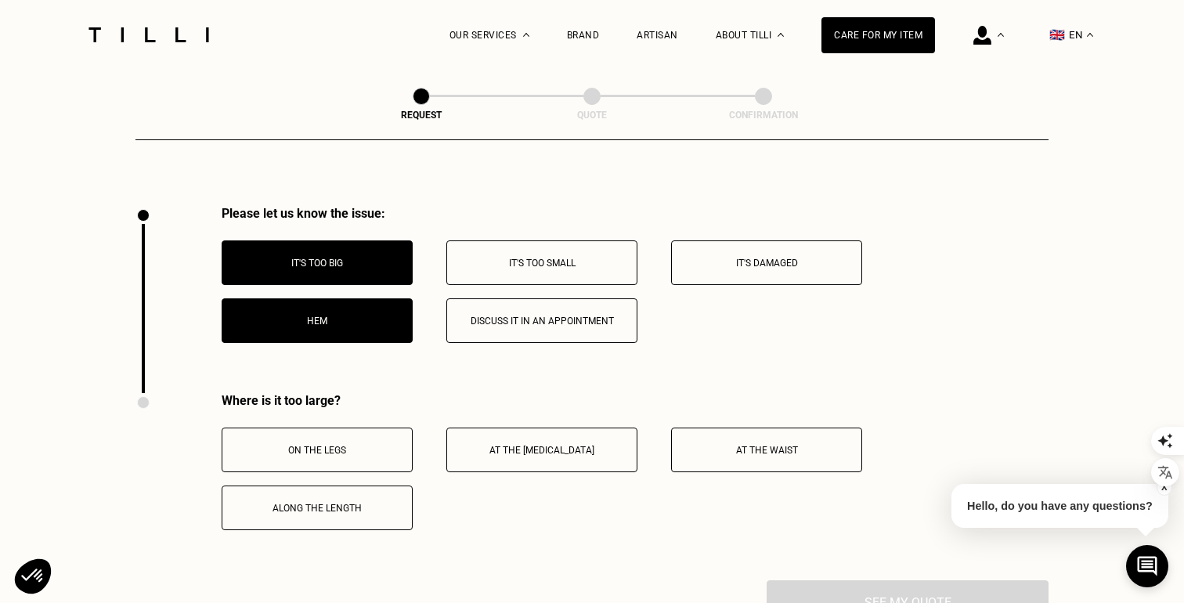
click at [345, 255] on button "It's too big" at bounding box center [317, 262] width 191 height 45
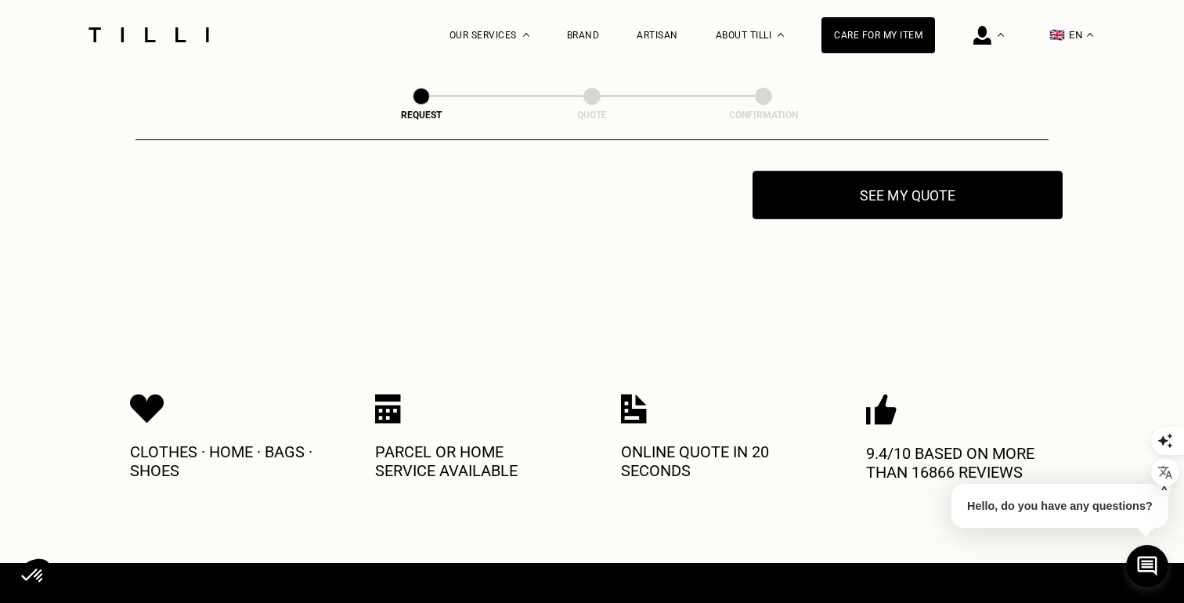
scroll to position [2992, 0]
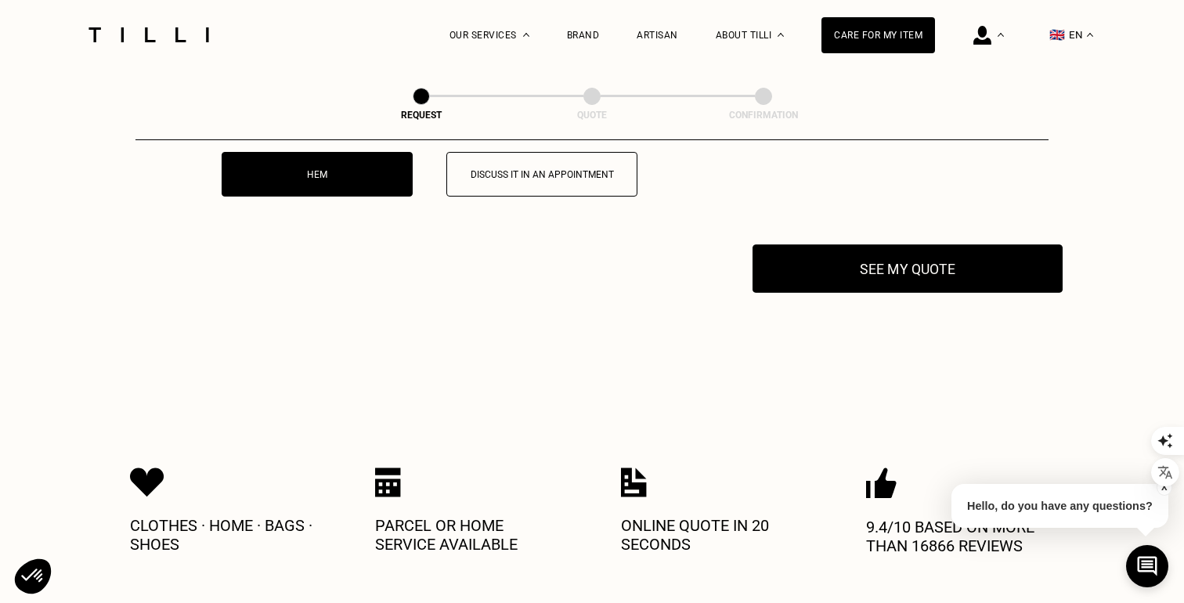
click at [869, 287] on button "See my quote" at bounding box center [908, 268] width 310 height 49
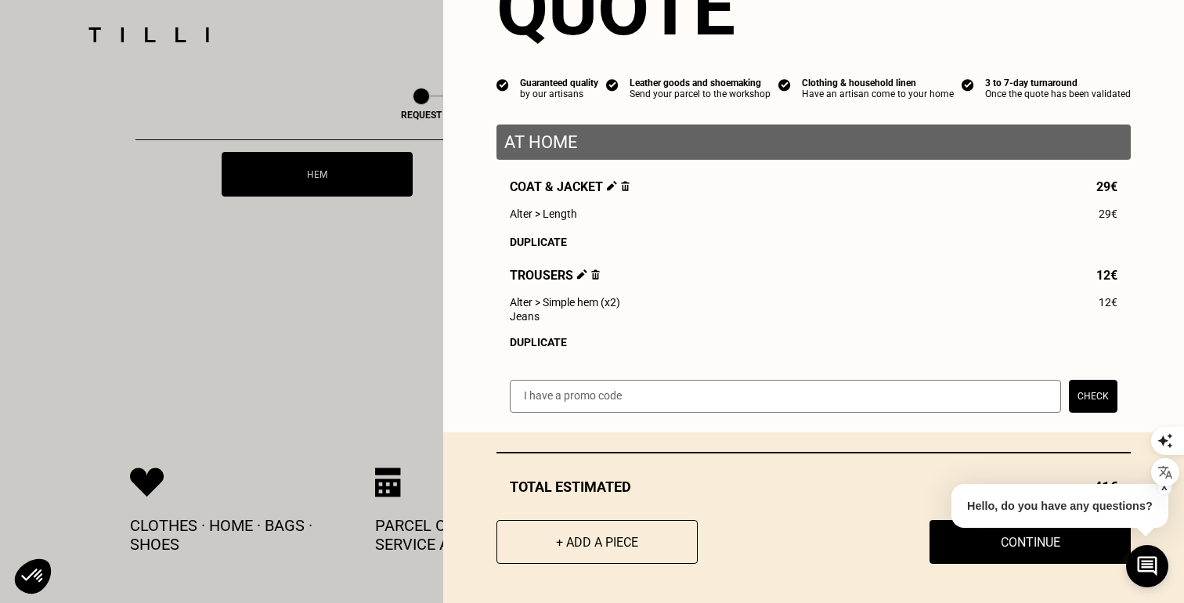
scroll to position [86, 0]
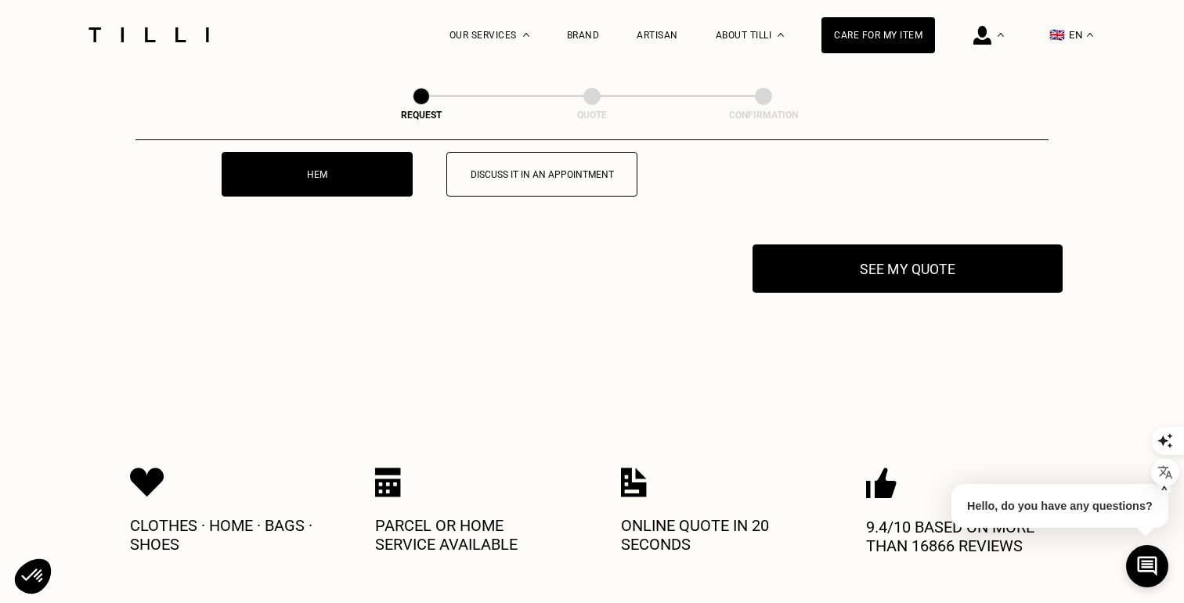
click at [850, 262] on button "See my quote" at bounding box center [908, 268] width 310 height 49
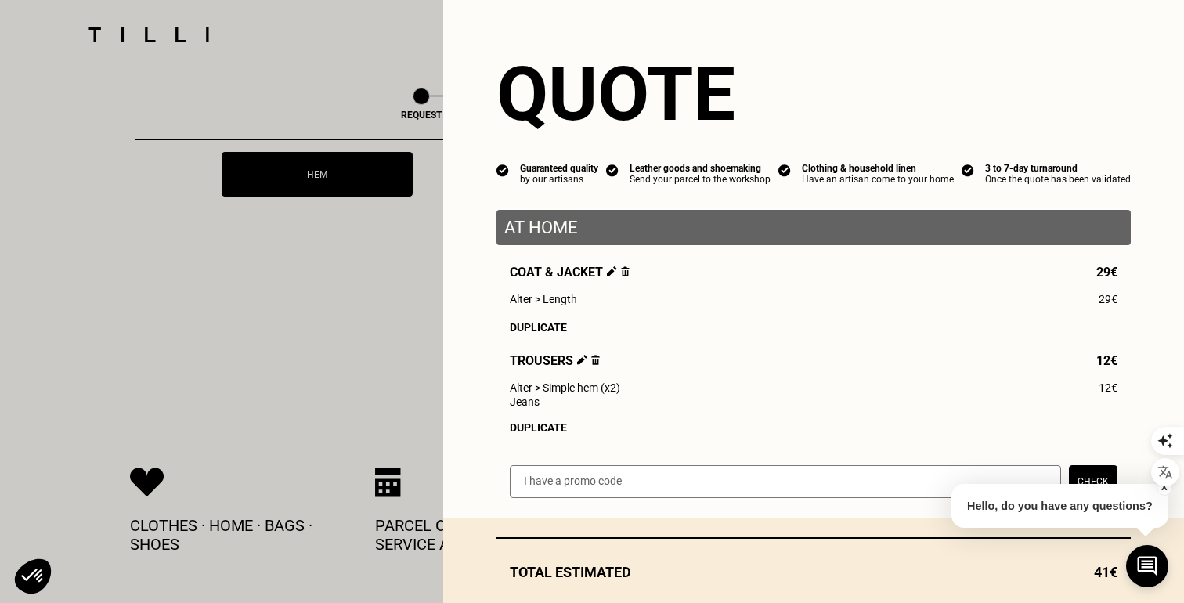
scroll to position [88, 0]
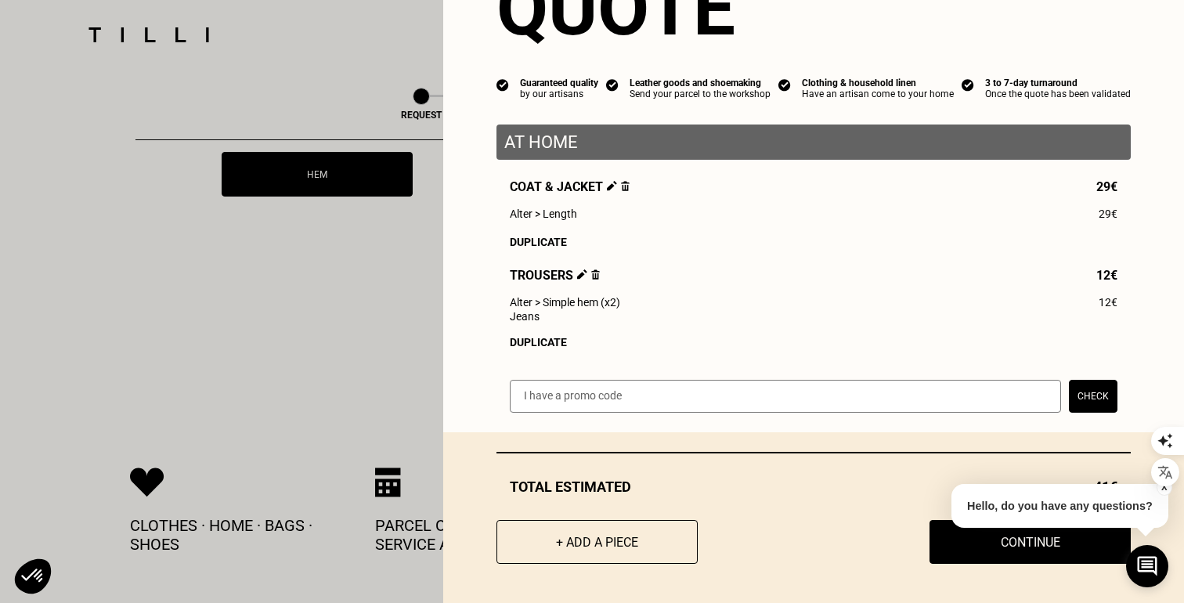
click at [601, 527] on button "+ Add a piece" at bounding box center [597, 542] width 201 height 44
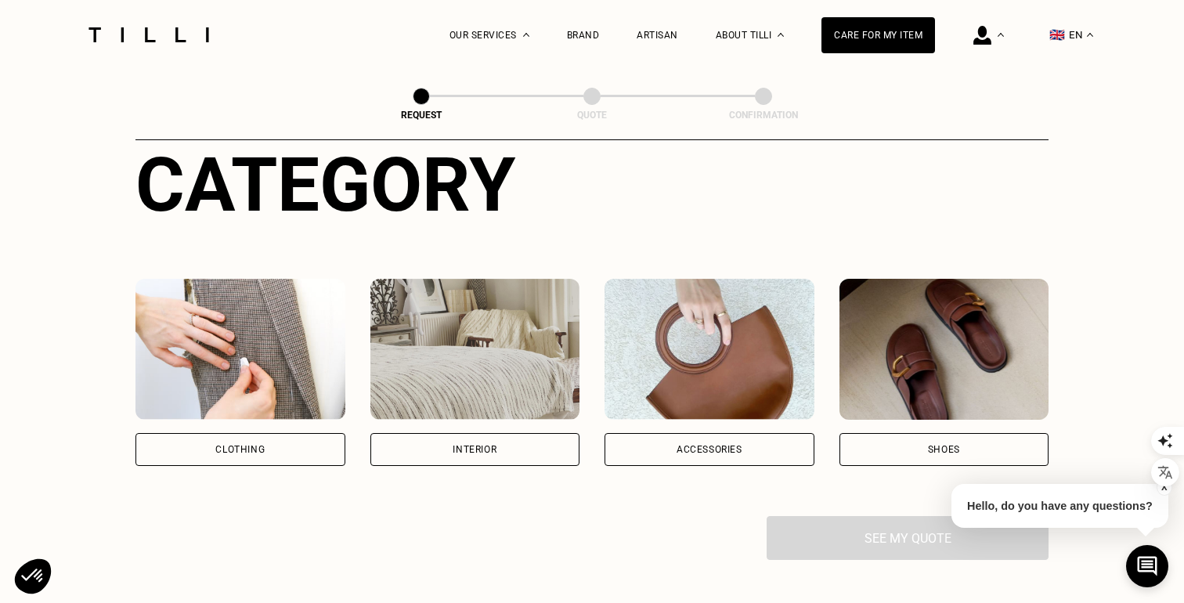
scroll to position [167, 0]
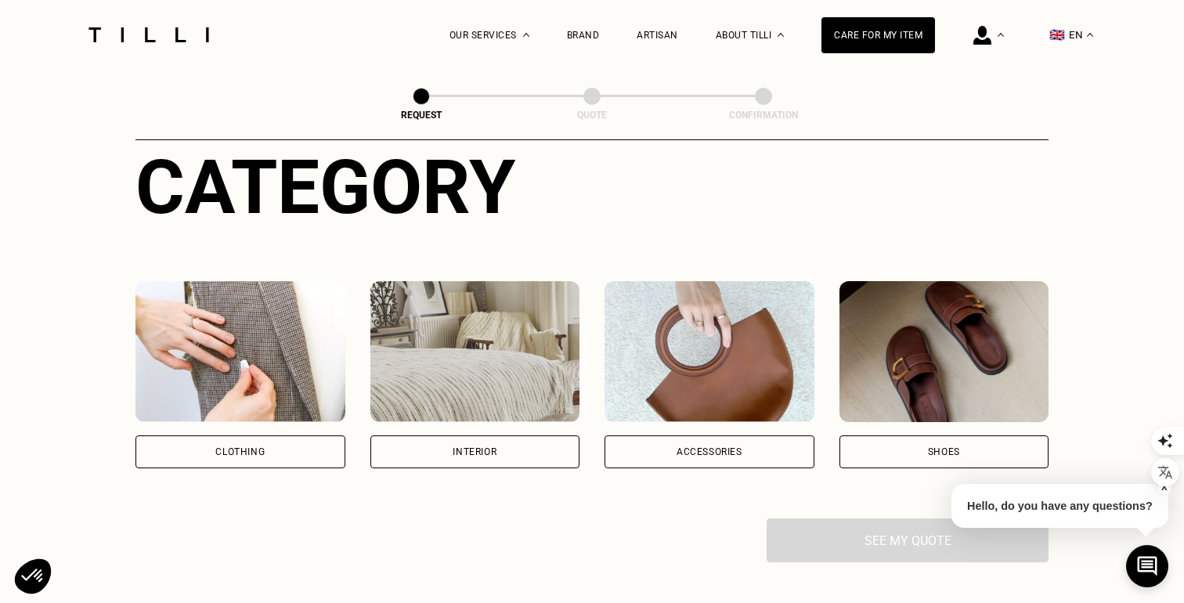
click at [302, 434] on div "Clothing" at bounding box center [240, 374] width 210 height 187
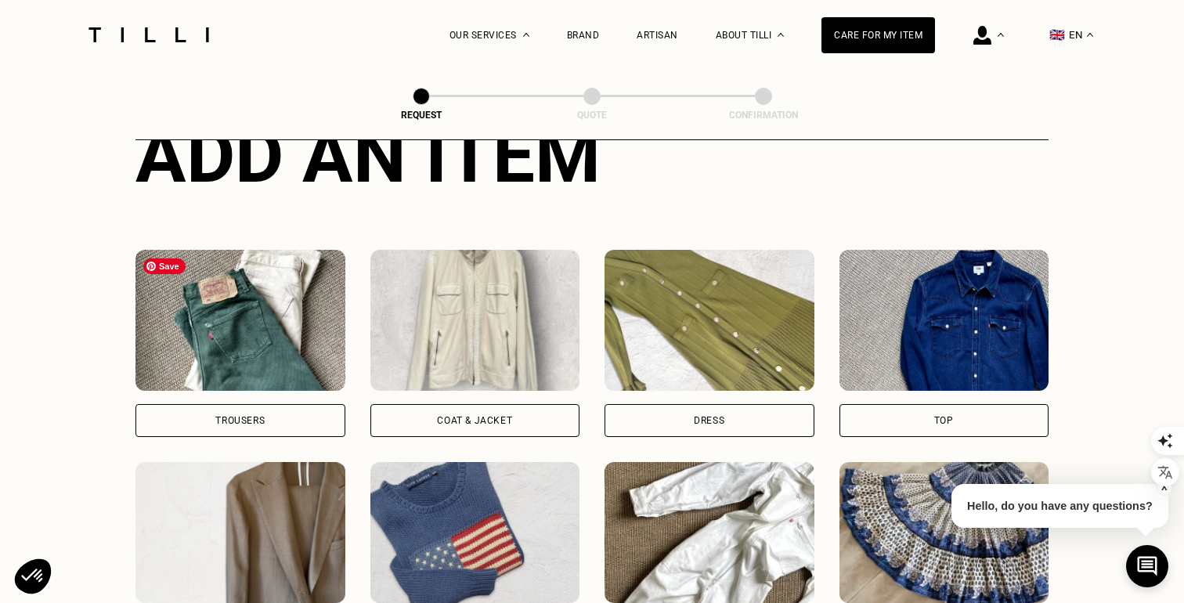
scroll to position [634, 0]
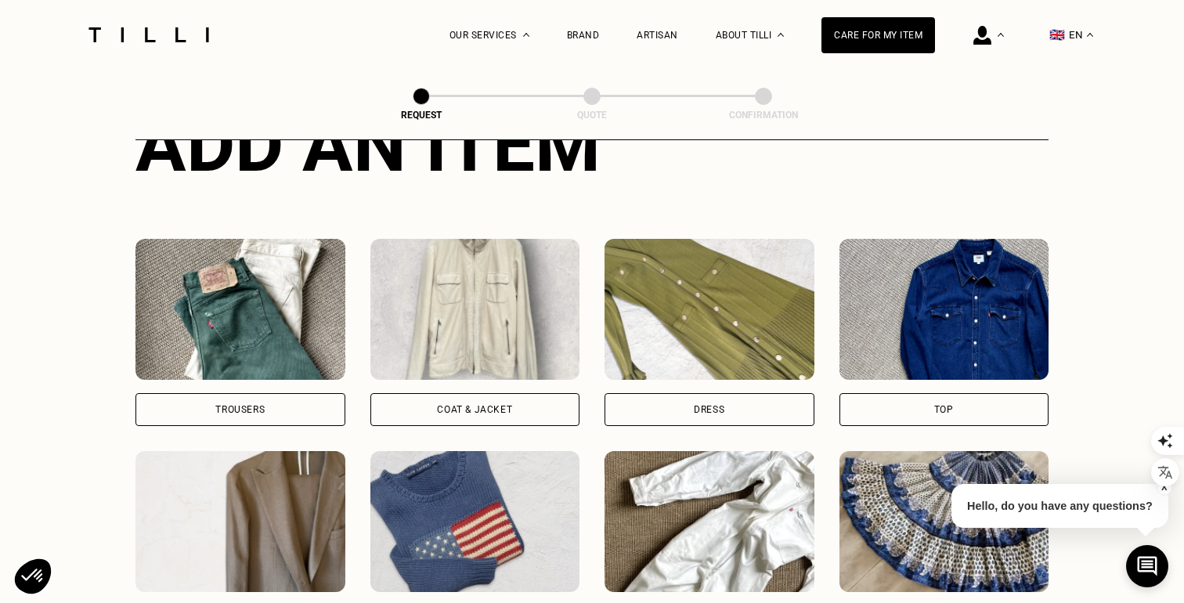
click at [307, 410] on div "Trousers" at bounding box center [240, 409] width 210 height 33
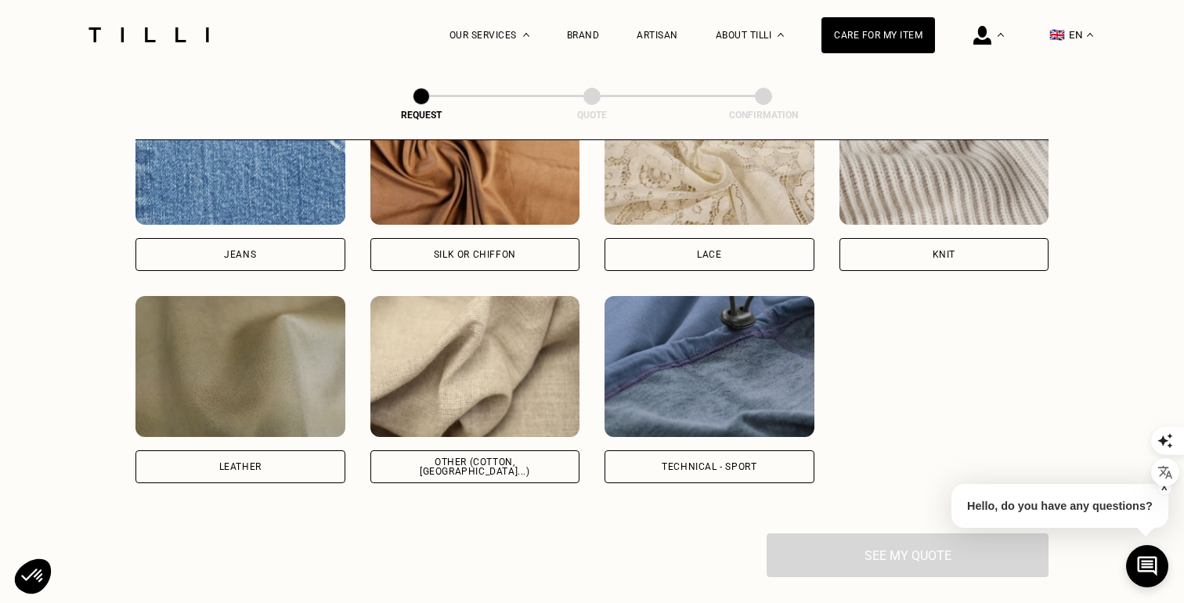
scroll to position [1743, 0]
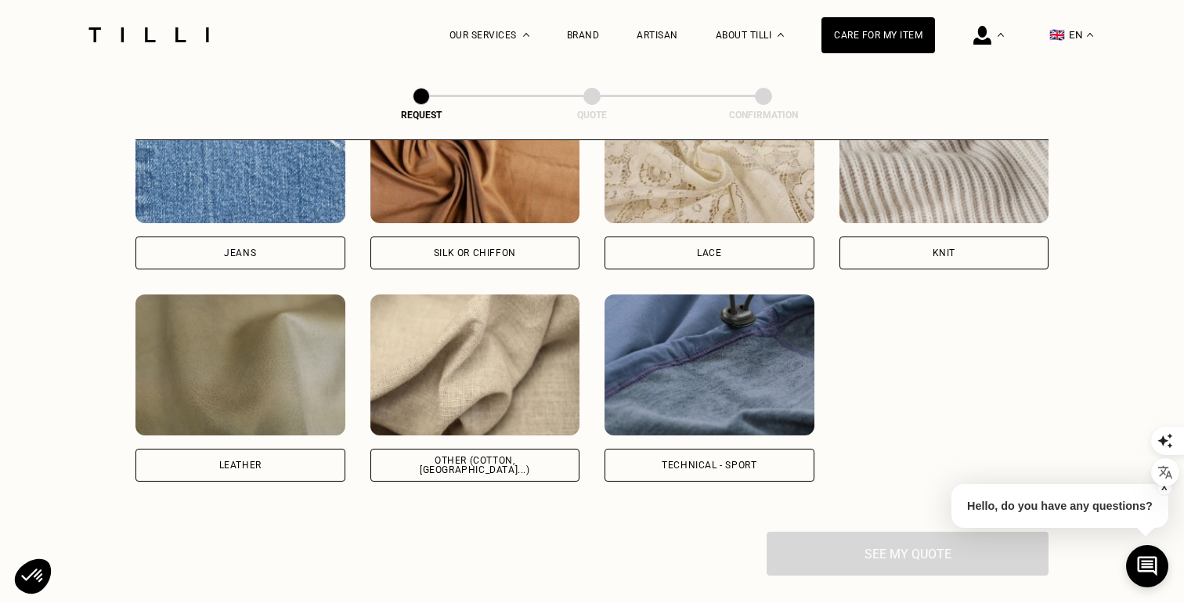
click at [441, 466] on div "Other (cotton, [GEOGRAPHIC_DATA]...)" at bounding box center [475, 465] width 183 height 19
select select "FR"
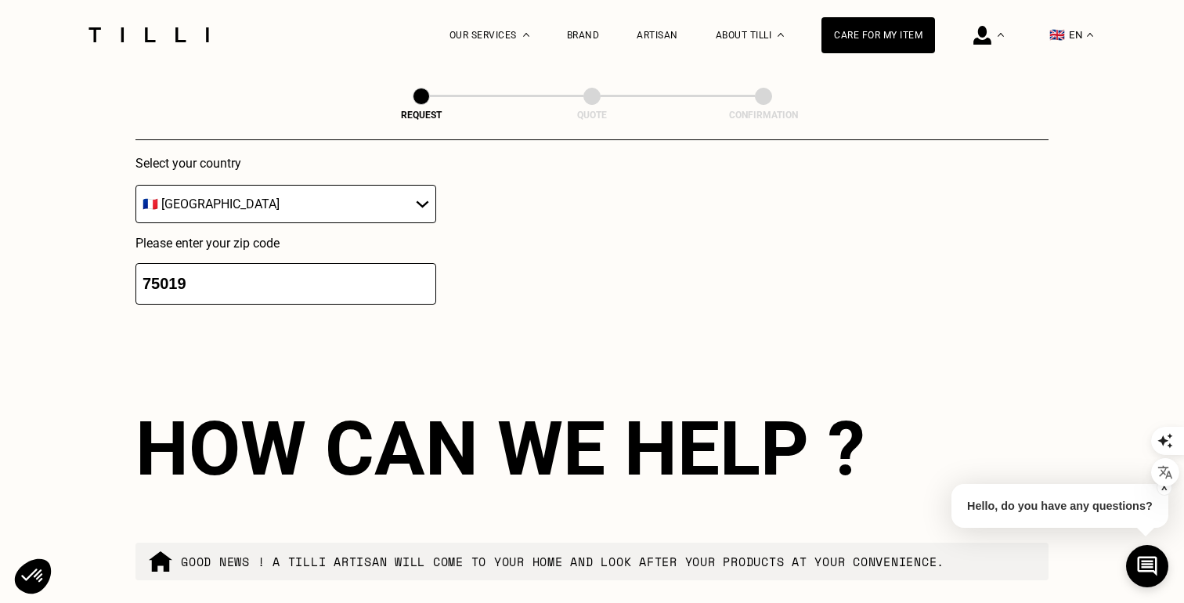
scroll to position [2516, 0]
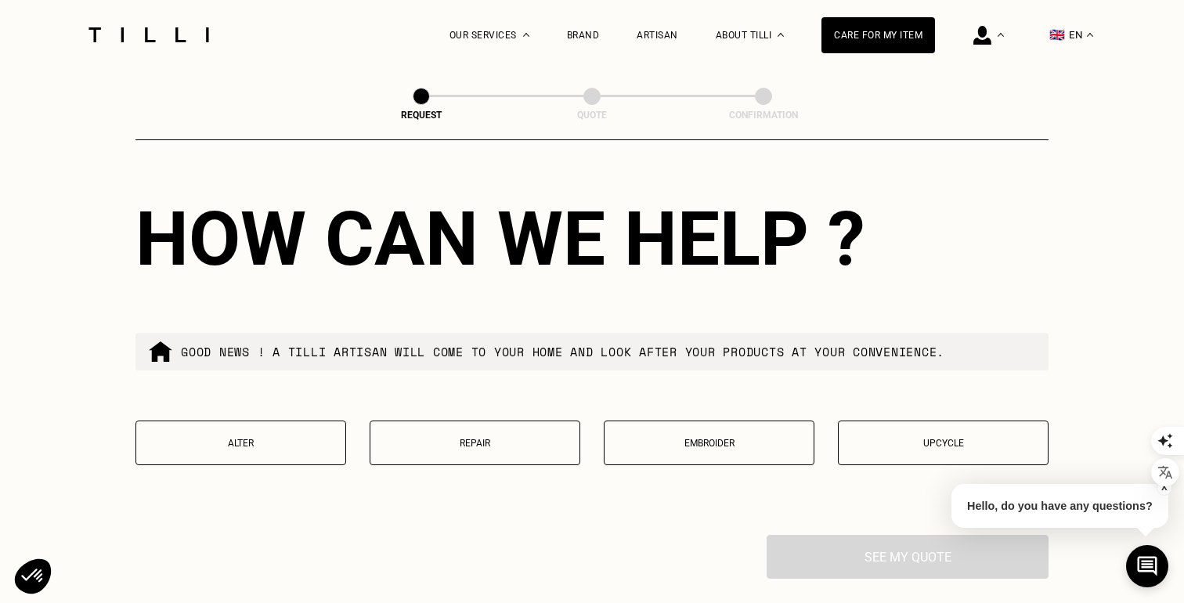
click at [302, 443] on p "Alter" at bounding box center [240, 443] width 193 height 11
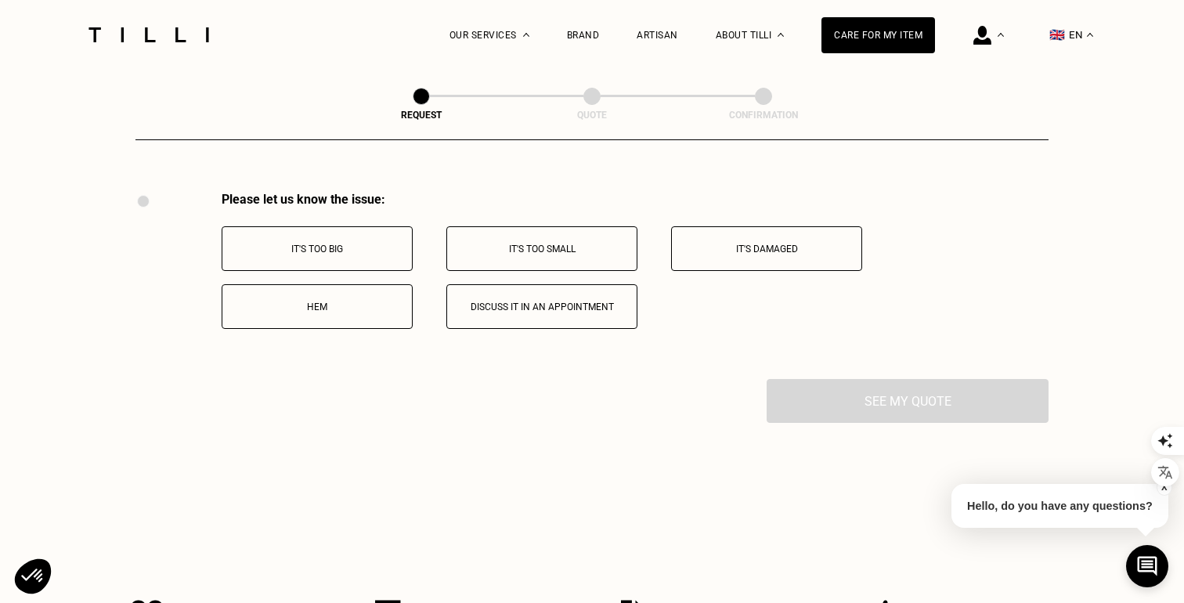
scroll to position [2878, 0]
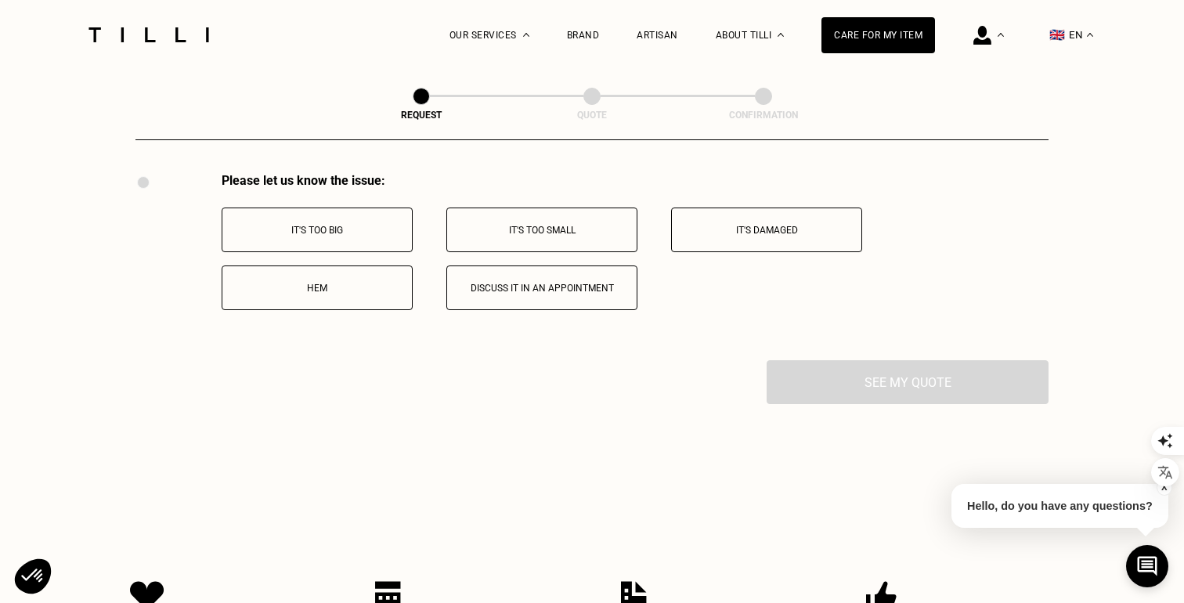
click at [356, 314] on div "Please let us know the issue: It's too big It's too small It's damaged Hem Disc…" at bounding box center [591, 266] width 913 height 187
click at [361, 304] on button "Hem" at bounding box center [317, 287] width 191 height 45
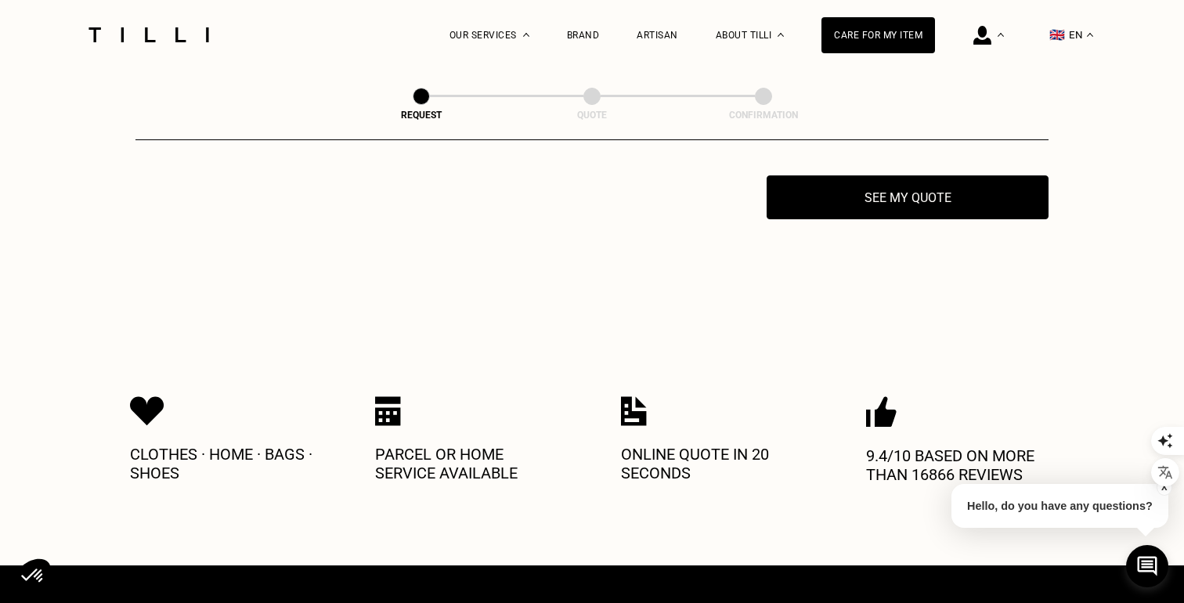
scroll to position [3065, 0]
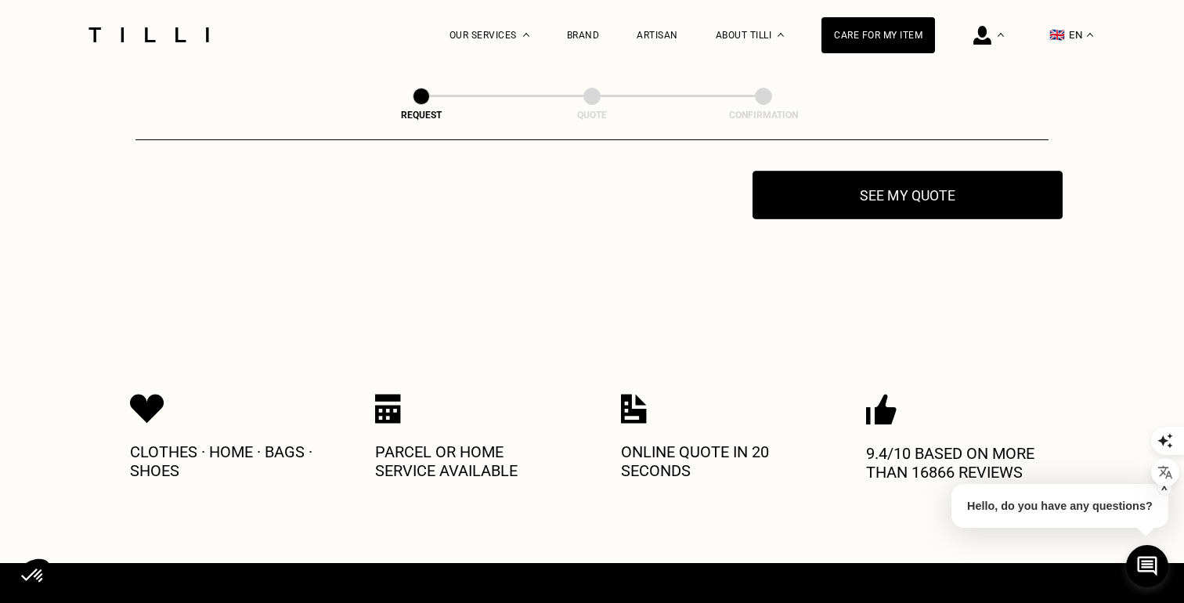
click at [890, 210] on button "See my quote" at bounding box center [908, 195] width 310 height 49
